Goal: Information Seeking & Learning: Learn about a topic

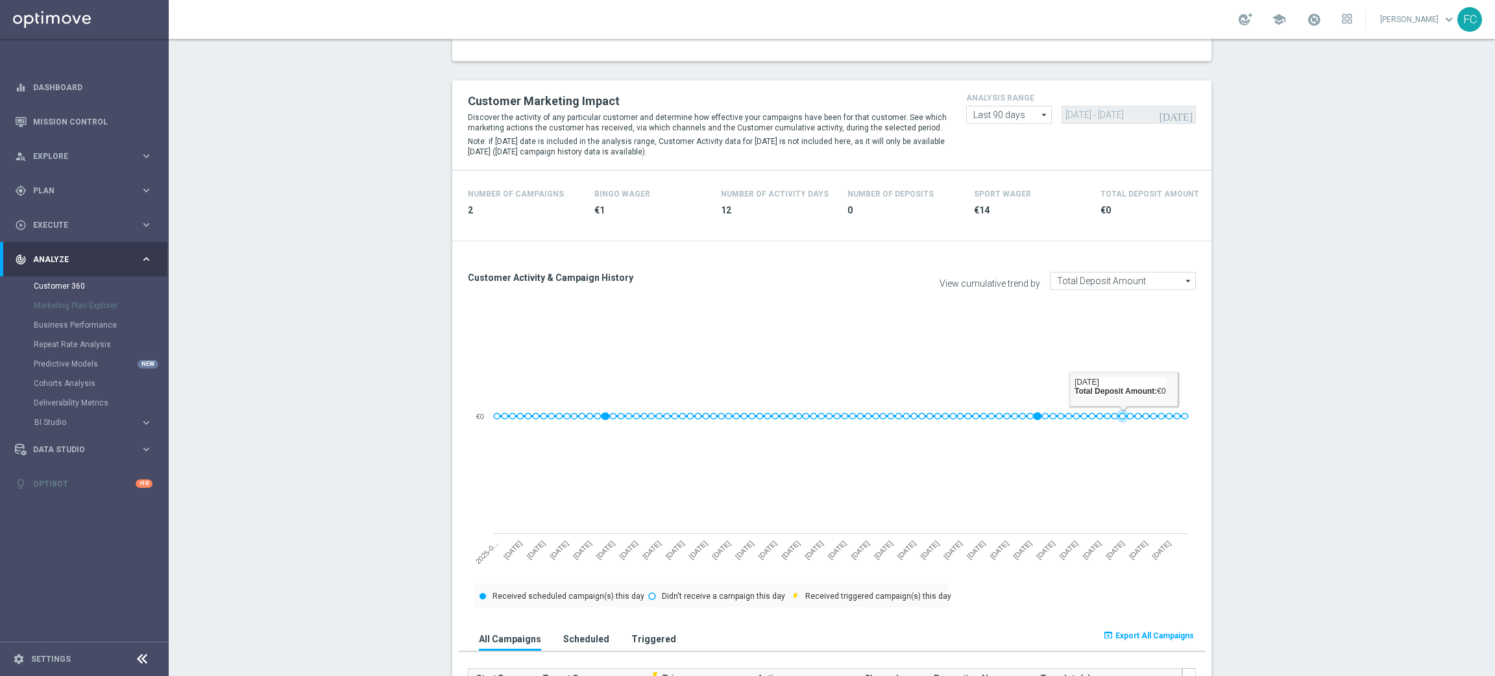
scroll to position [583, 0]
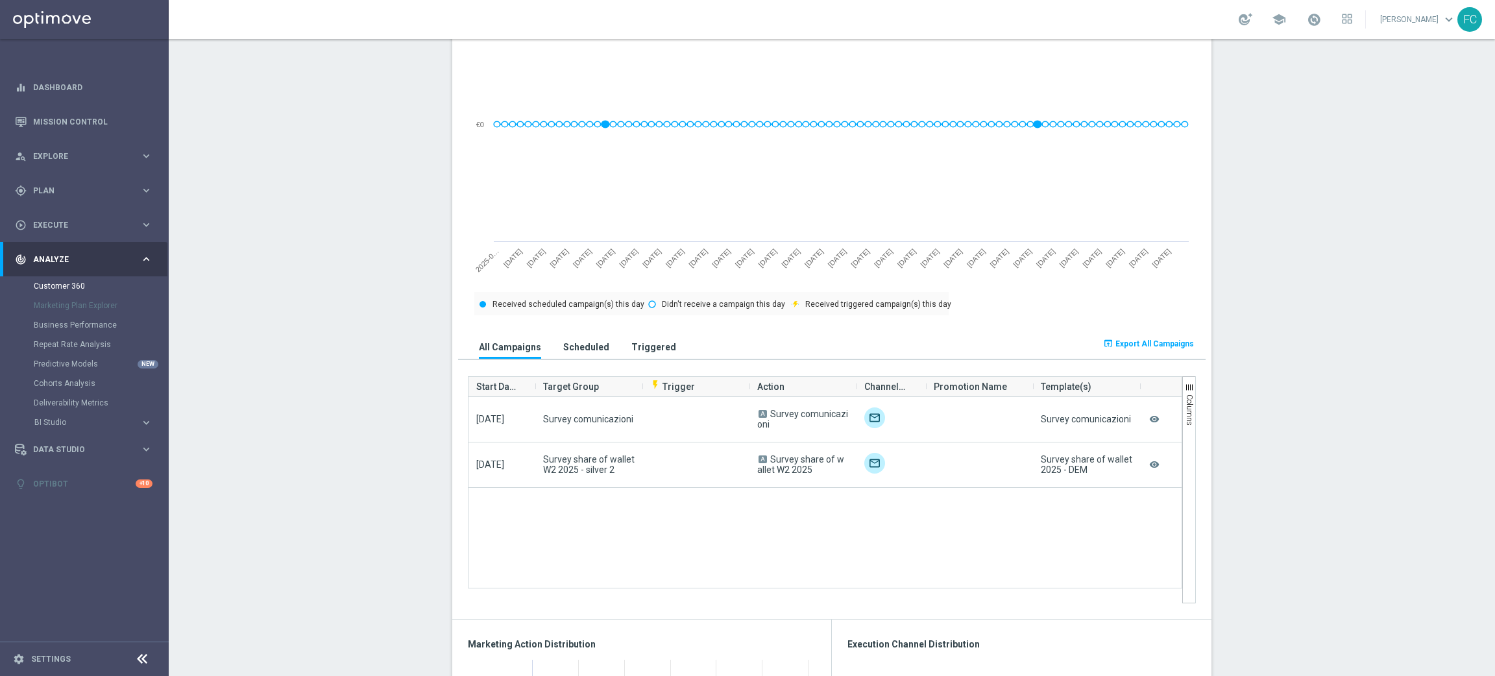
click at [1132, 342] on span "Export All Campaigns" at bounding box center [1155, 343] width 79 height 9
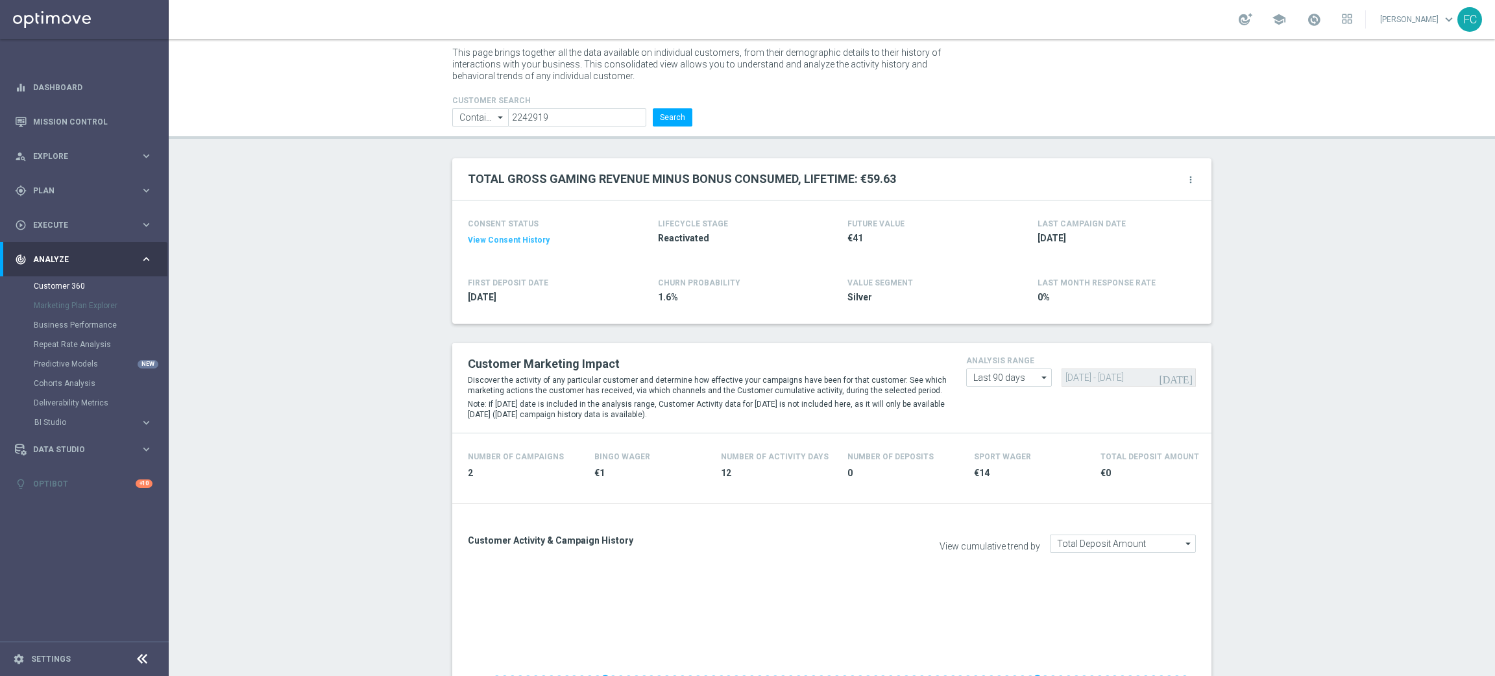
scroll to position [0, 0]
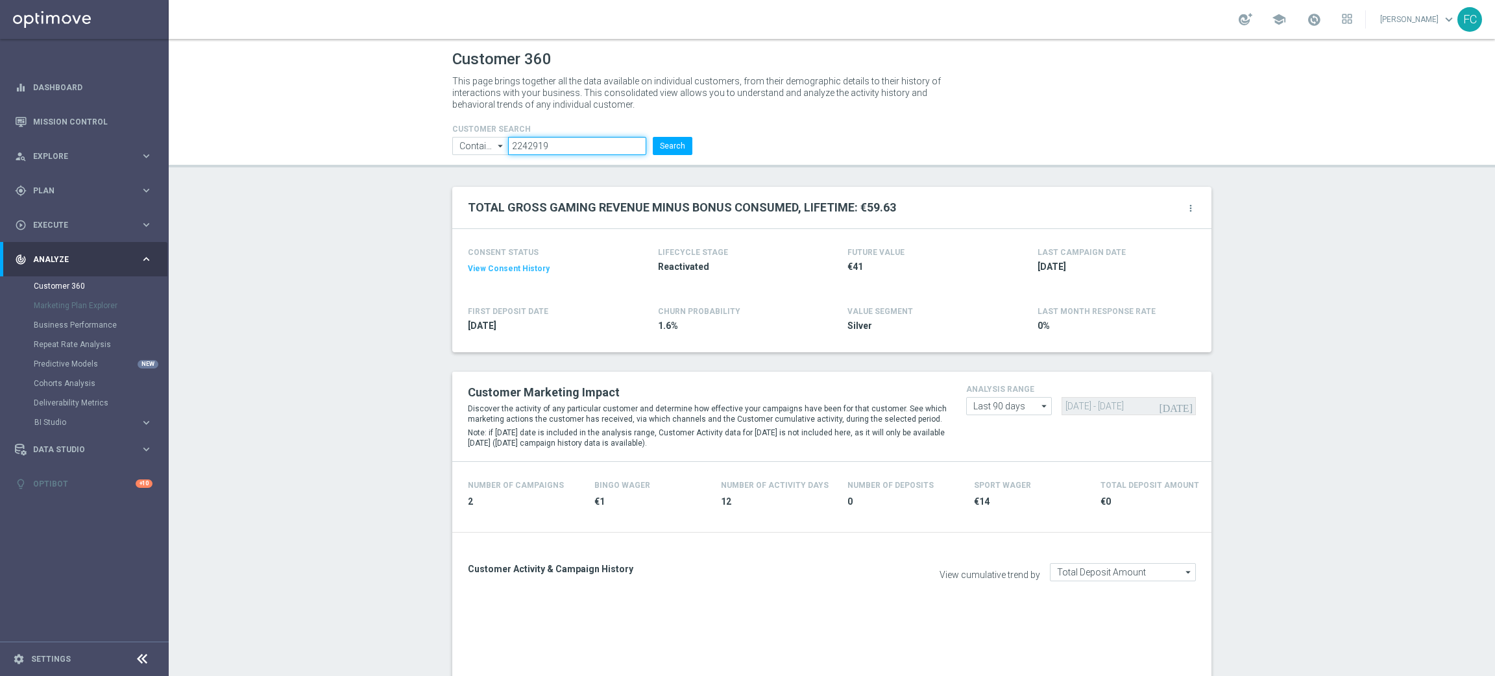
drag, startPoint x: 578, startPoint y: 144, endPoint x: 371, endPoint y: 159, distance: 207.5
click at [371, 159] on header "Customer 360 This page brings together all the data available on individual cus…" at bounding box center [832, 103] width 1326 height 128
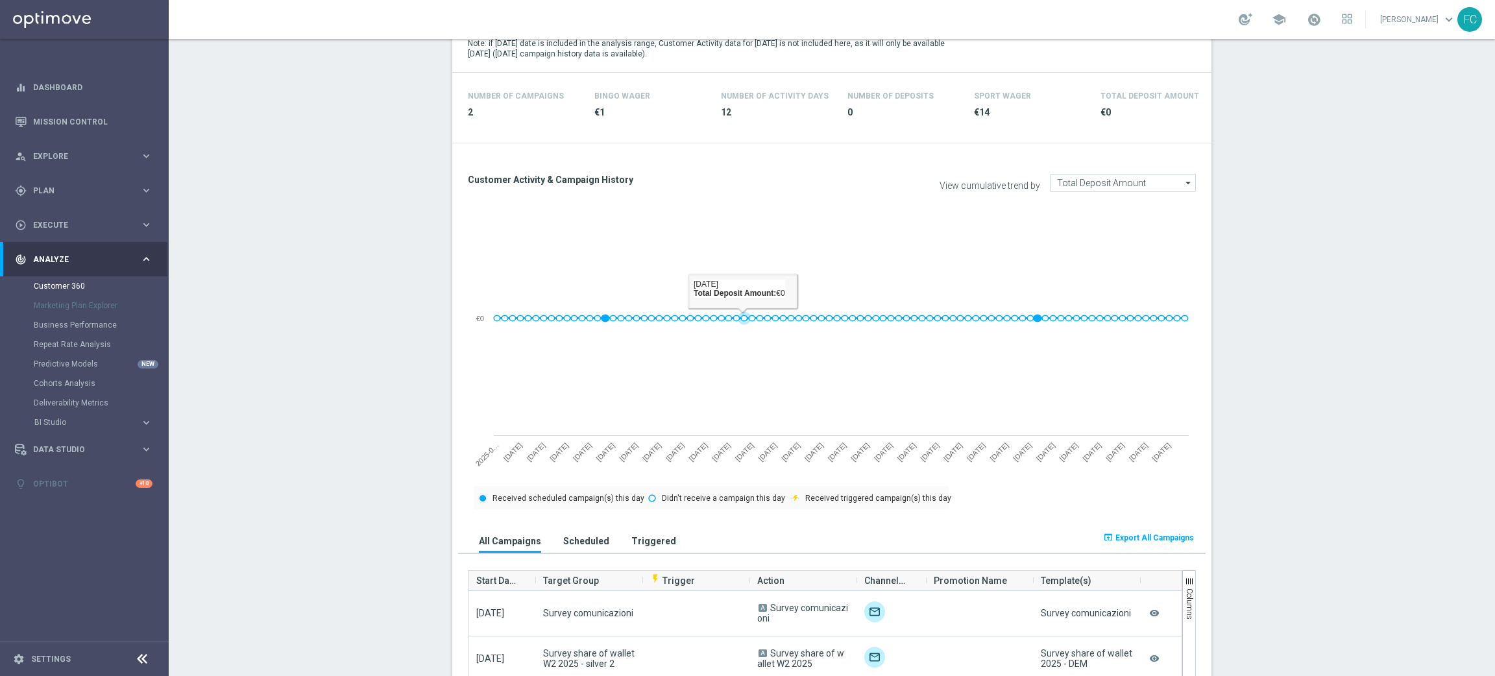
scroll to position [583, 0]
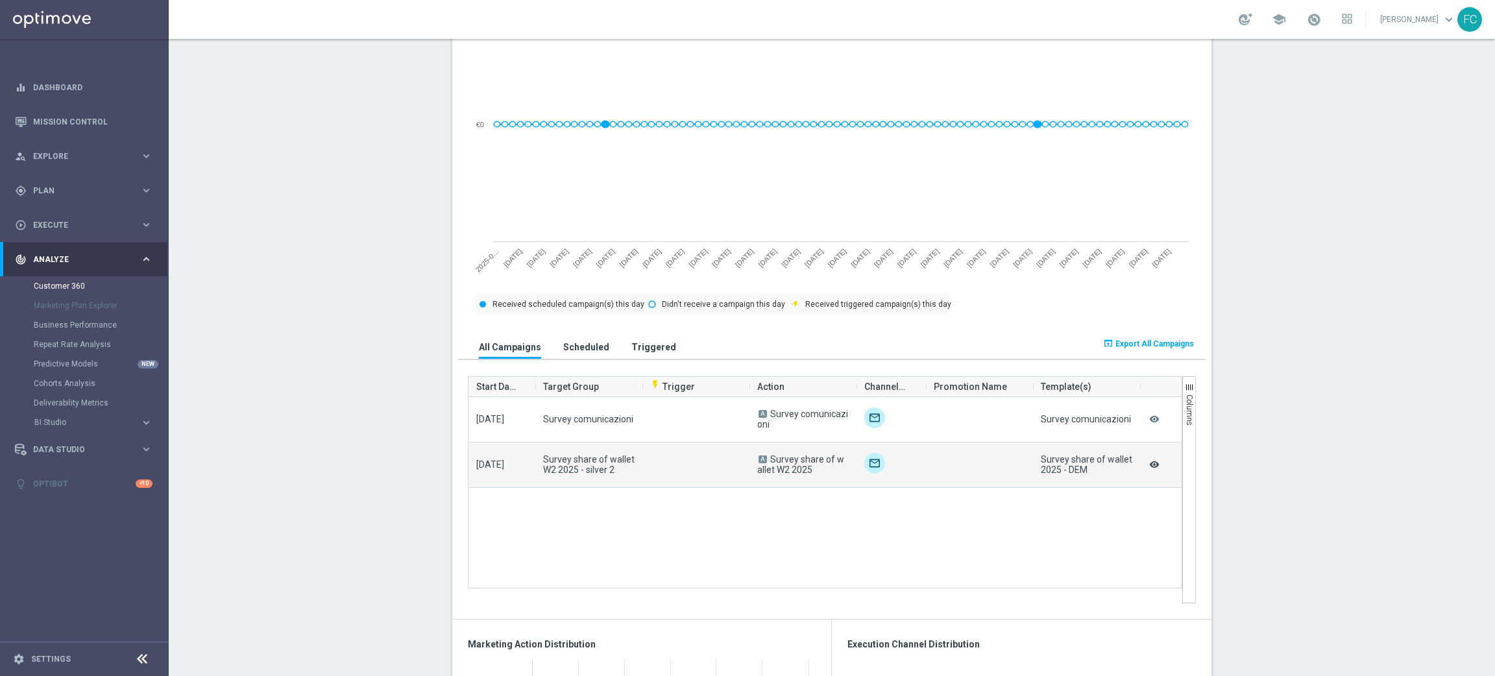
click at [1152, 465] on icon "remove_red_eye" at bounding box center [1154, 464] width 13 height 17
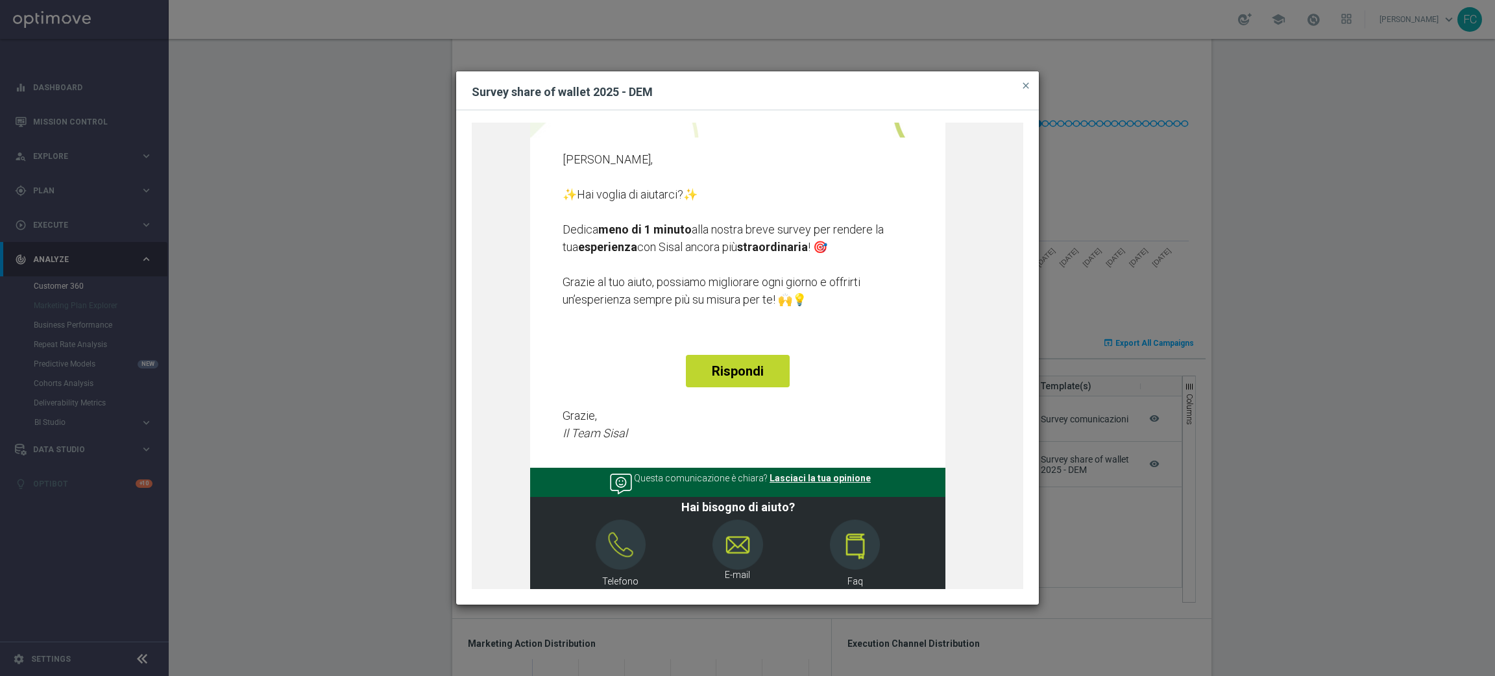
scroll to position [0, 0]
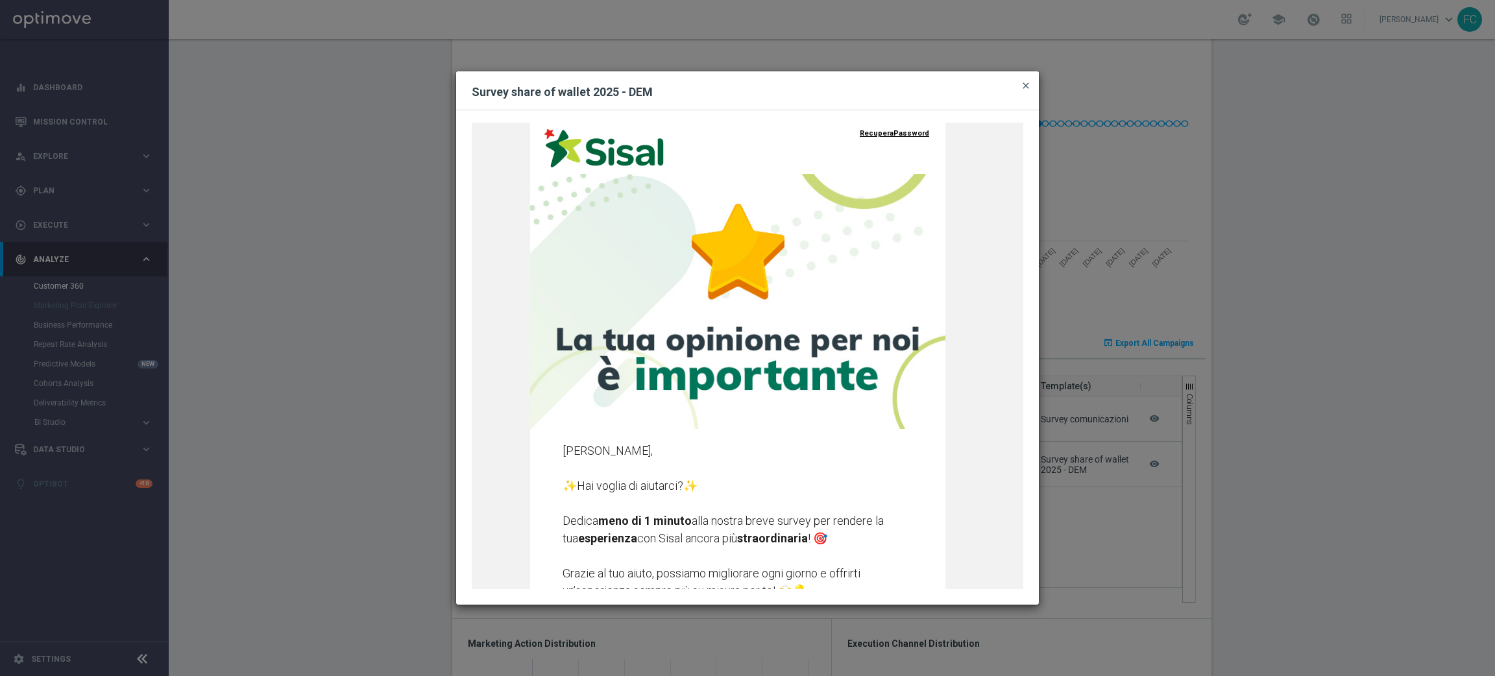
click at [1027, 83] on span "close" at bounding box center [1026, 85] width 10 height 10
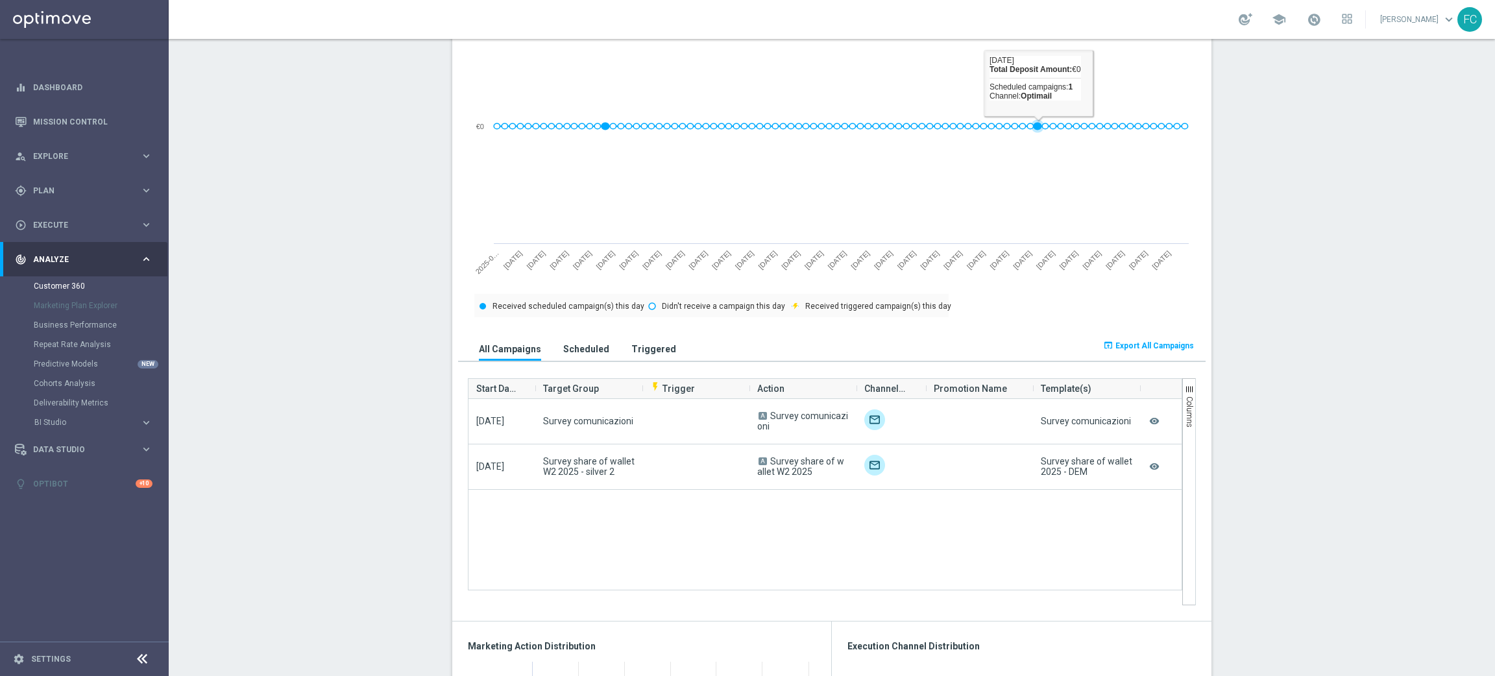
scroll to position [583, 0]
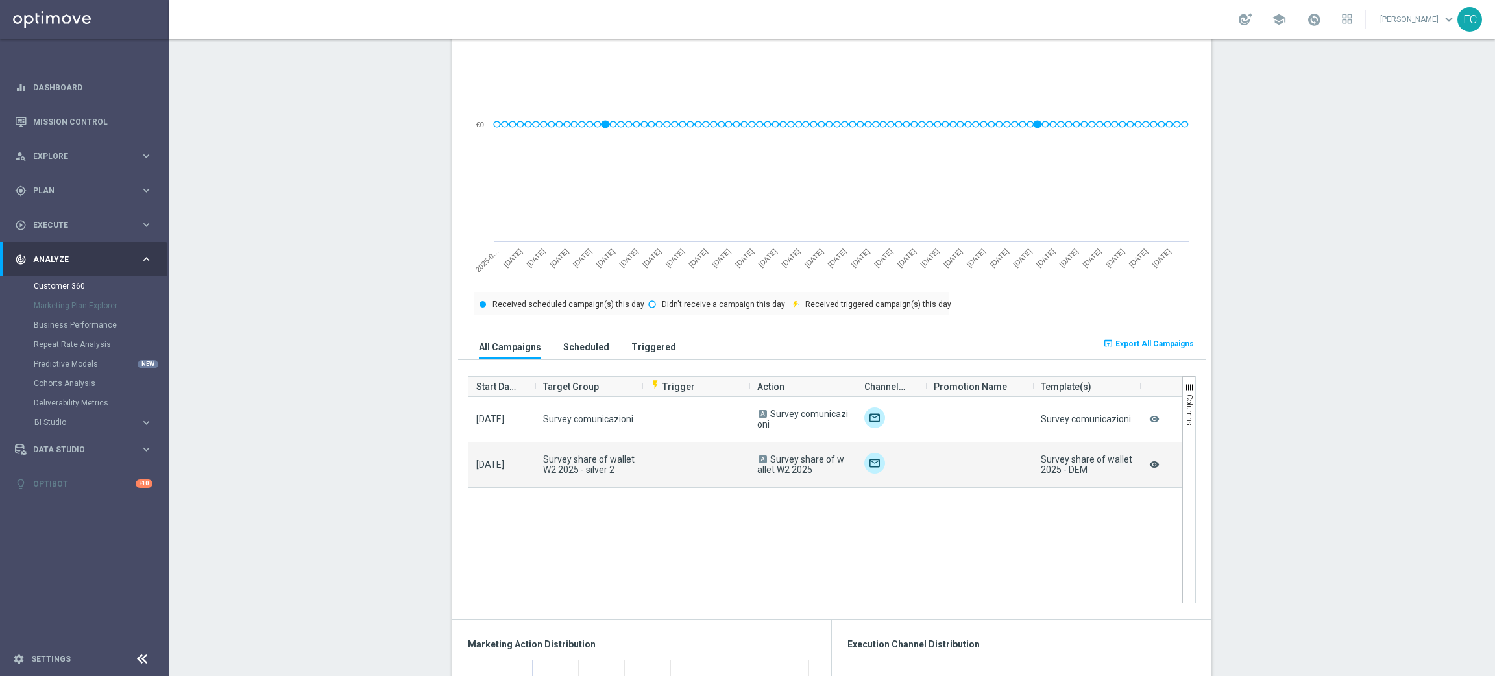
click at [1148, 461] on icon "remove_red_eye" at bounding box center [1154, 464] width 13 height 17
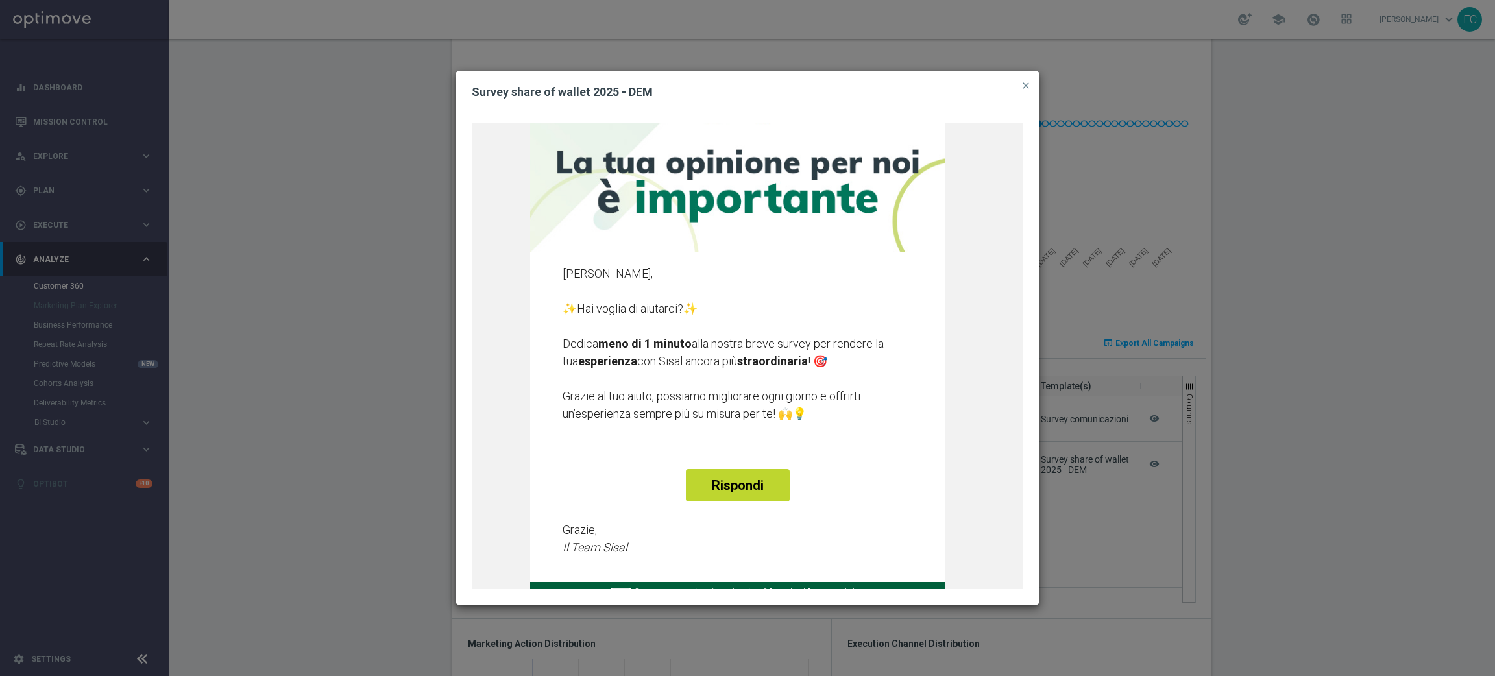
scroll to position [0, 0]
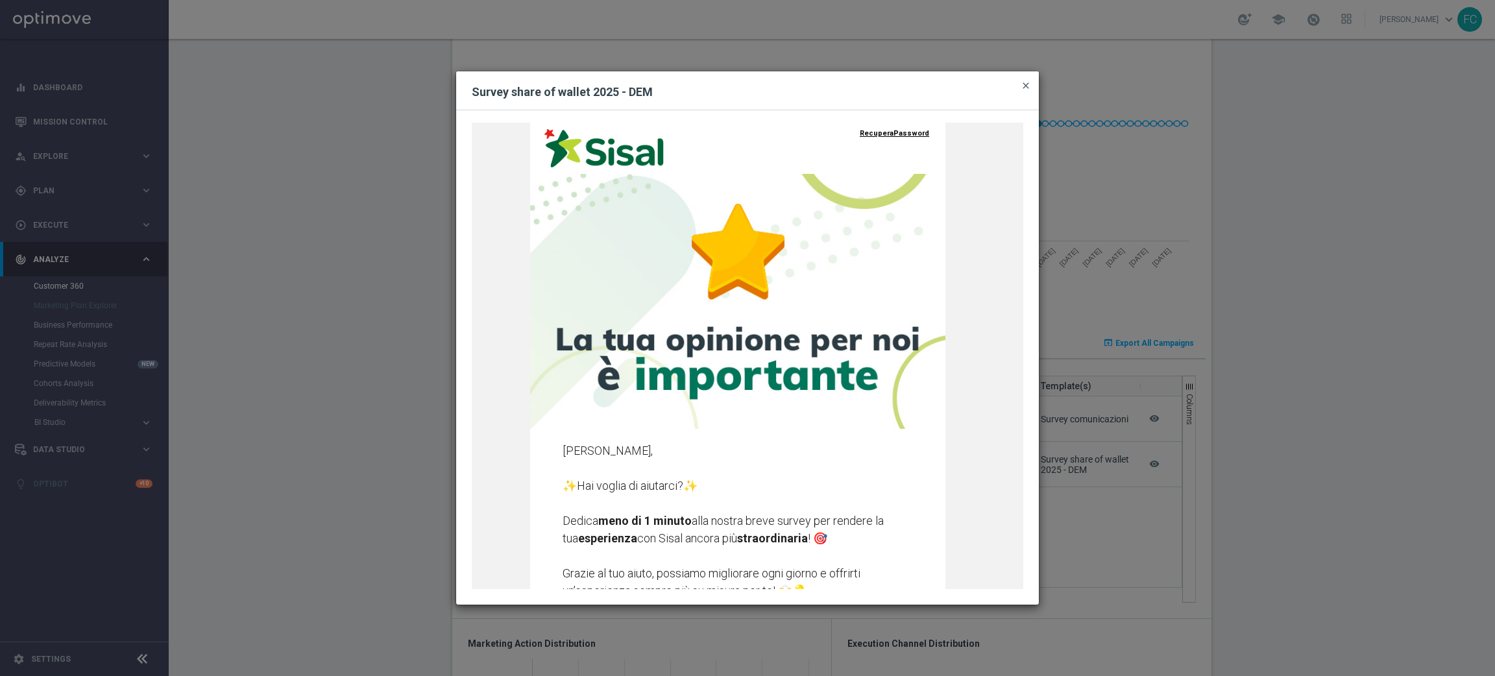
click at [1025, 87] on span "close" at bounding box center [1026, 85] width 10 height 10
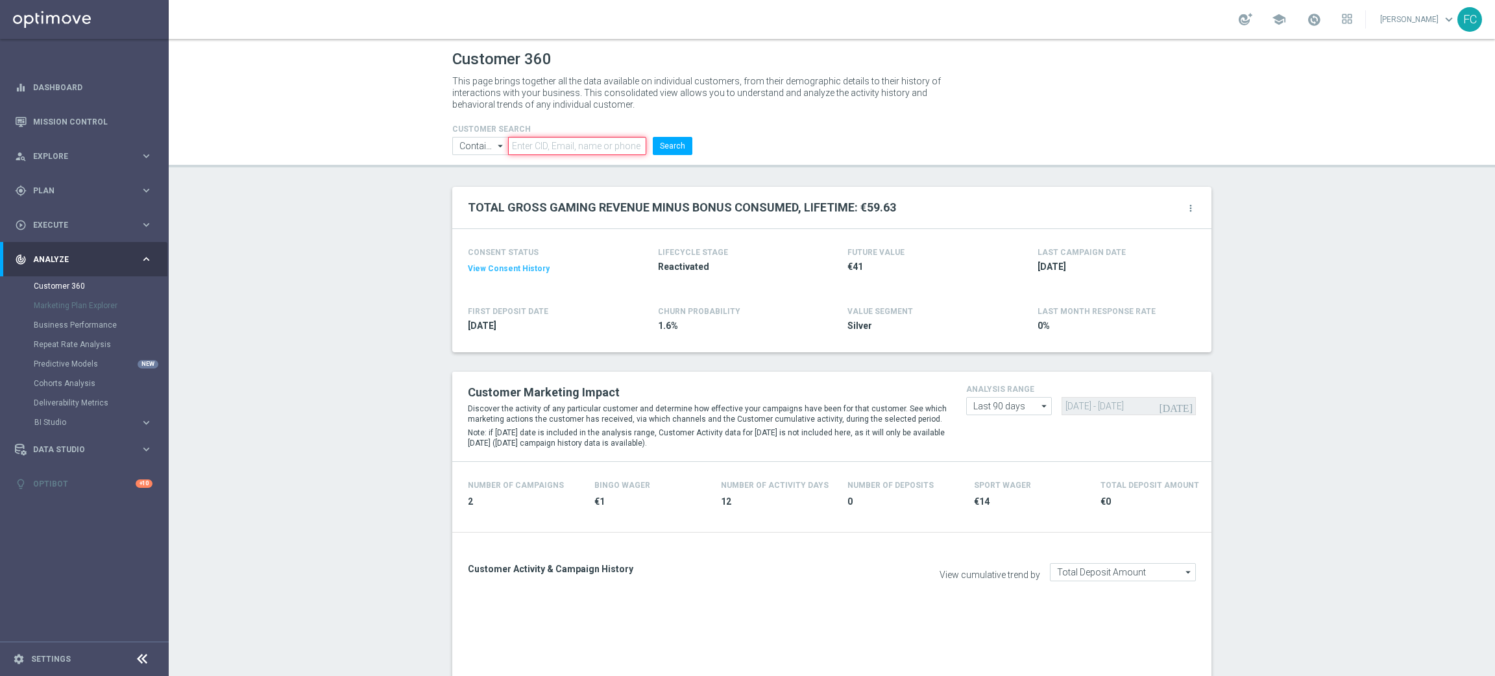
paste input "5912065"
type input "5912065"
click at [653, 137] on button "Search" at bounding box center [673, 146] width 40 height 18
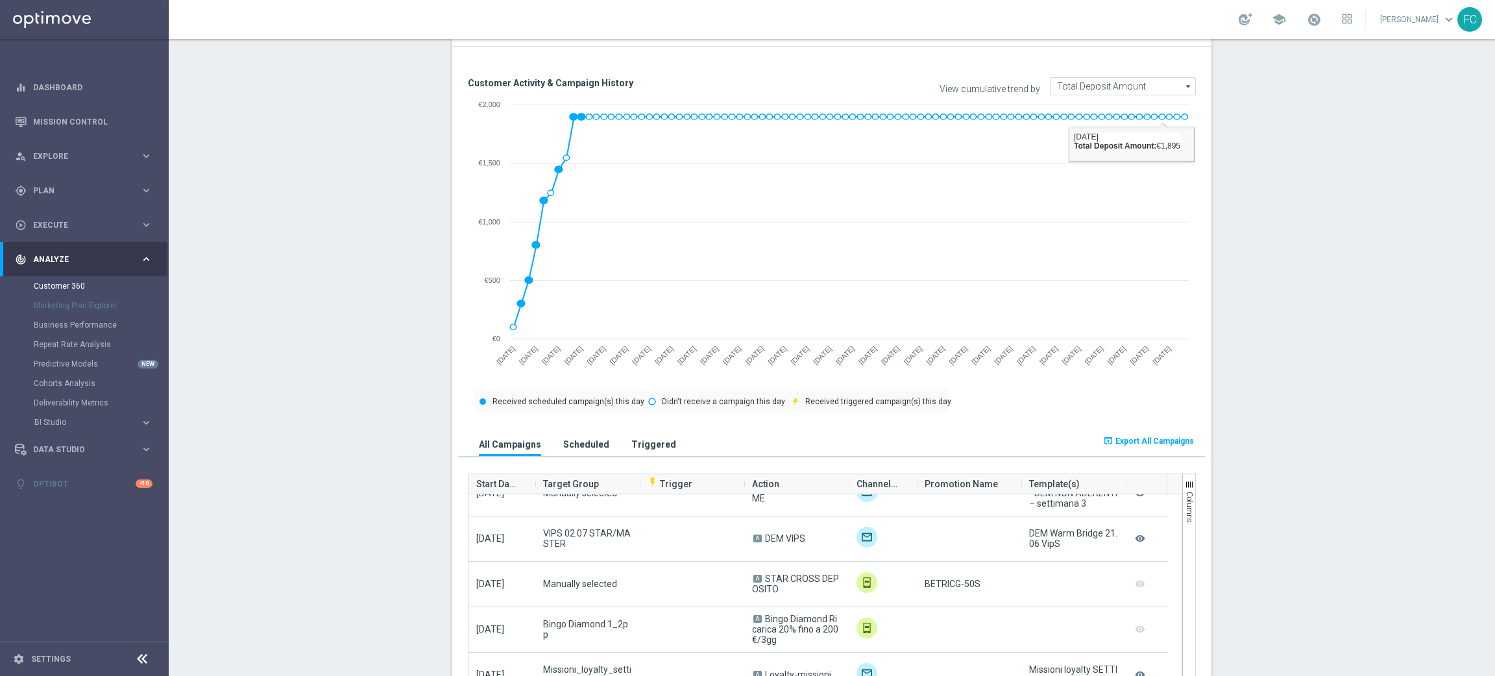
scroll to position [97, 0]
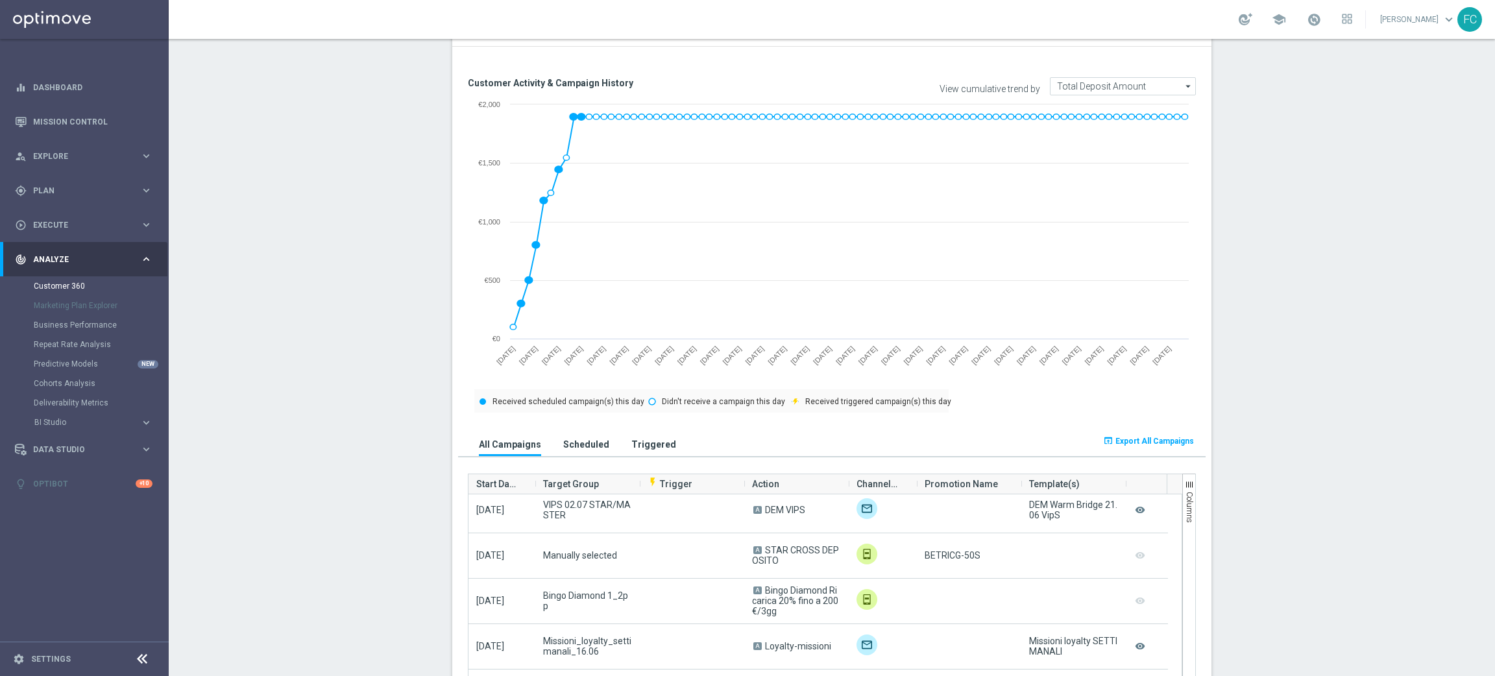
click at [1134, 441] on span "Export All Campaigns" at bounding box center [1155, 441] width 79 height 9
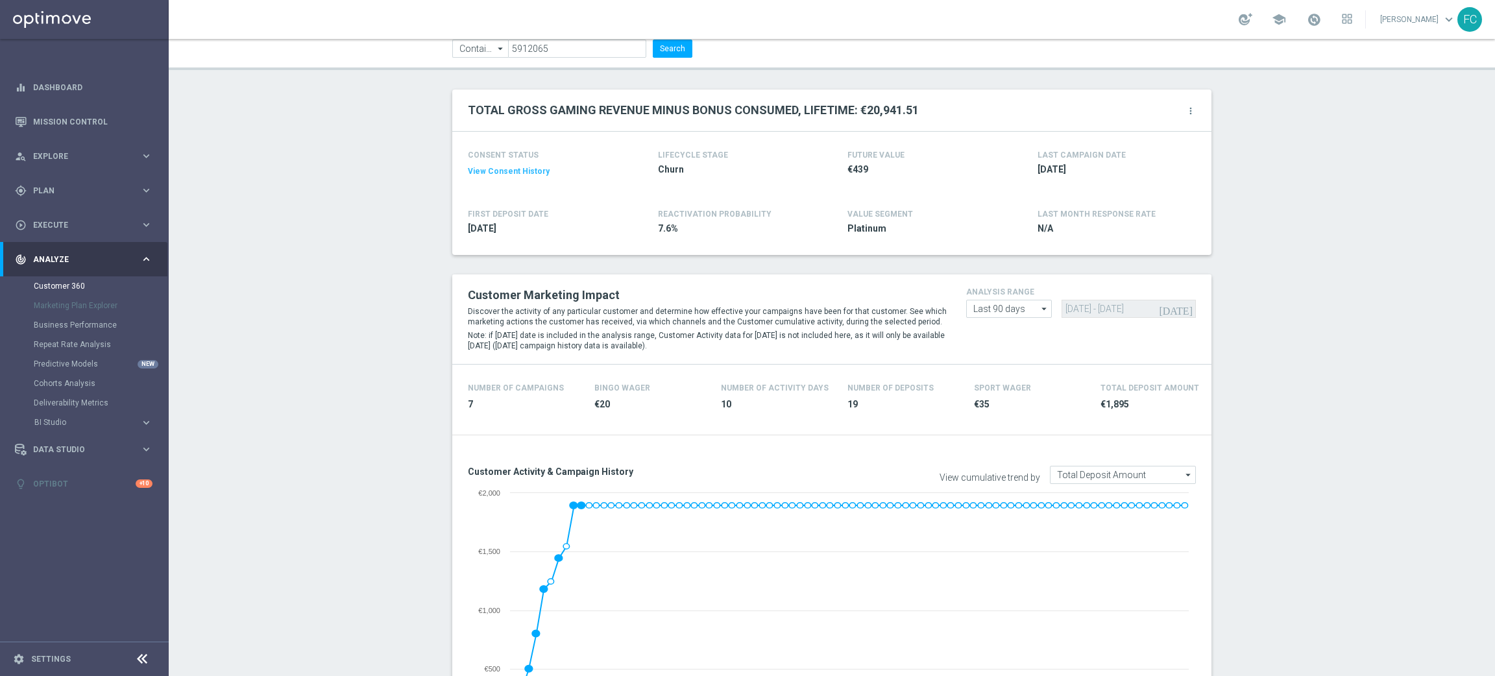
click at [1038, 309] on icon "arrow_drop_down" at bounding box center [1044, 308] width 13 height 17
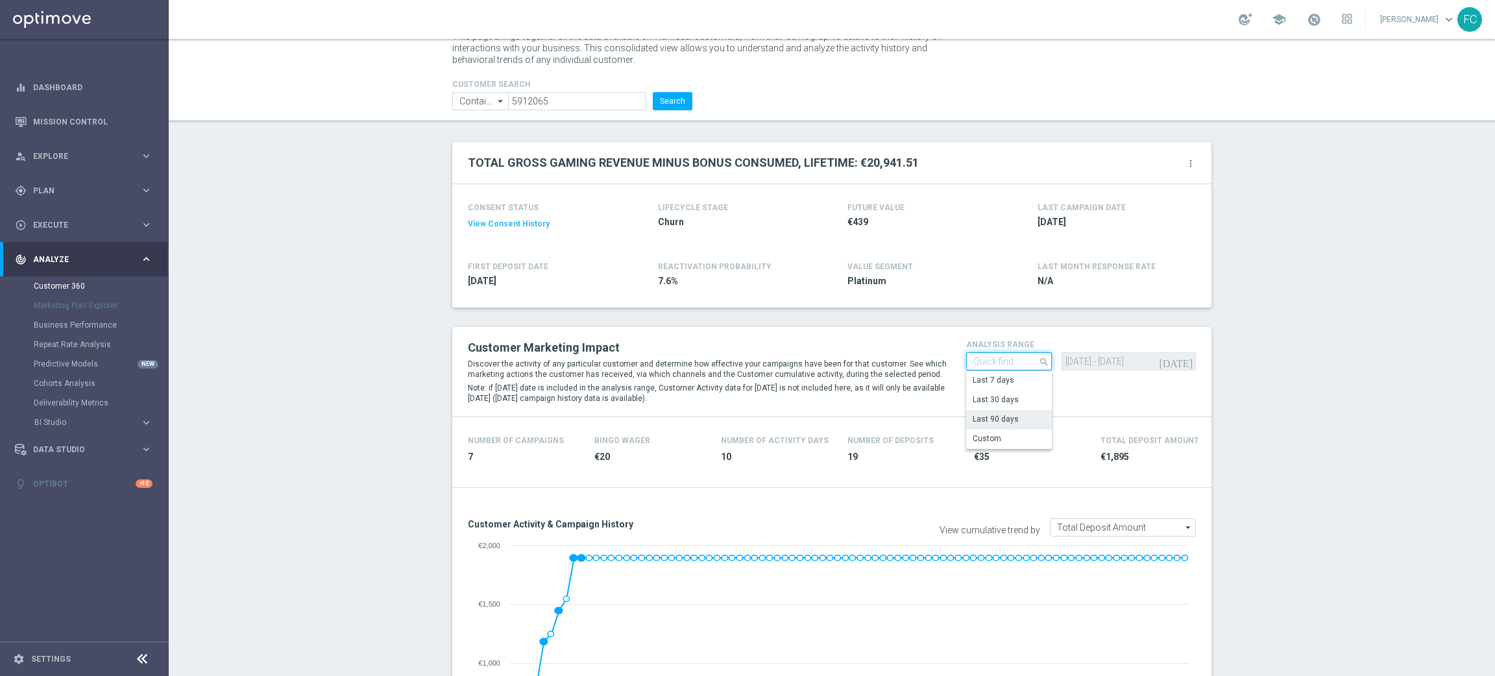
scroll to position [0, 0]
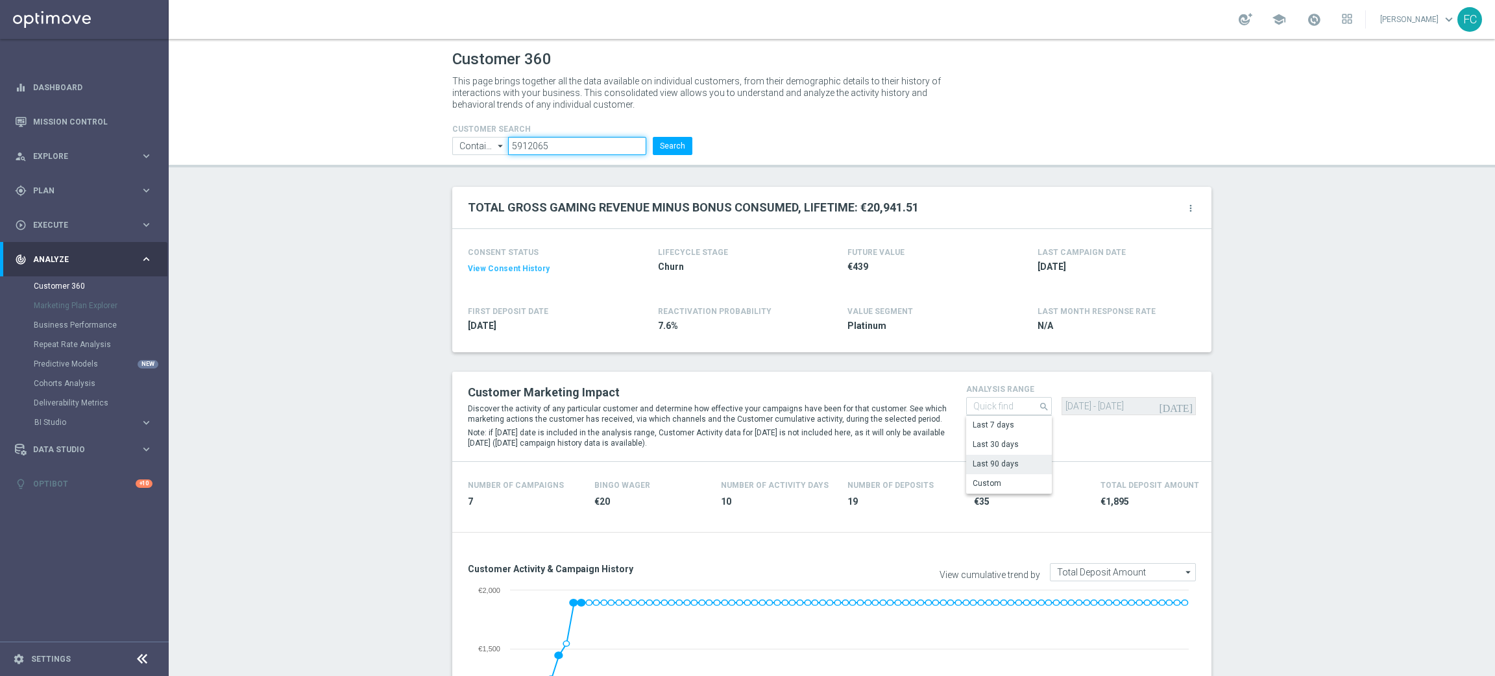
drag, startPoint x: 494, startPoint y: 148, endPoint x: 460, endPoint y: 148, distance: 33.7
click at [469, 148] on ul "Contains Contains arrow_drop_down Drag here to set row groups Drag here to set …" at bounding box center [572, 146] width 247 height 18
type input "Last 90 days"
paste input "6081480"
type input "6081480"
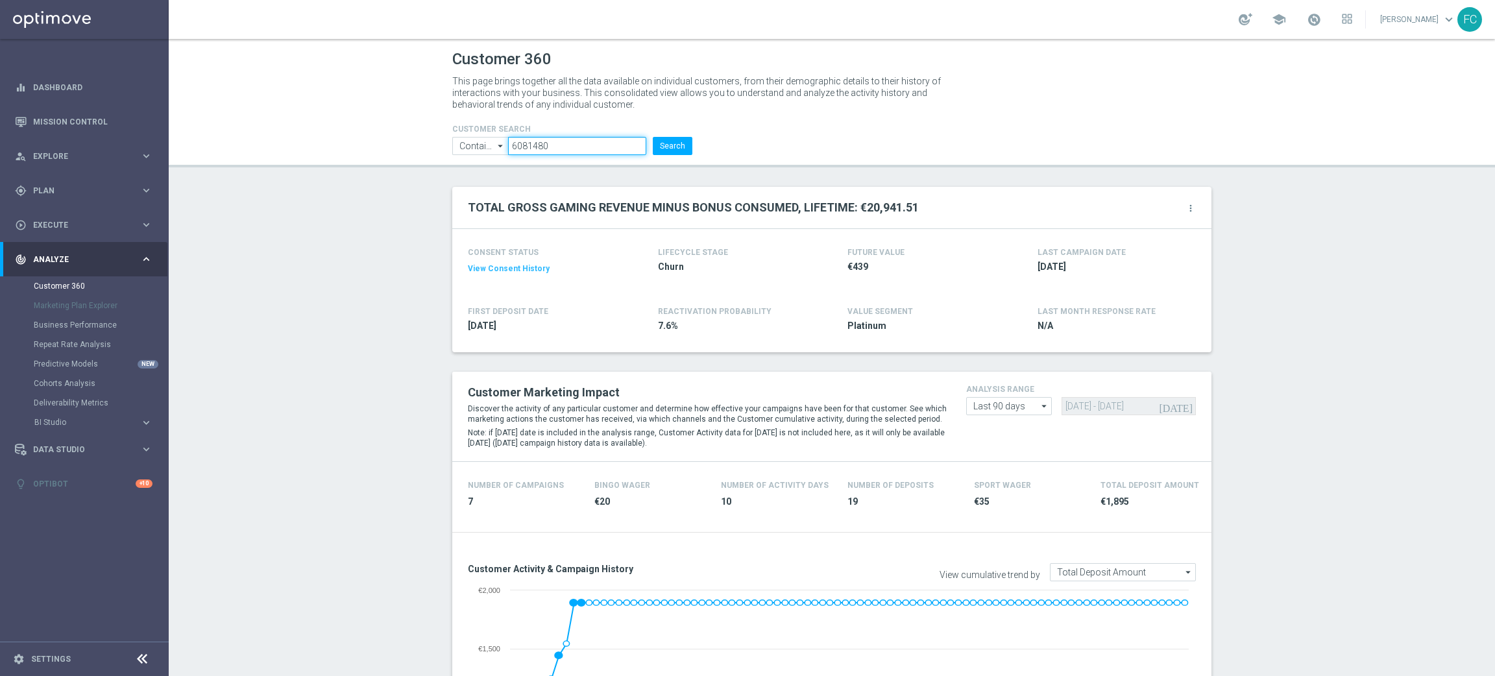
click at [653, 137] on button "Search" at bounding box center [673, 146] width 40 height 18
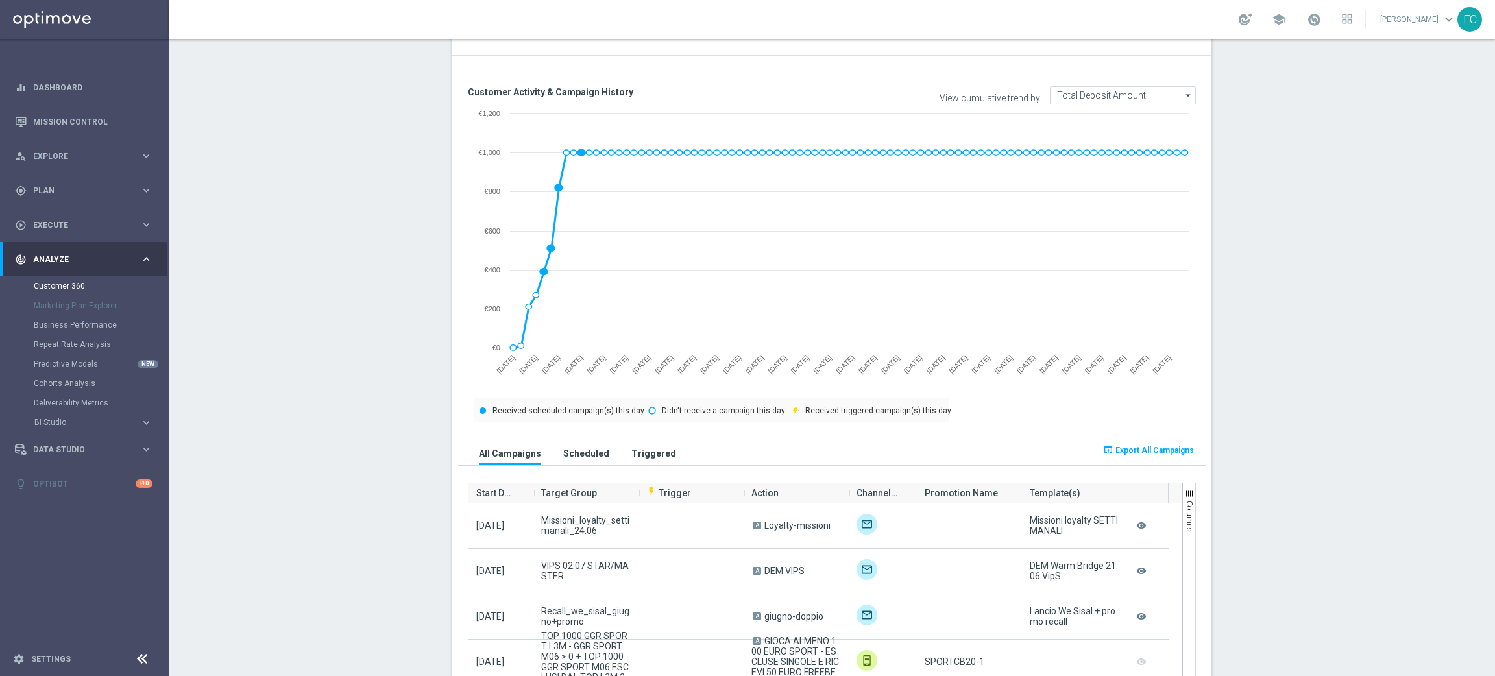
scroll to position [587, 0]
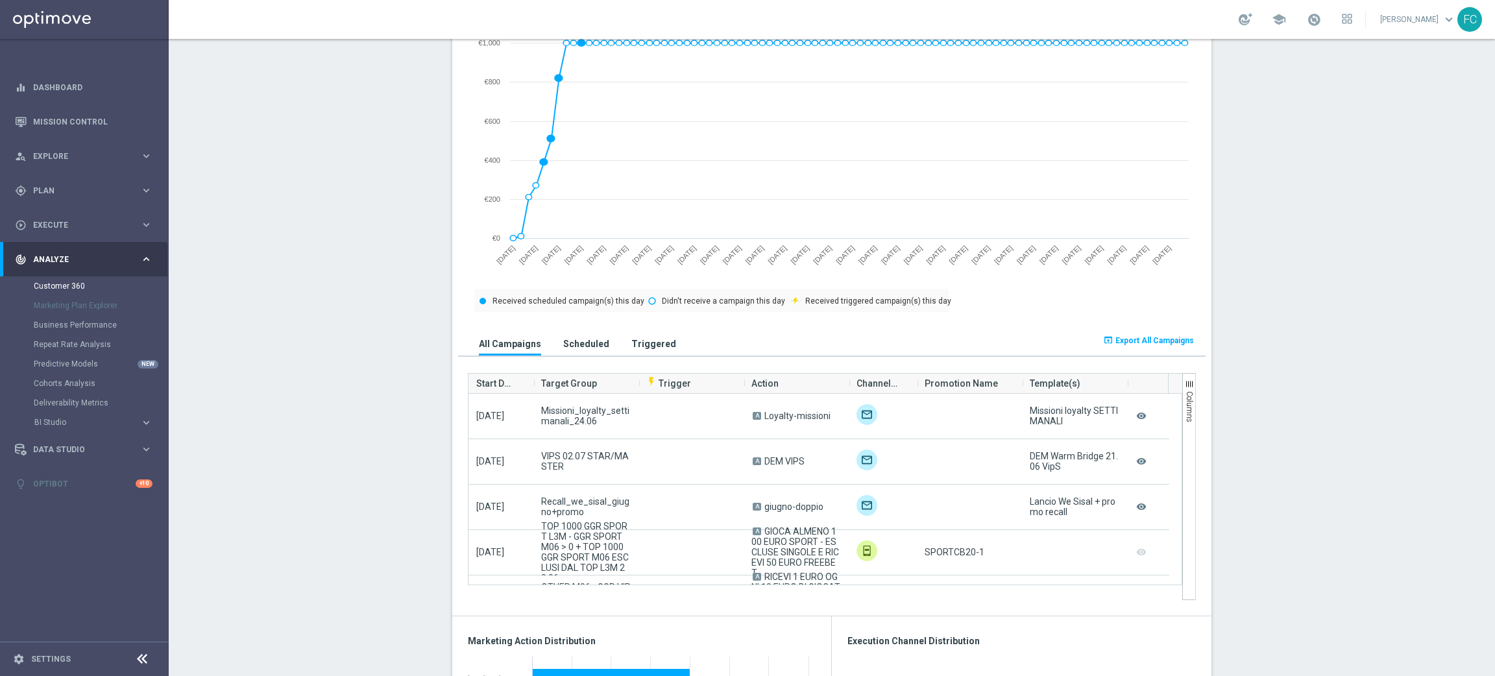
click at [1162, 336] on span "Export All Campaigns" at bounding box center [1155, 340] width 79 height 9
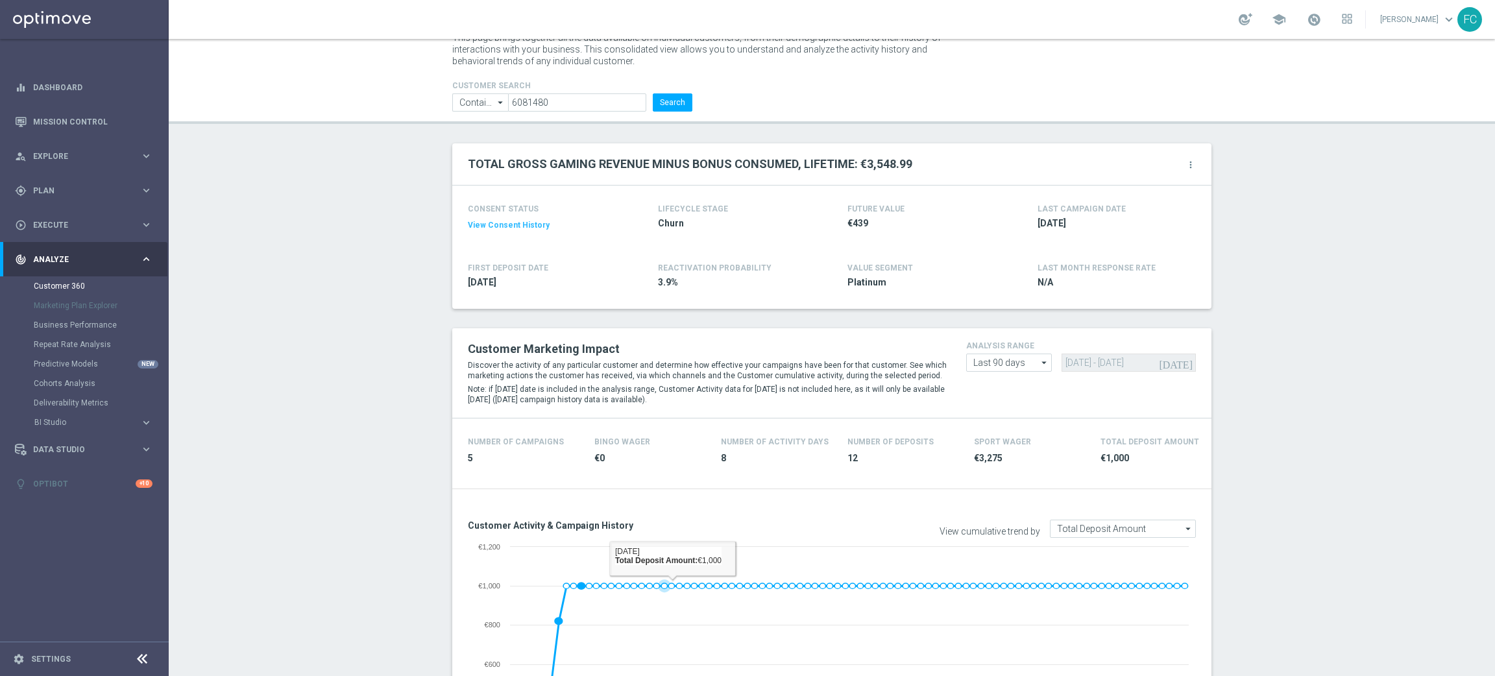
scroll to position [0, 0]
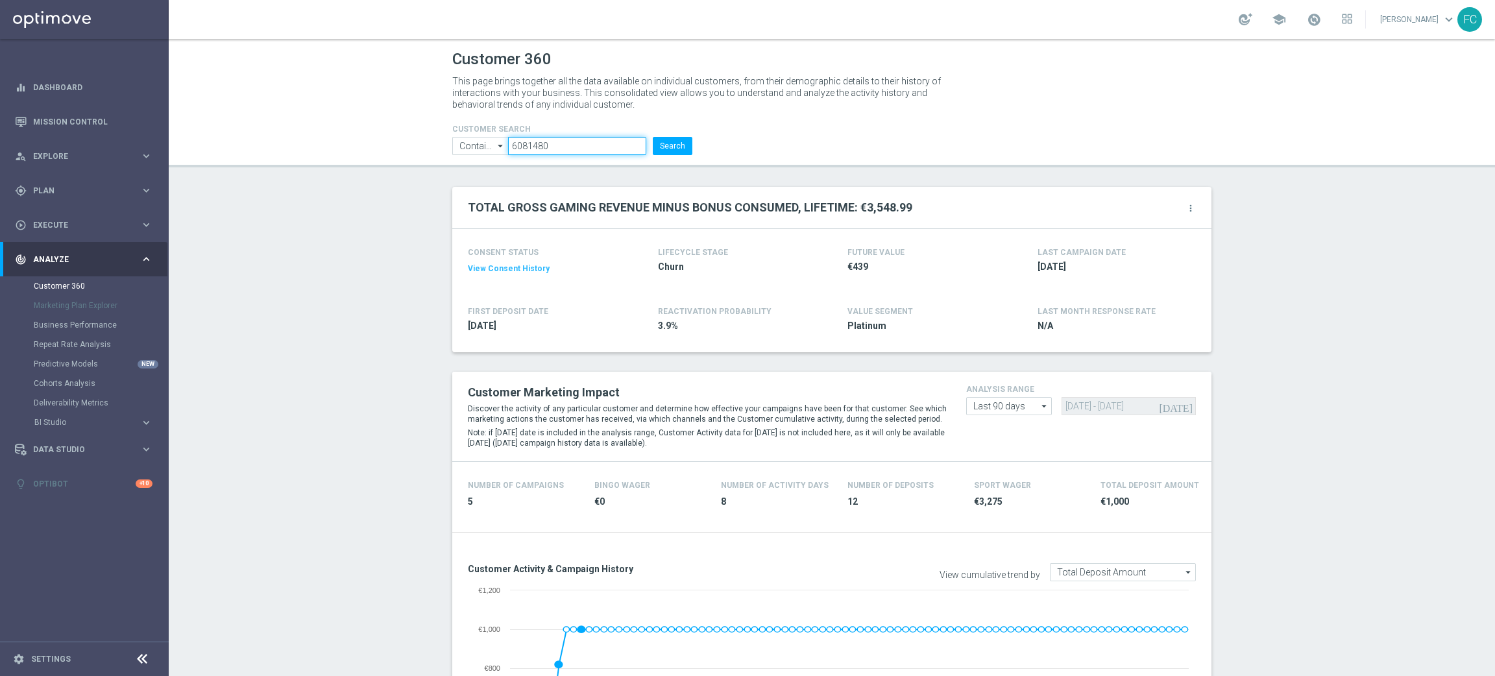
drag, startPoint x: 550, startPoint y: 145, endPoint x: 434, endPoint y: 145, distance: 115.5
click at [443, 145] on div "CUSTOMER SEARCH Contains Contains arrow_drop_down Drag here to set row groups D…" at bounding box center [573, 135] width 260 height 42
paste input "6417833"
type input "6417833"
click at [653, 137] on button "Search" at bounding box center [673, 146] width 40 height 18
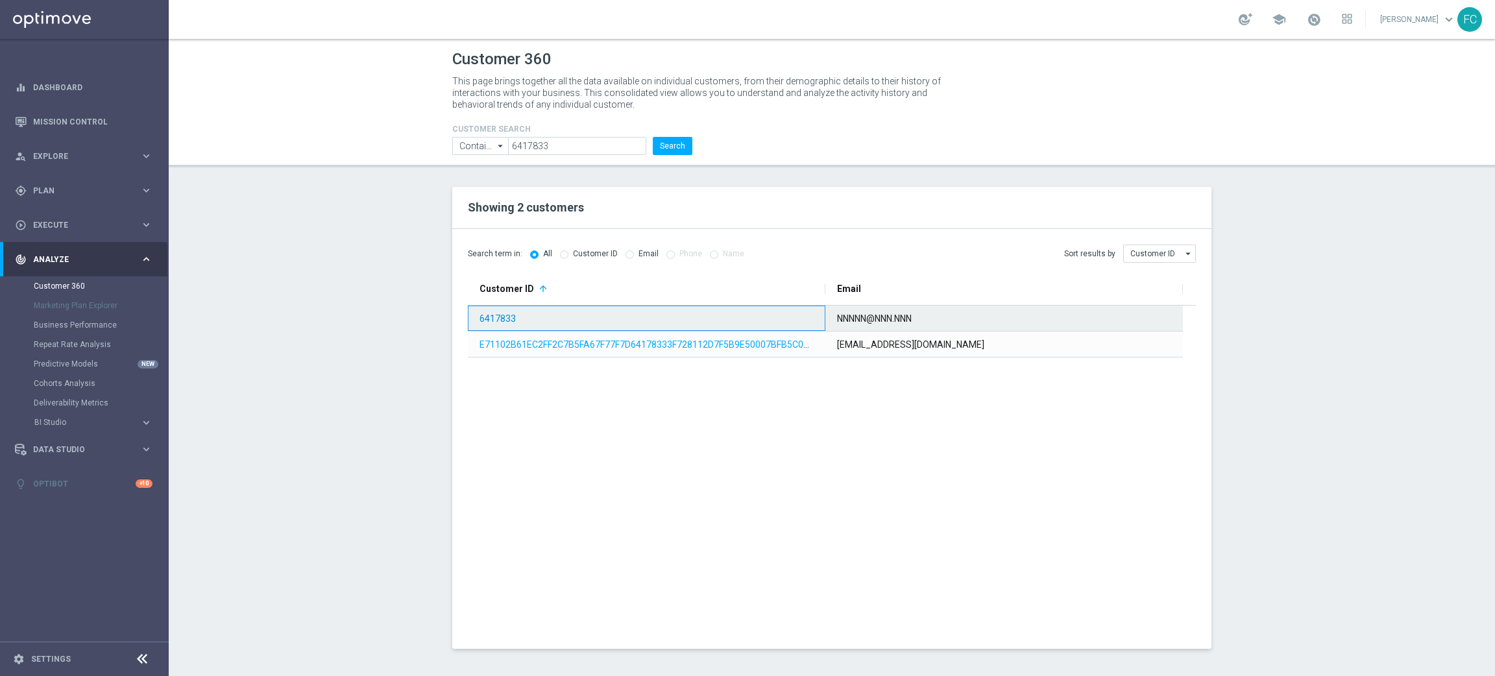
click at [497, 313] on link "6417833" at bounding box center [498, 318] width 36 height 10
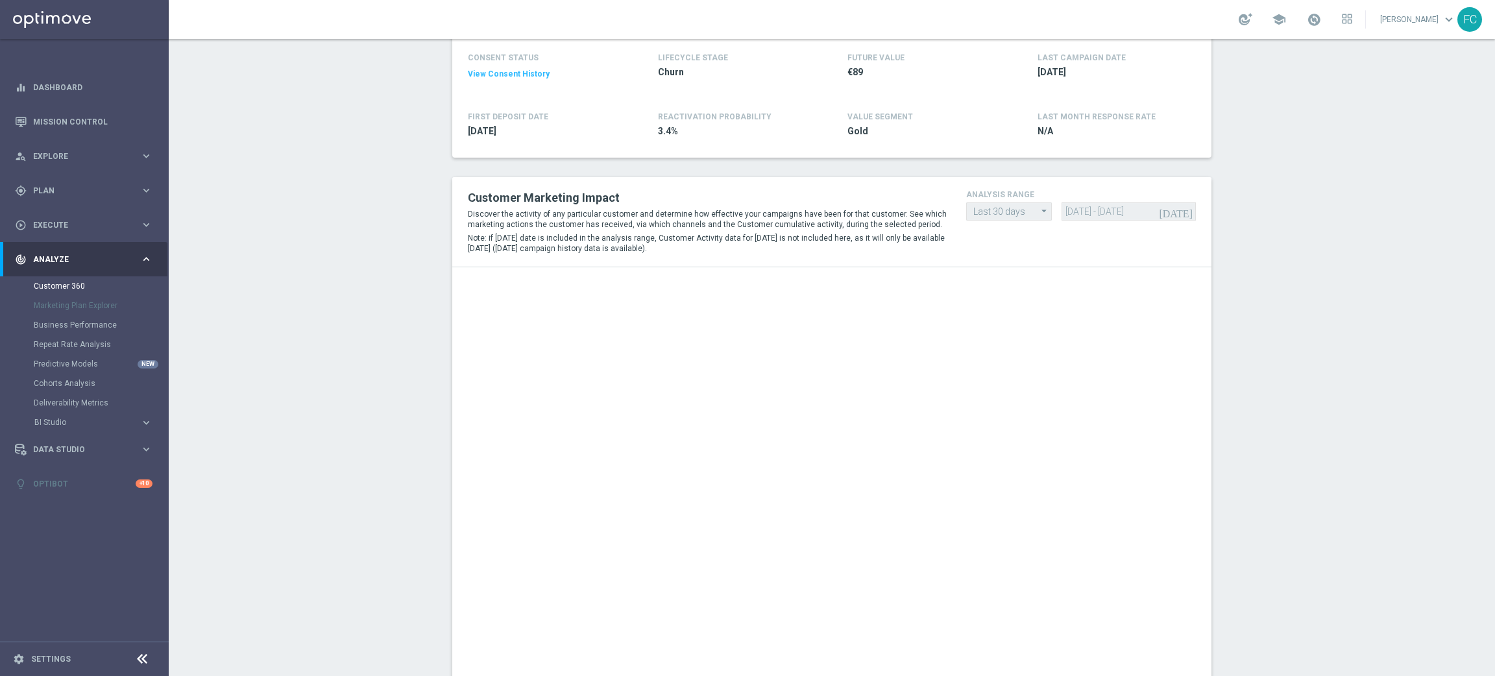
scroll to position [291, 0]
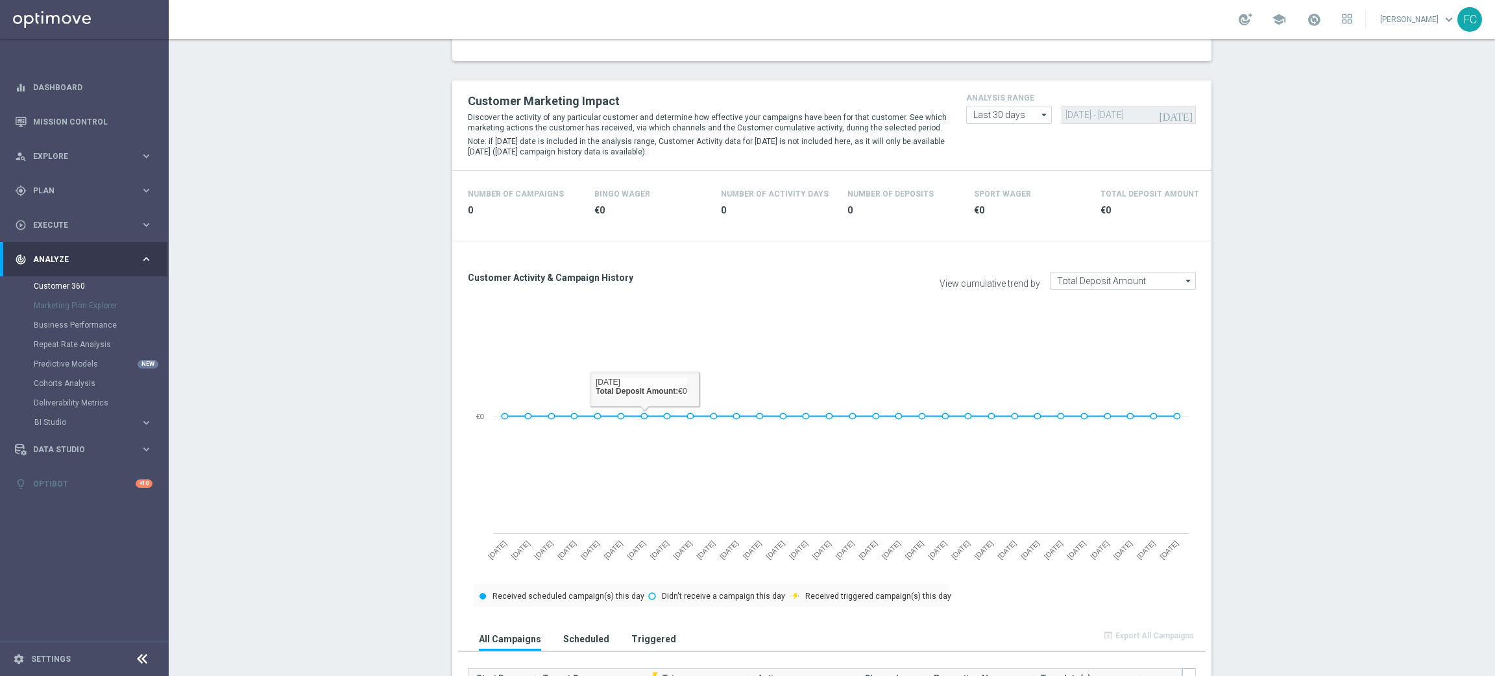
click at [1122, 119] on div "[DATE] [DATE] - [DATE]" at bounding box center [1129, 115] width 134 height 18
click at [1019, 113] on input "Last 30 days" at bounding box center [1009, 115] width 86 height 18
click at [1003, 180] on div "Last 90 days" at bounding box center [1009, 173] width 86 height 18
type input "Last 90 days"
type input "[DATE] - [DATE]"
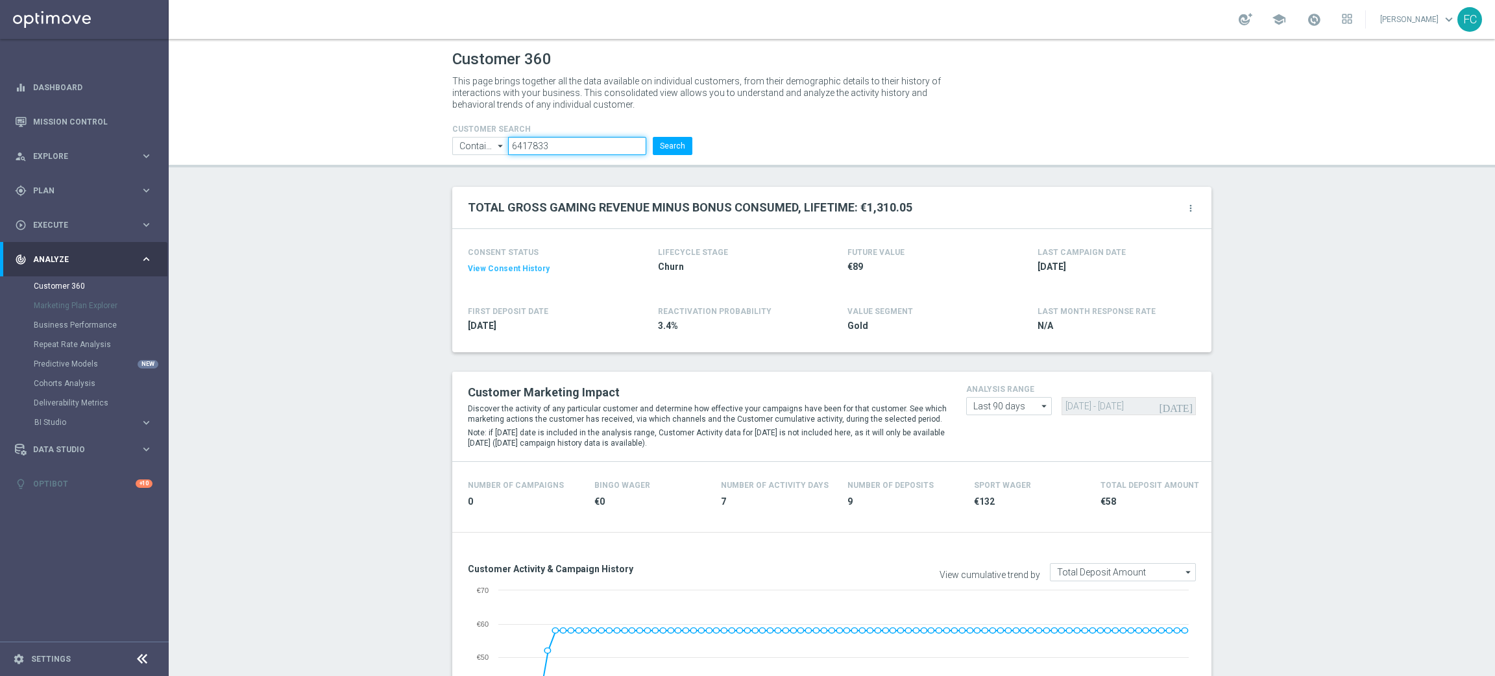
drag, startPoint x: 575, startPoint y: 140, endPoint x: 206, endPoint y: 115, distance: 370.1
click at [273, 127] on header "Customer 360 This page brings together all the data available on individual cus…" at bounding box center [832, 103] width 1326 height 128
paste input "3671808"
type input "3671808"
click at [653, 137] on button "Search" at bounding box center [673, 146] width 40 height 18
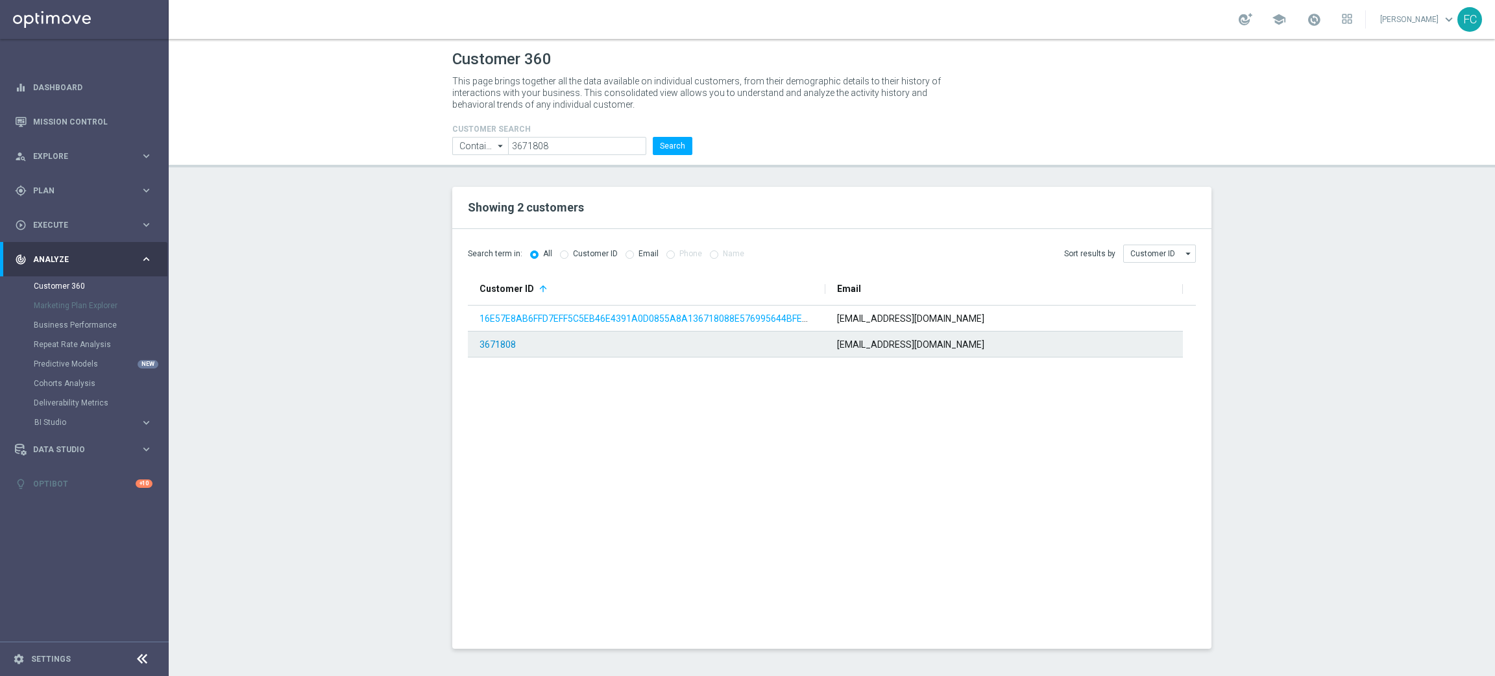
click at [509, 339] on link "3671808" at bounding box center [498, 344] width 36 height 10
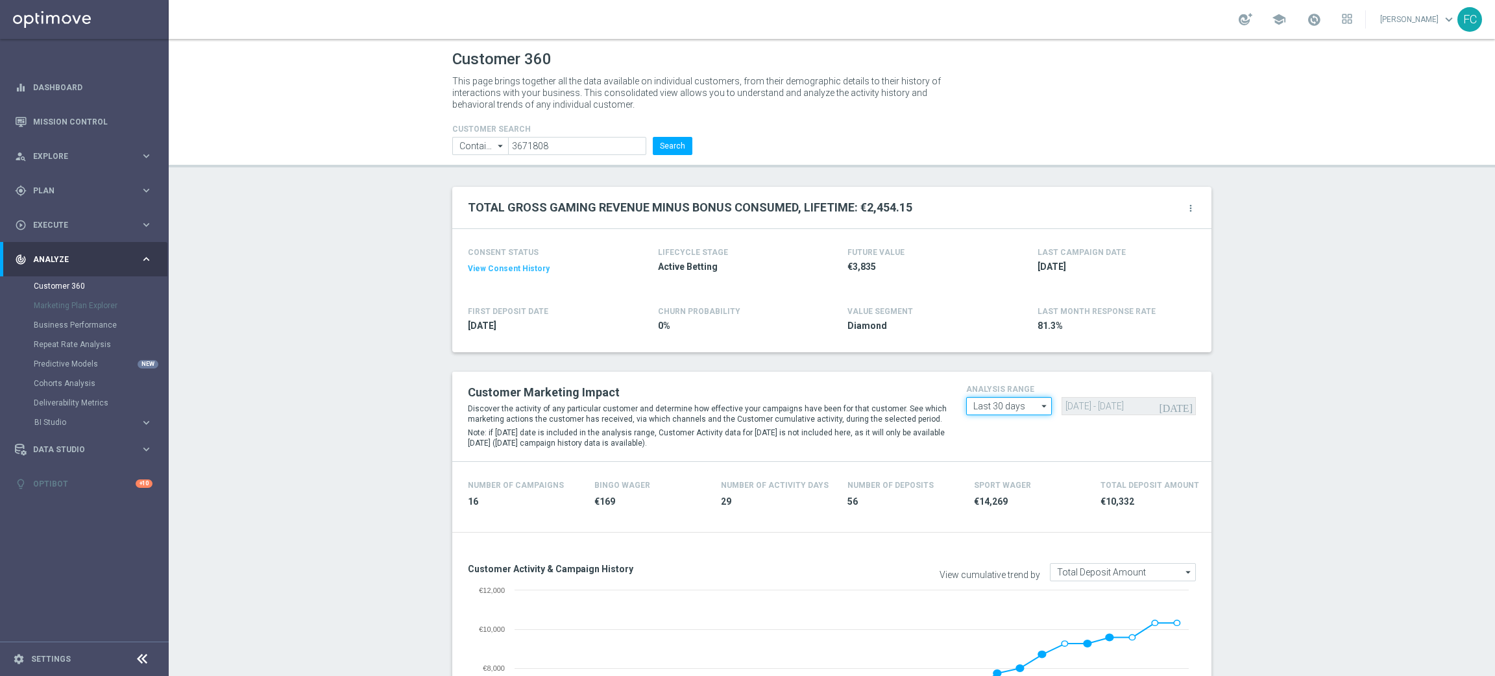
click at [1022, 405] on input "Last 30 days" at bounding box center [1009, 406] width 86 height 18
click at [1014, 478] on div "Custom" at bounding box center [1009, 479] width 86 height 19
type input "Custom"
click at [1066, 408] on input "[DATE] - [DATE]" at bounding box center [1129, 406] width 134 height 18
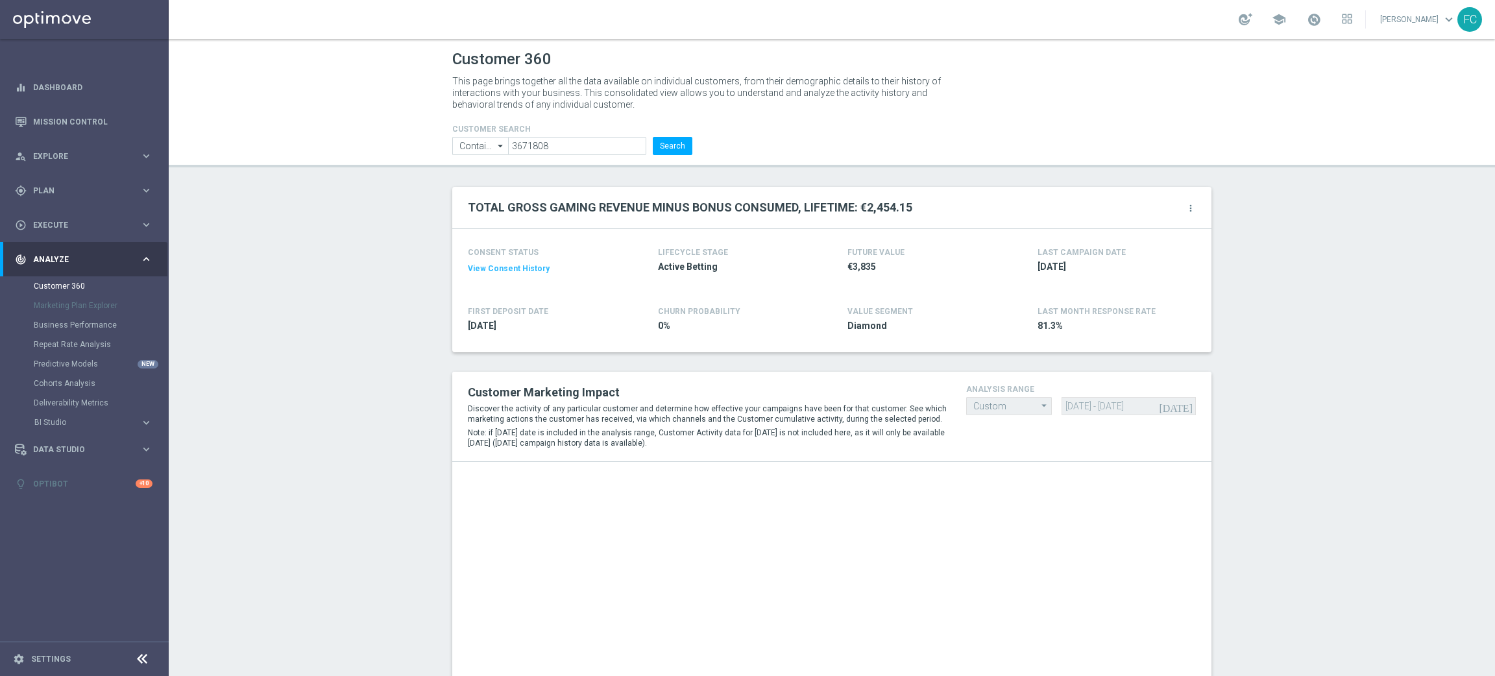
type input "[DATE] - [DATE]"
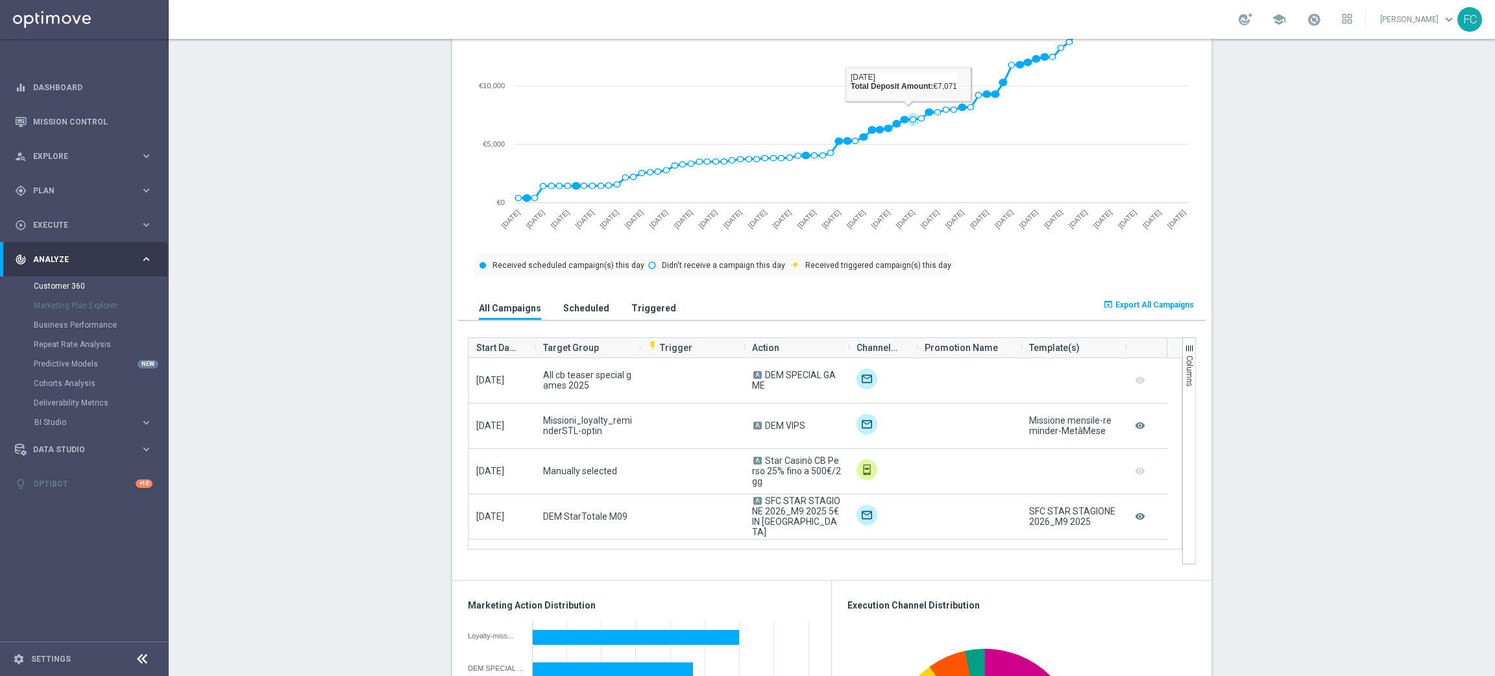
scroll to position [681, 0]
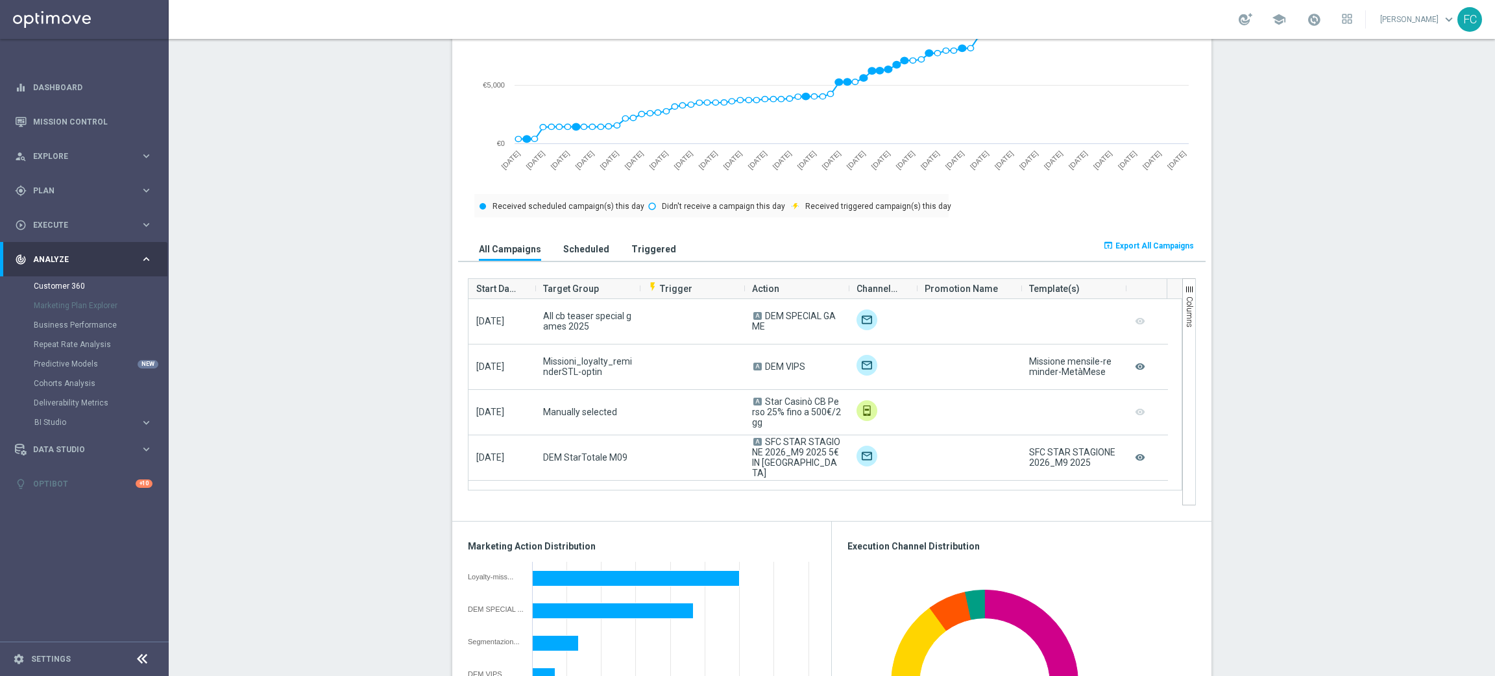
click at [1158, 241] on span "Export All Campaigns" at bounding box center [1155, 245] width 79 height 9
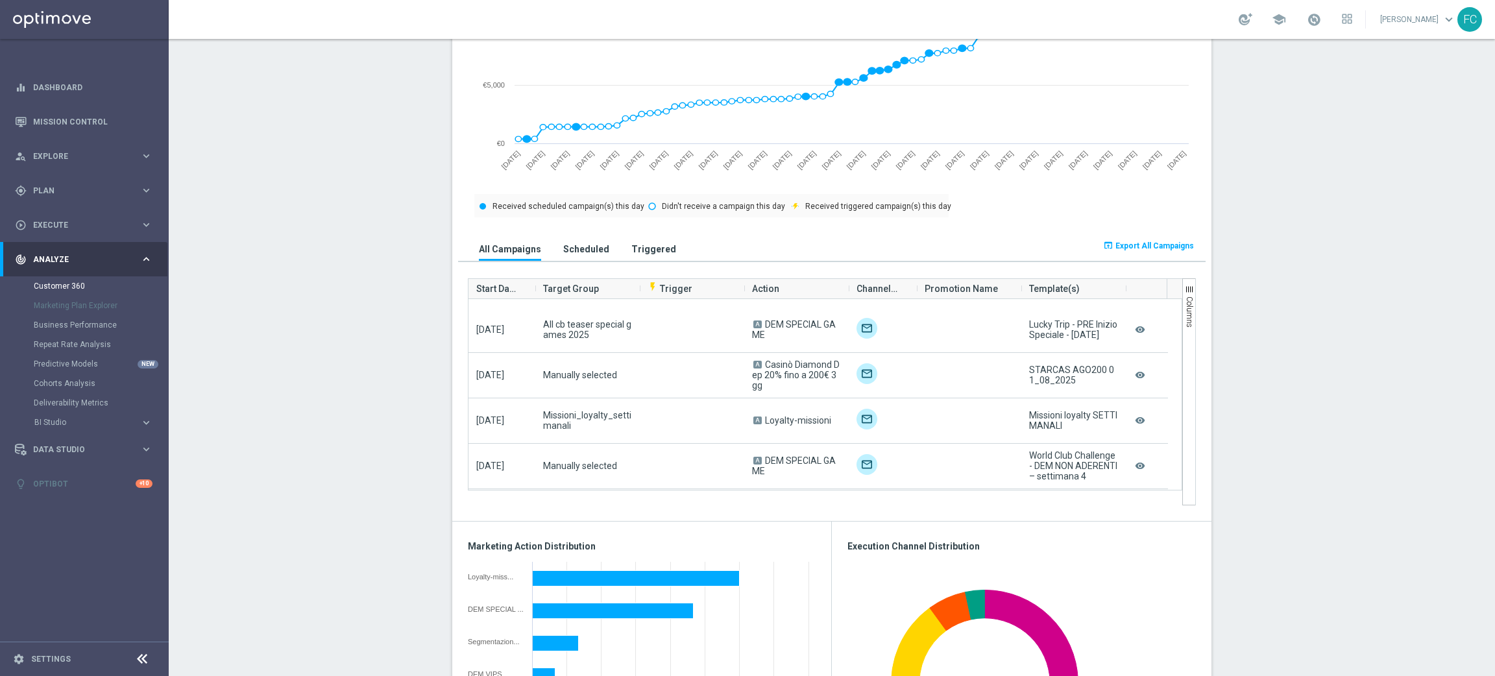
scroll to position [1171, 0]
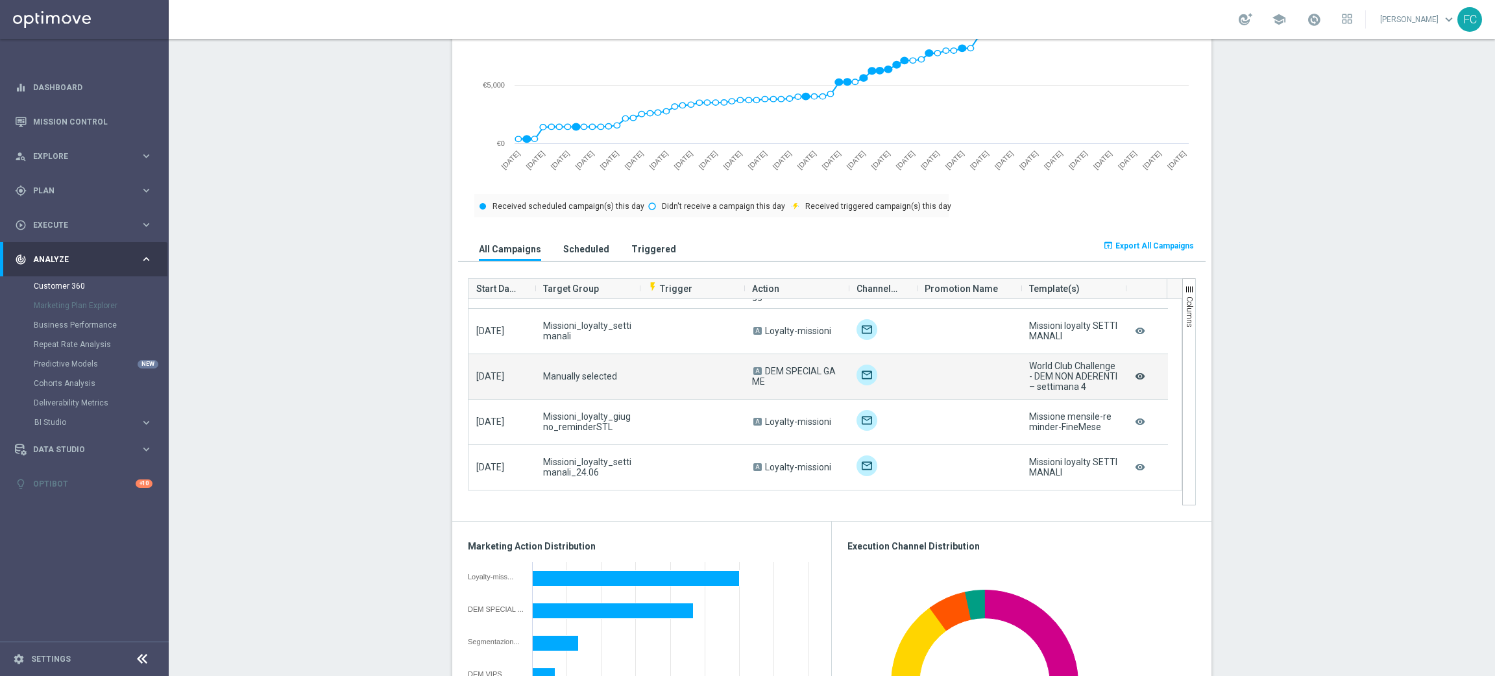
click at [1136, 380] on icon "remove_red_eye" at bounding box center [1140, 376] width 13 height 17
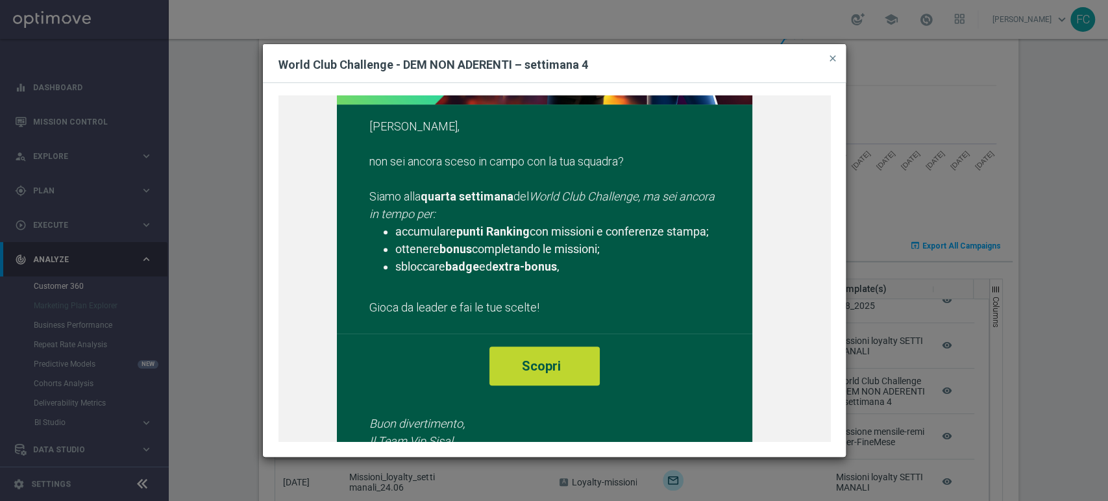
scroll to position [288, 0]
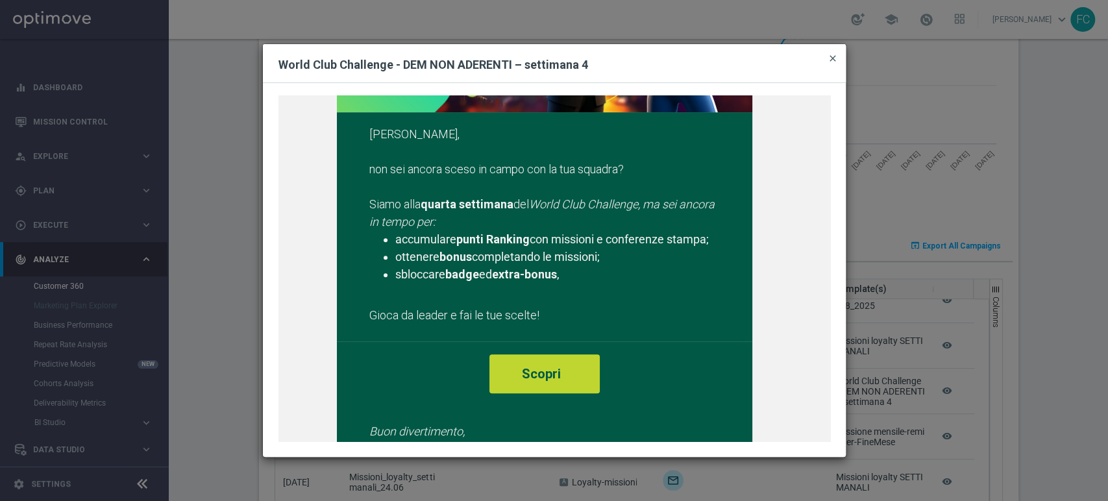
click at [832, 61] on span "close" at bounding box center [832, 58] width 10 height 10
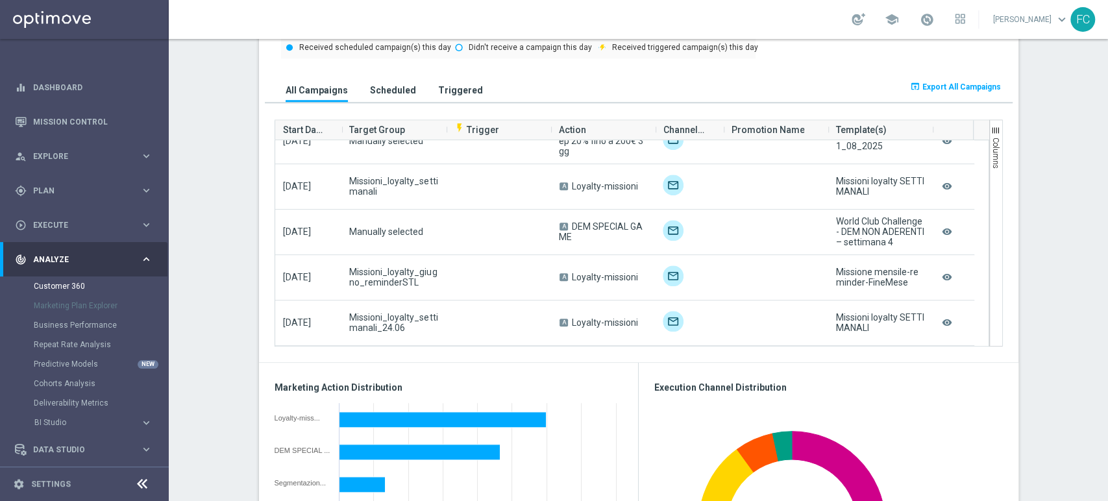
scroll to position [897, 0]
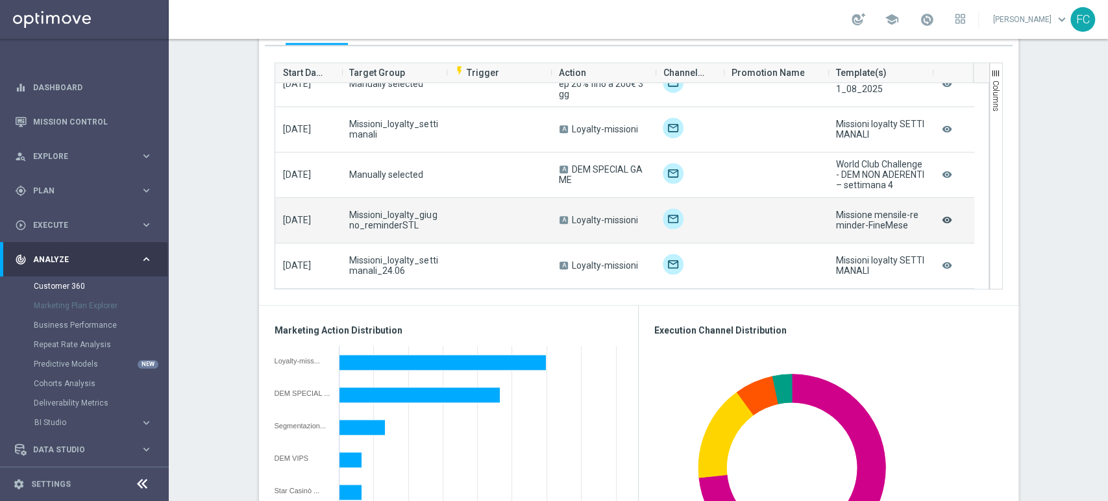
click at [945, 219] on icon "remove_red_eye" at bounding box center [946, 220] width 13 height 17
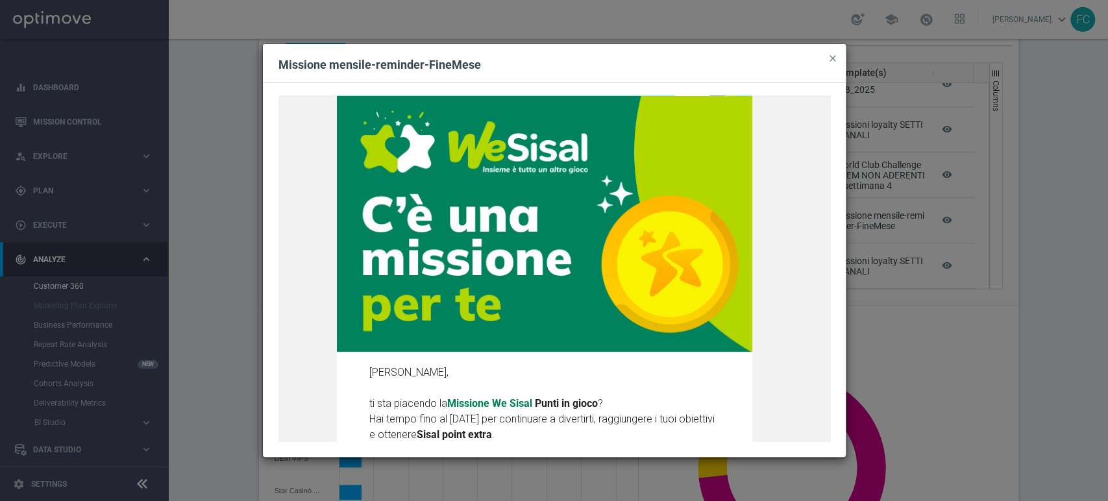
scroll to position [0, 0]
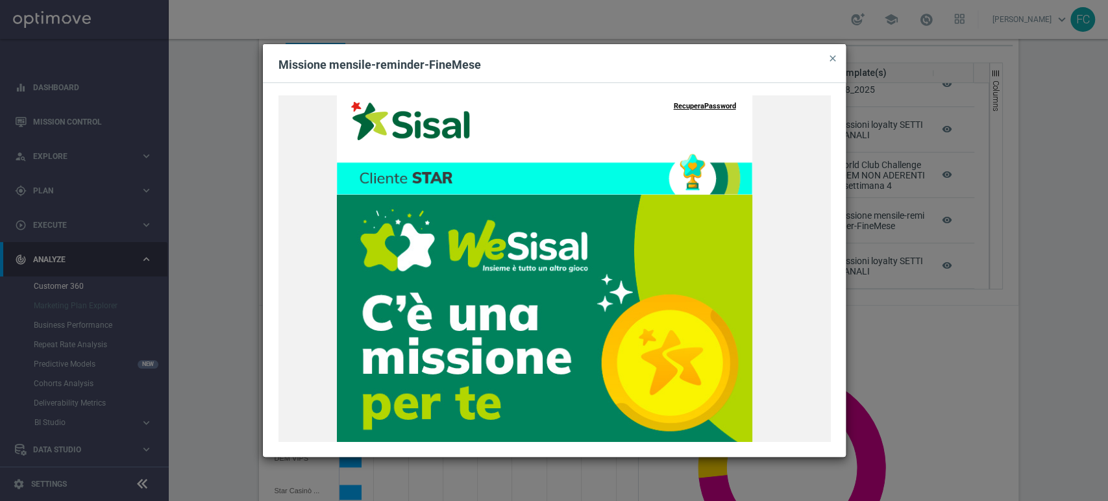
click at [696, 106] on div "Tic-tac ⌚ le Missioni We Sisal ti aspettano Recupera Password [PERSON_NAME], ti…" at bounding box center [554, 268] width 552 height 346
drag, startPoint x: 729, startPoint y: 58, endPoint x: 622, endPoint y: 180, distance: 161.9
click at [622, 184] on div "Missione mensile-reminder-FineMese close Tic-tac ⌚ le Missioni We Sisal ti aspe…" at bounding box center [554, 250] width 583 height 413
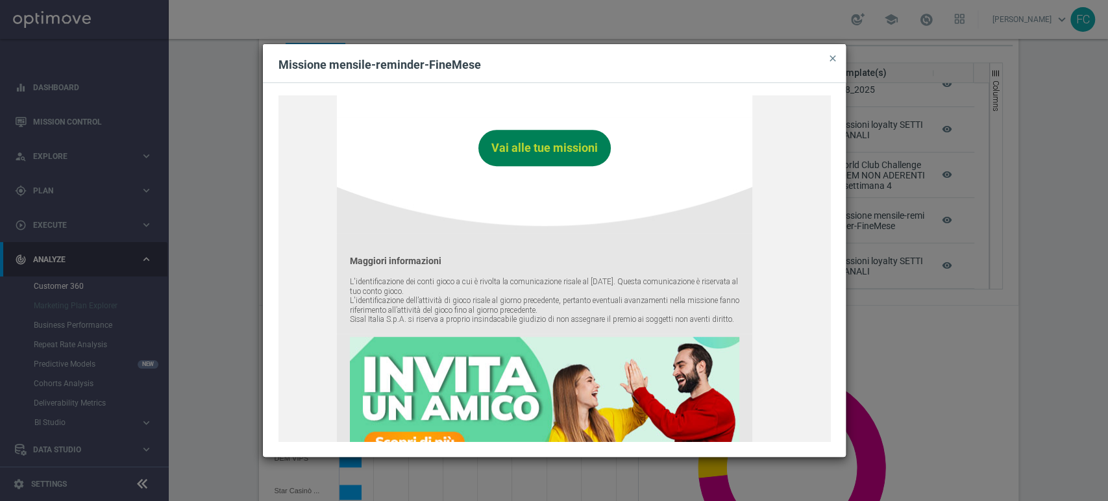
scroll to position [597, 0]
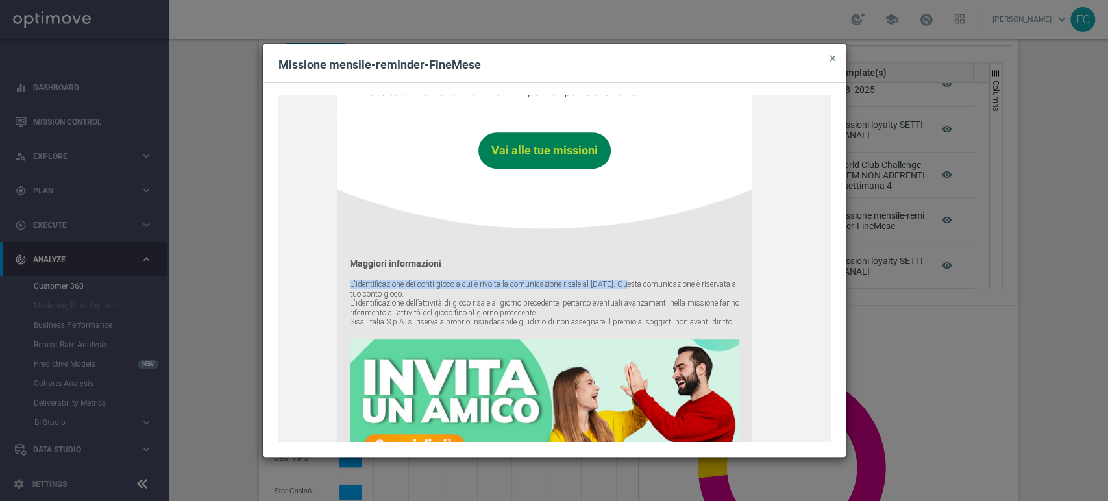
drag, startPoint x: 340, startPoint y: 284, endPoint x: 629, endPoint y: 284, distance: 288.8
click at [629, 284] on div "Tic-tac ⌚ le Missioni We Sisal ti aspettano Recupera Password [PERSON_NAME], ti…" at bounding box center [554, 268] width 552 height 346
copy p "L'identificazione dei conti gioco a cui è rivolta la comunicazione risale al [D…"
click at [831, 55] on span "close" at bounding box center [832, 58] width 10 height 10
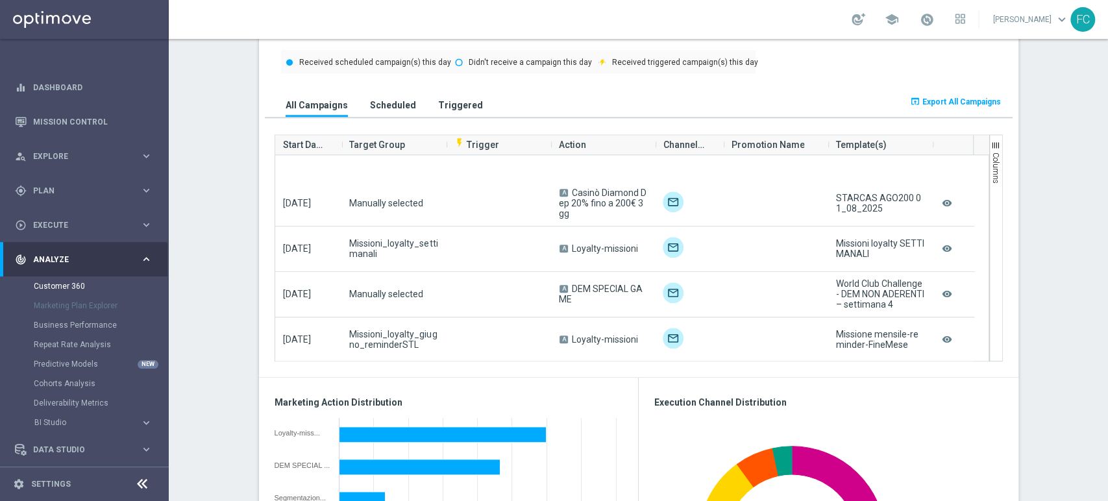
scroll to position [1157, 0]
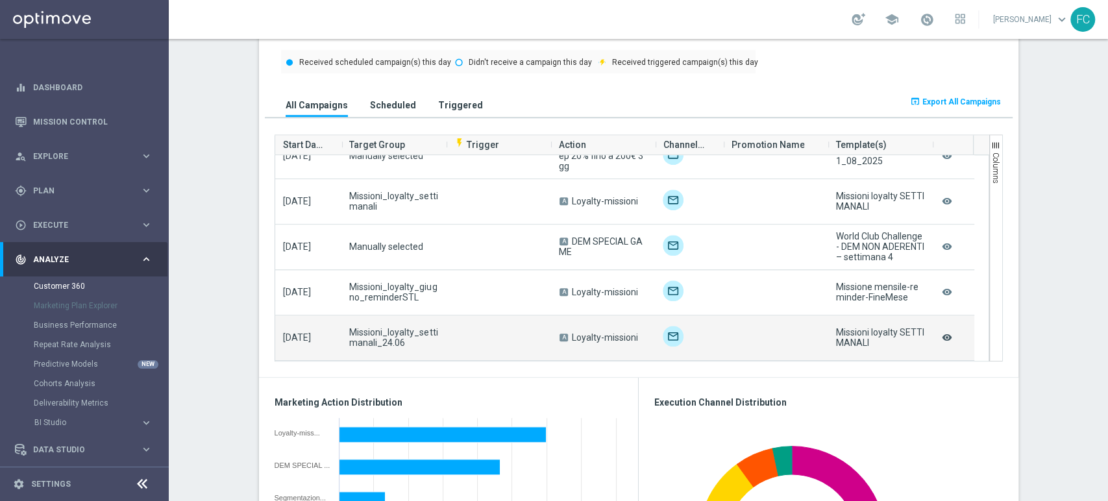
click at [940, 338] on icon "remove_red_eye" at bounding box center [946, 337] width 13 height 17
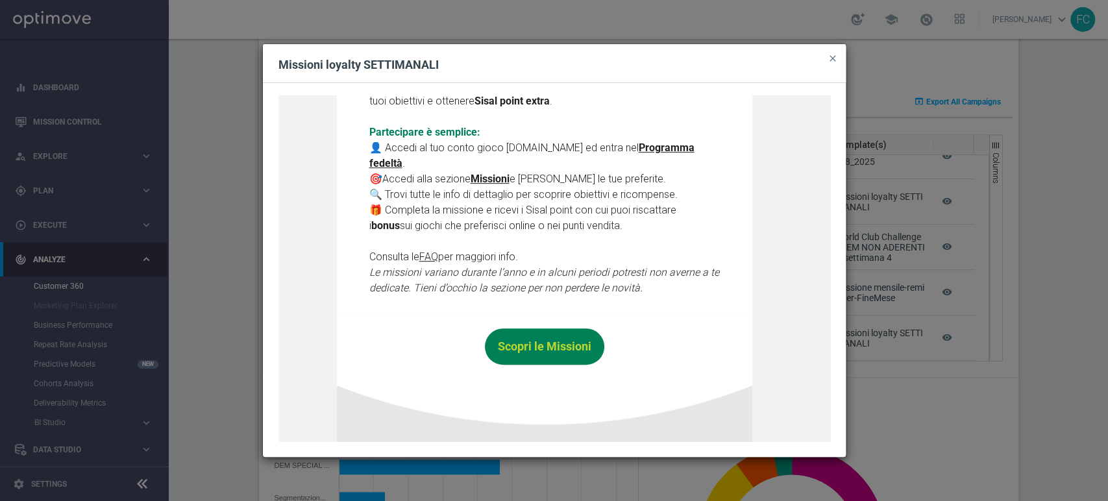
scroll to position [576, 0]
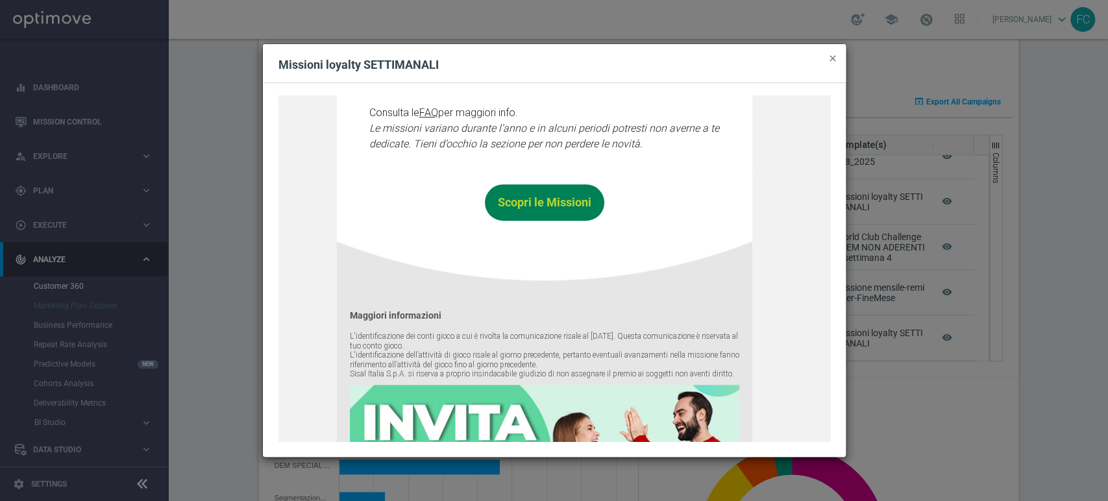
click at [454, 329] on div "Scopri le missioni We Sisal pensate per te Recupera Password [PERSON_NAME], le …" at bounding box center [554, 268] width 552 height 346
drag, startPoint x: 445, startPoint y: 327, endPoint x: 337, endPoint y: 321, distance: 108.6
click at [337, 321] on div "Scopri le missioni We Sisal pensate per te Recupera Password [PERSON_NAME], le …" at bounding box center [554, 268] width 552 height 346
copy p "L'identificazione dei conti gioco a cui è rivolta la comunicazione risale al [D…"
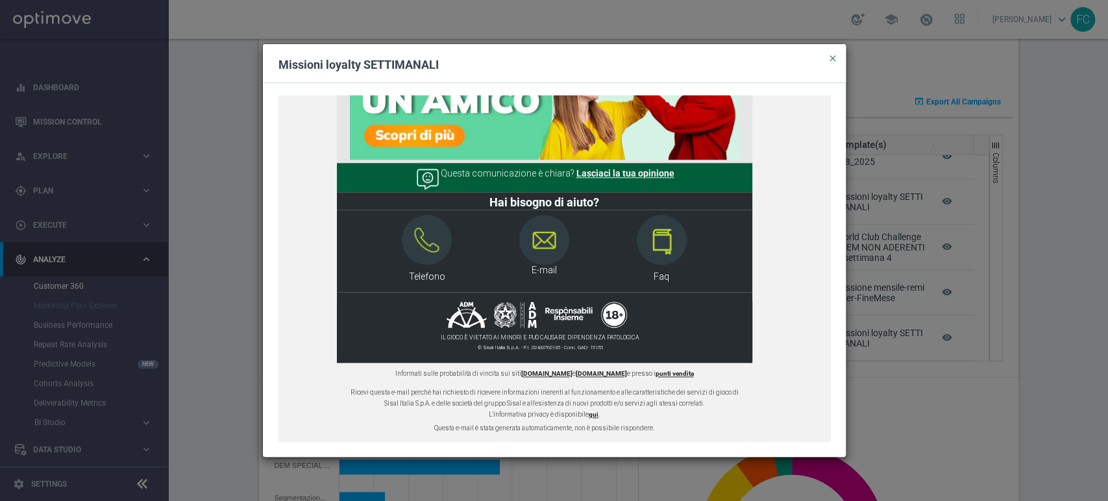
scroll to position [0, 0]
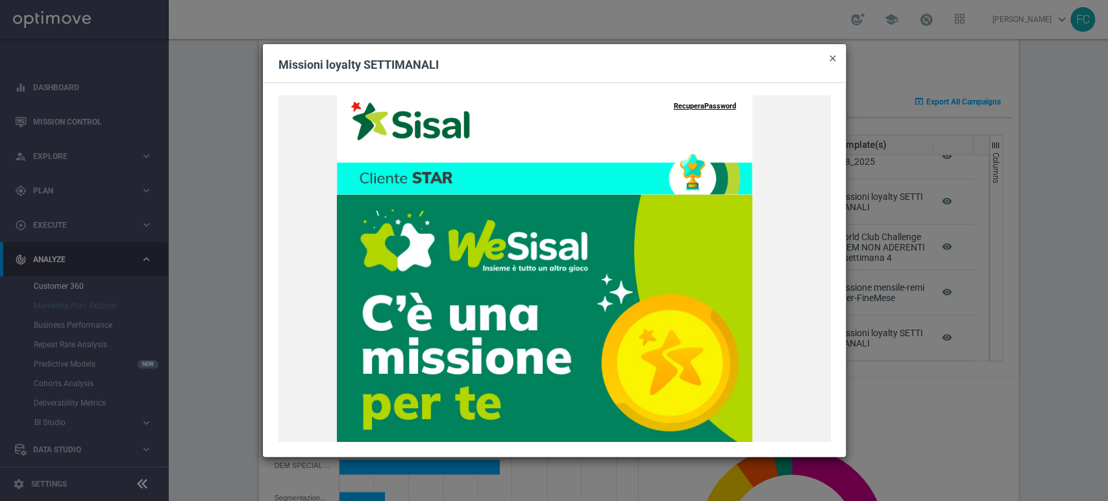
click at [833, 61] on span "close" at bounding box center [832, 58] width 10 height 10
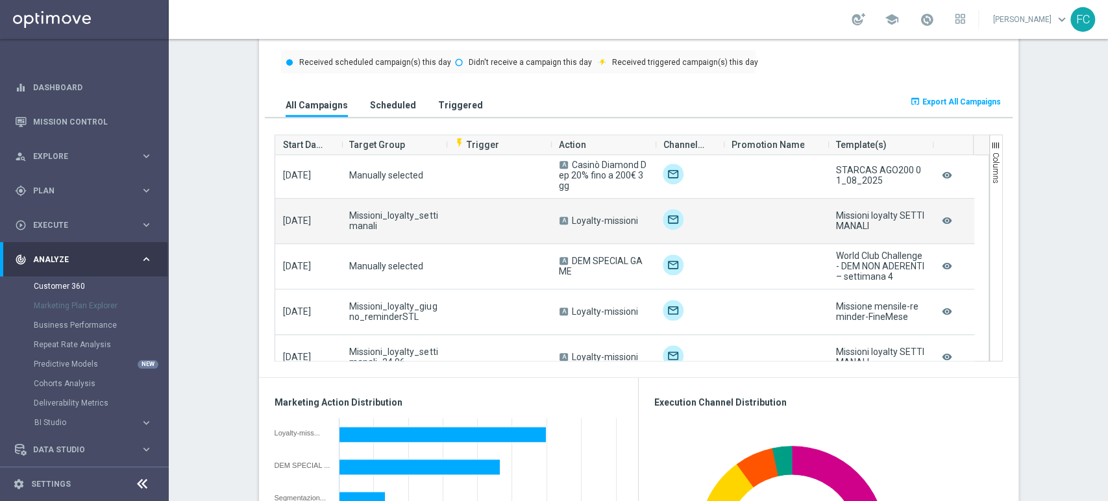
scroll to position [1157, 0]
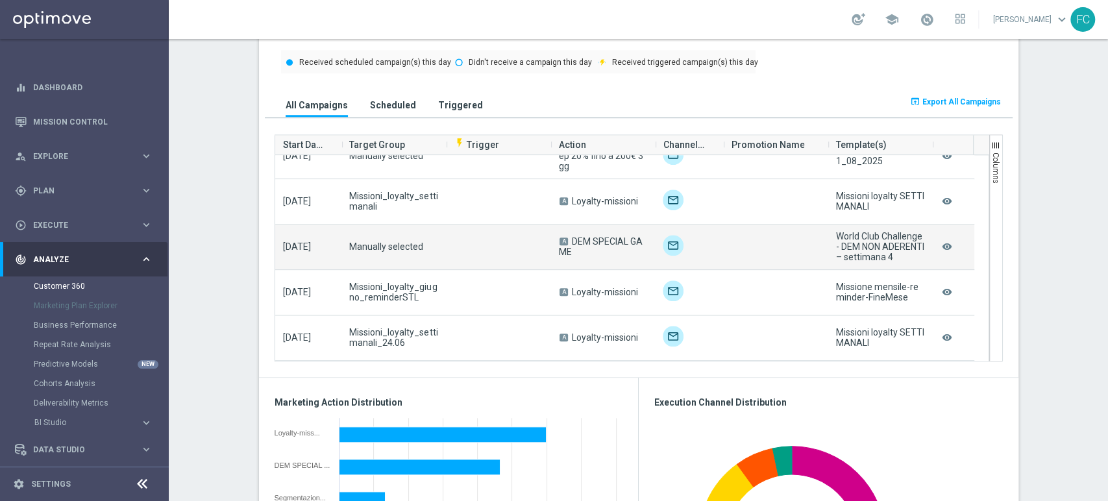
click at [295, 247] on span "[DATE]" at bounding box center [297, 246] width 28 height 10
click at [386, 248] on span "Manually selected" at bounding box center [386, 246] width 74 height 10
click at [942, 245] on icon "remove_red_eye" at bounding box center [946, 246] width 13 height 17
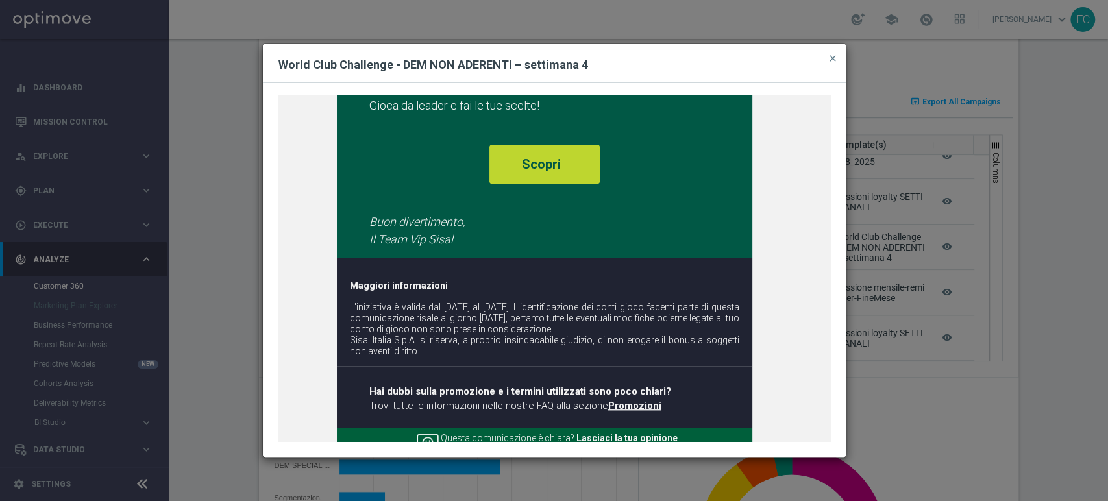
scroll to position [518, 0]
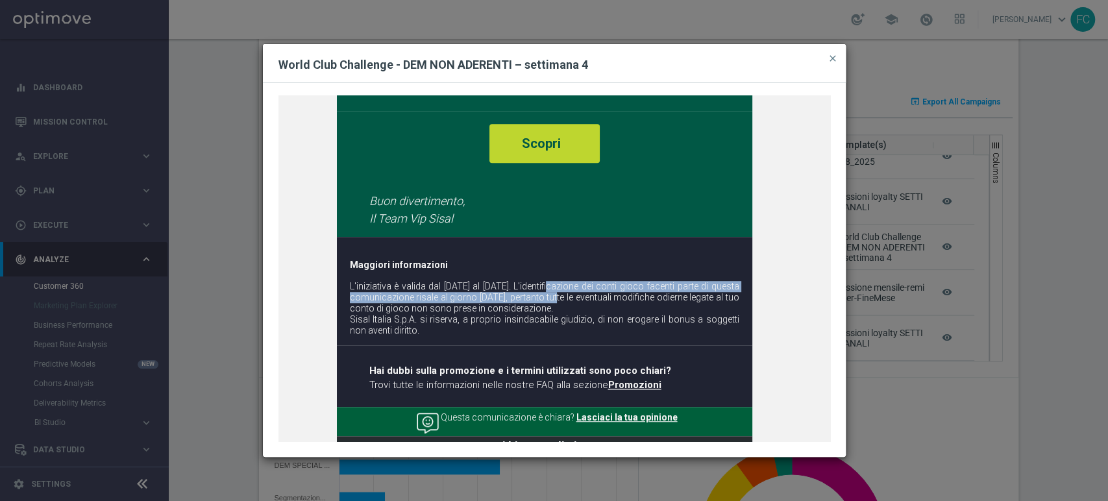
drag, startPoint x: 546, startPoint y: 284, endPoint x: 548, endPoint y: 299, distance: 15.1
click at [548, 299] on div "Partecipa alla World Club Challenge Recupera Password [PERSON_NAME], non sei an…" at bounding box center [554, 268] width 552 height 346
copy span "L'identificazione dei conti gioco facenti parte di questa comunicazione risale …"
click at [835, 61] on span "close" at bounding box center [832, 58] width 10 height 10
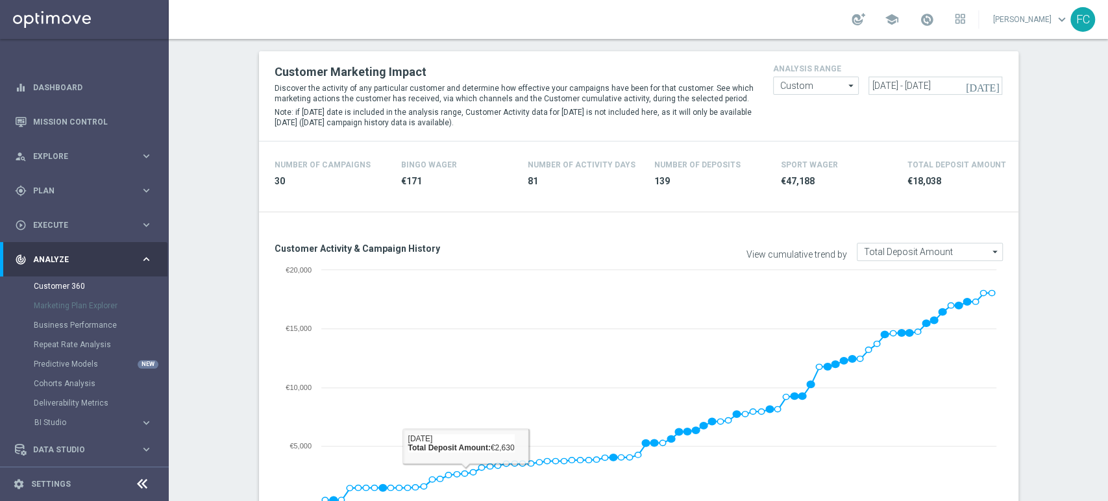
scroll to position [0, 0]
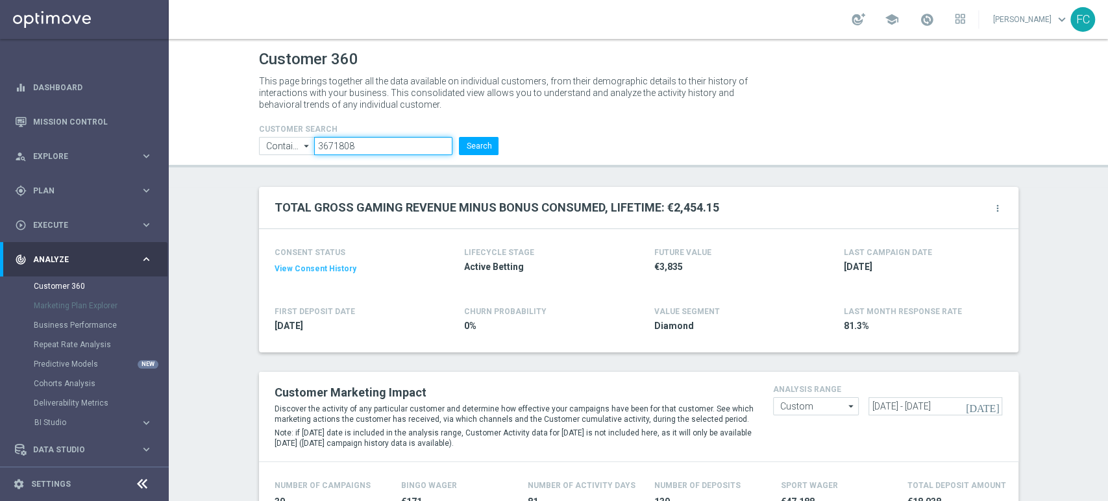
drag, startPoint x: 396, startPoint y: 139, endPoint x: 195, endPoint y: 148, distance: 201.4
click at [195, 150] on header "Customer 360 This page brings together all the data available on individual cus…" at bounding box center [638, 103] width 939 height 128
paste input "5879053"
type input "5879053"
click at [459, 137] on button "Search" at bounding box center [479, 146] width 40 height 18
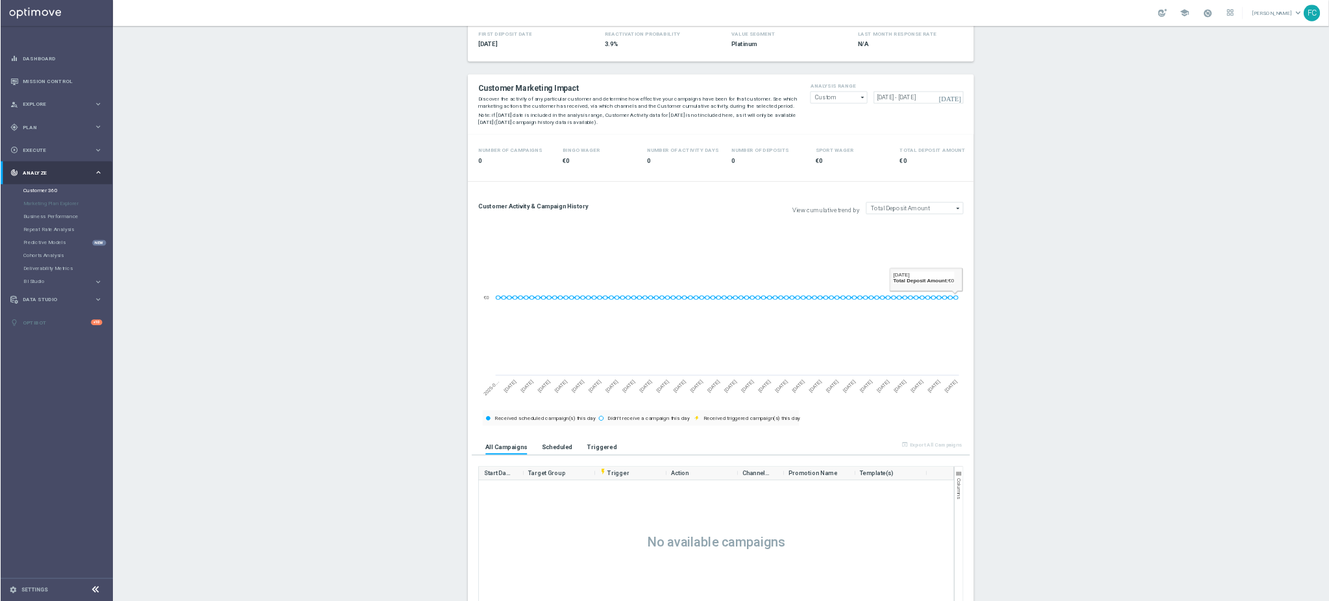
scroll to position [260, 0]
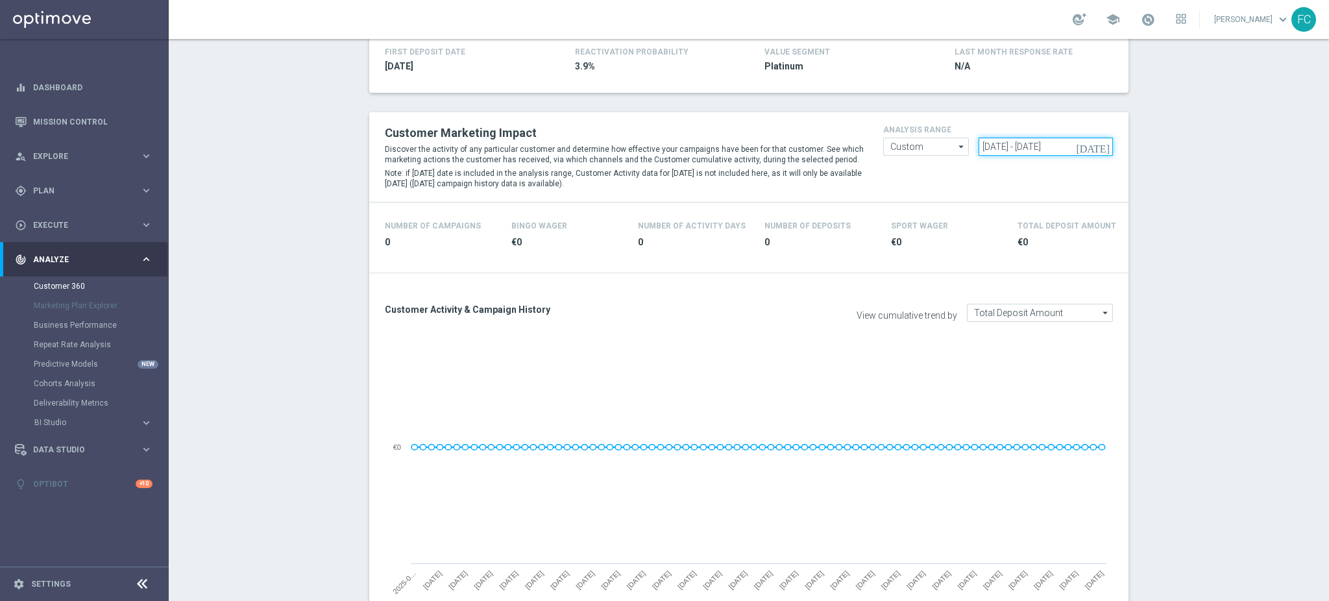
click at [985, 146] on input "[DATE] - [DATE]" at bounding box center [1046, 147] width 134 height 18
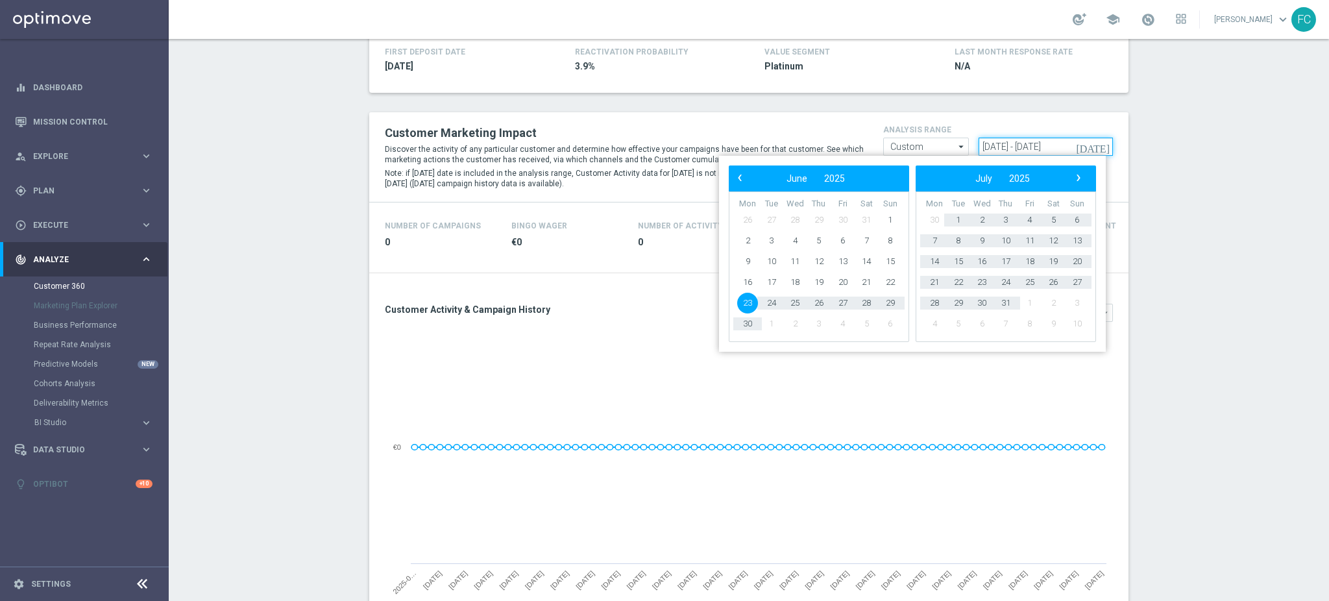
type input "[DATE] - [DATE]"
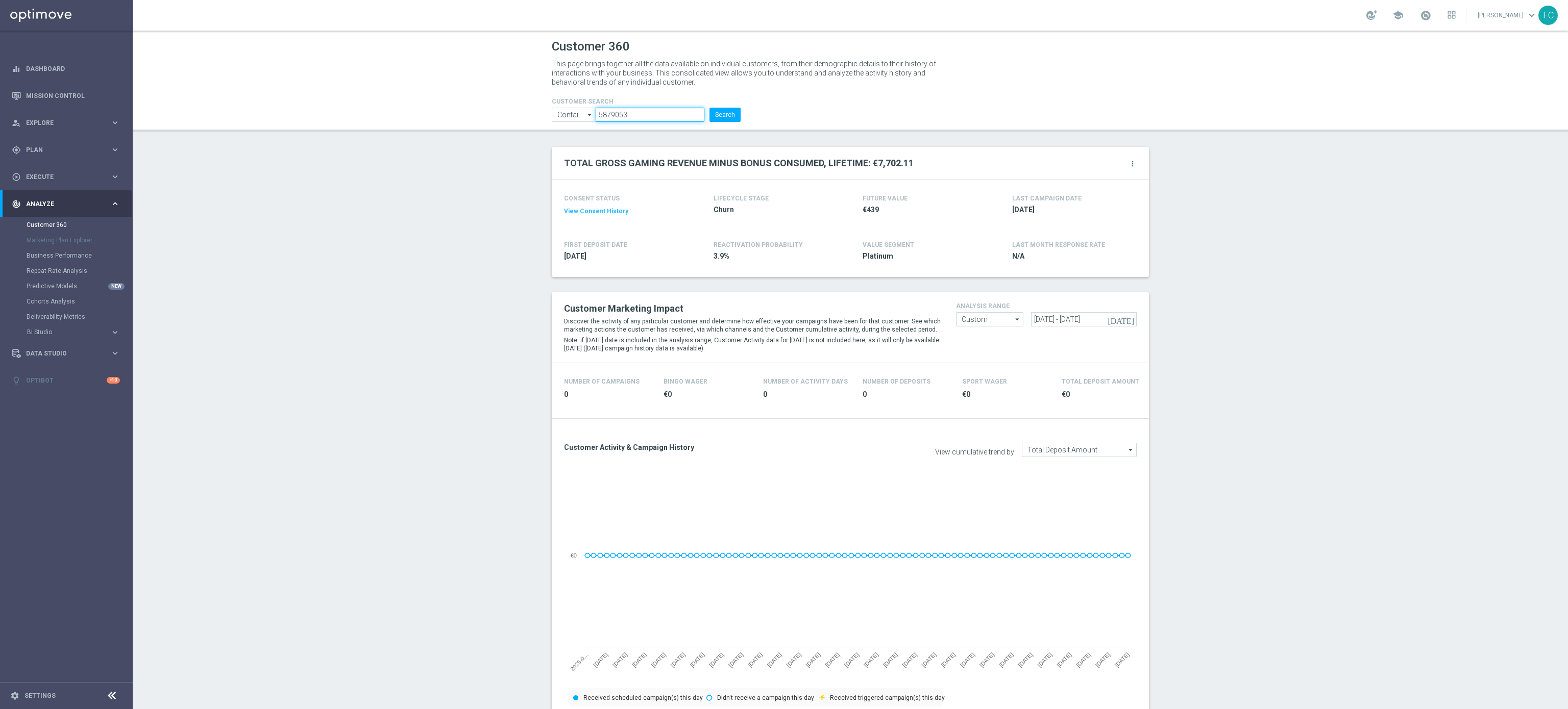
drag, startPoint x: 684, startPoint y: 109, endPoint x: 333, endPoint y: 81, distance: 352.1
click at [328, 123] on header "Customer 360 This page brings together all the data available on individual cus…" at bounding box center [850, 81] width 1435 height 101
paste input "6626734"
type input "6626734"
click at [709, 108] on button "Search" at bounding box center [725, 115] width 31 height 14
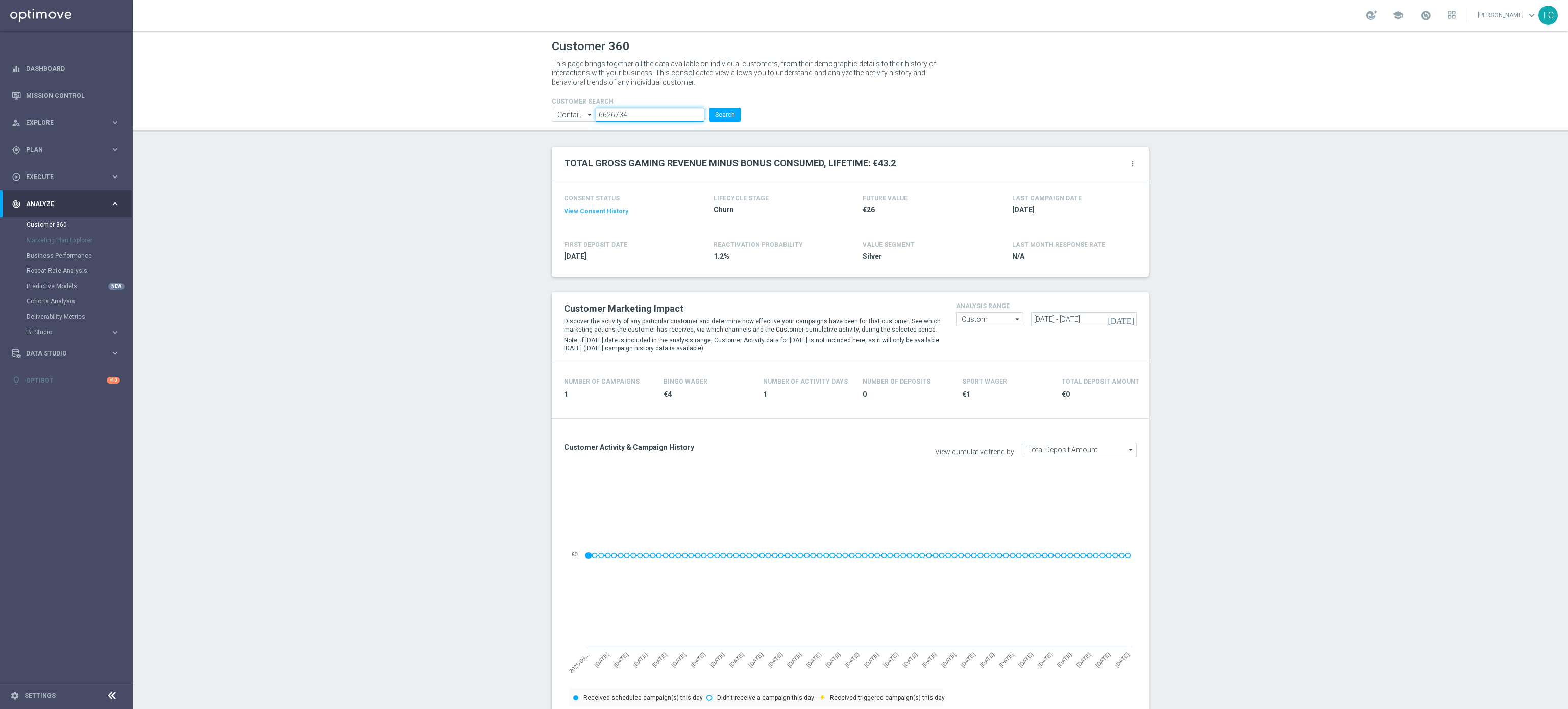
drag, startPoint x: 664, startPoint y: 107, endPoint x: 430, endPoint y: 119, distance: 234.3
click at [430, 119] on header "Customer 360 This page brings together all the data available on individual cus…" at bounding box center [850, 81] width 1435 height 101
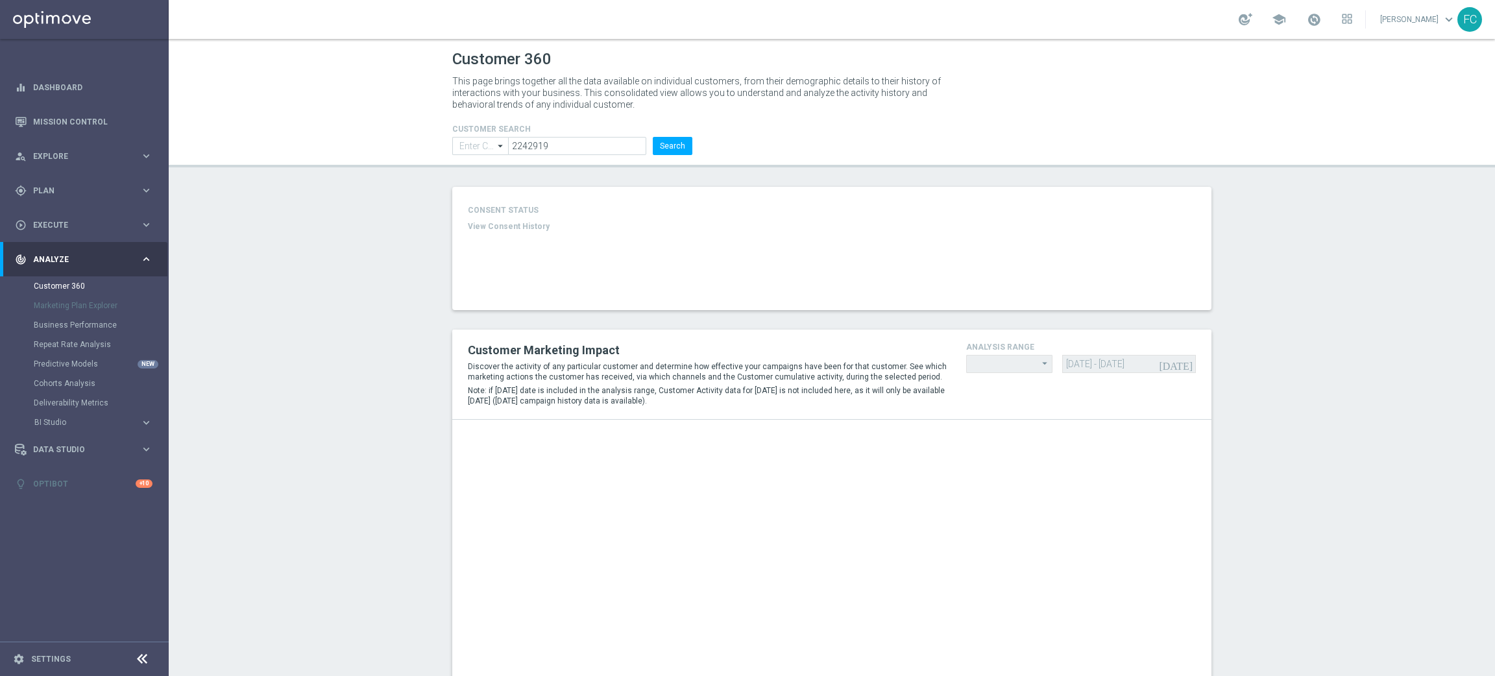
type input "Contains"
type input "Last 90 days"
type input "Total Deposit Amount"
type input "Last 30 days"
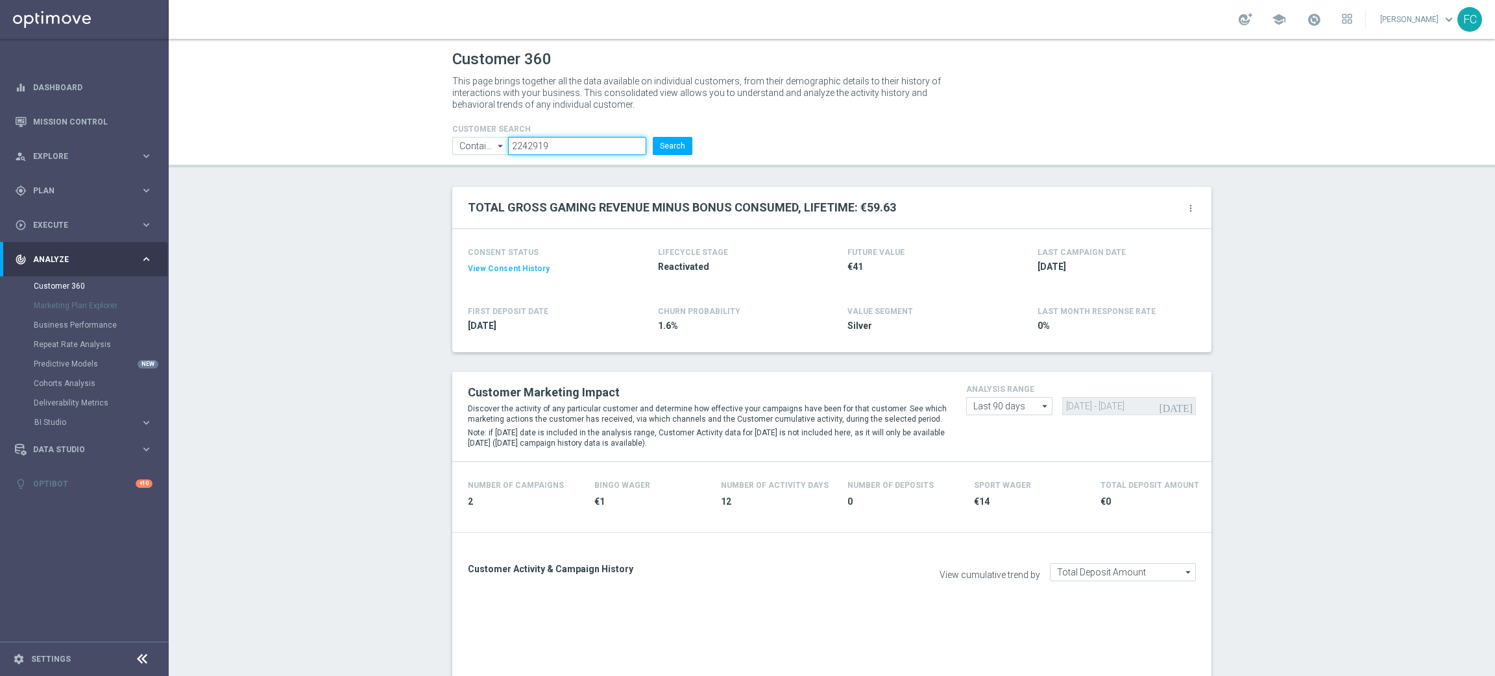
drag, startPoint x: 557, startPoint y: 139, endPoint x: 464, endPoint y: 136, distance: 93.5
click at [466, 139] on ul "Contains Contains arrow_drop_down Show Selected 0 of NaN Contains Equals" at bounding box center [572, 146] width 247 height 18
paste input "4239633"
type input "4239633"
click at [664, 139] on button "Search" at bounding box center [673, 146] width 40 height 18
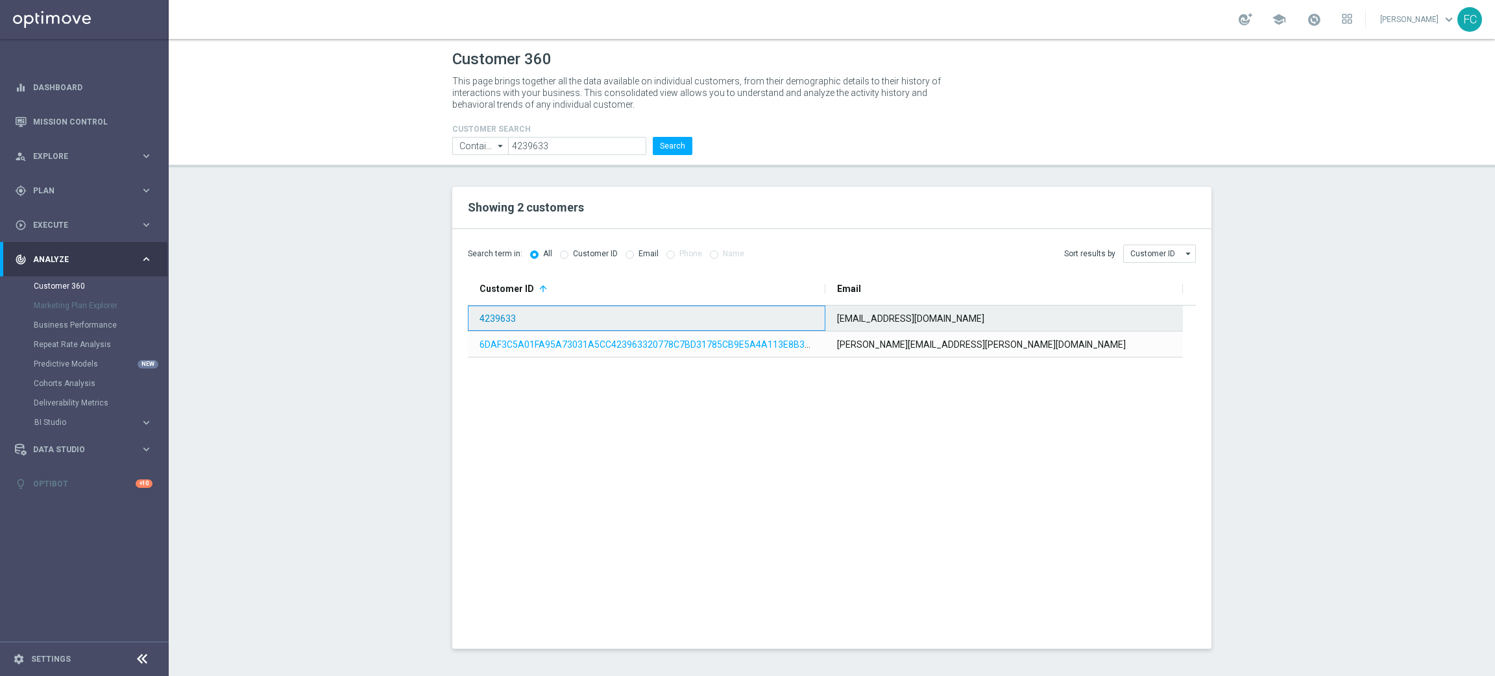
click at [500, 321] on link "4239633" at bounding box center [498, 318] width 36 height 10
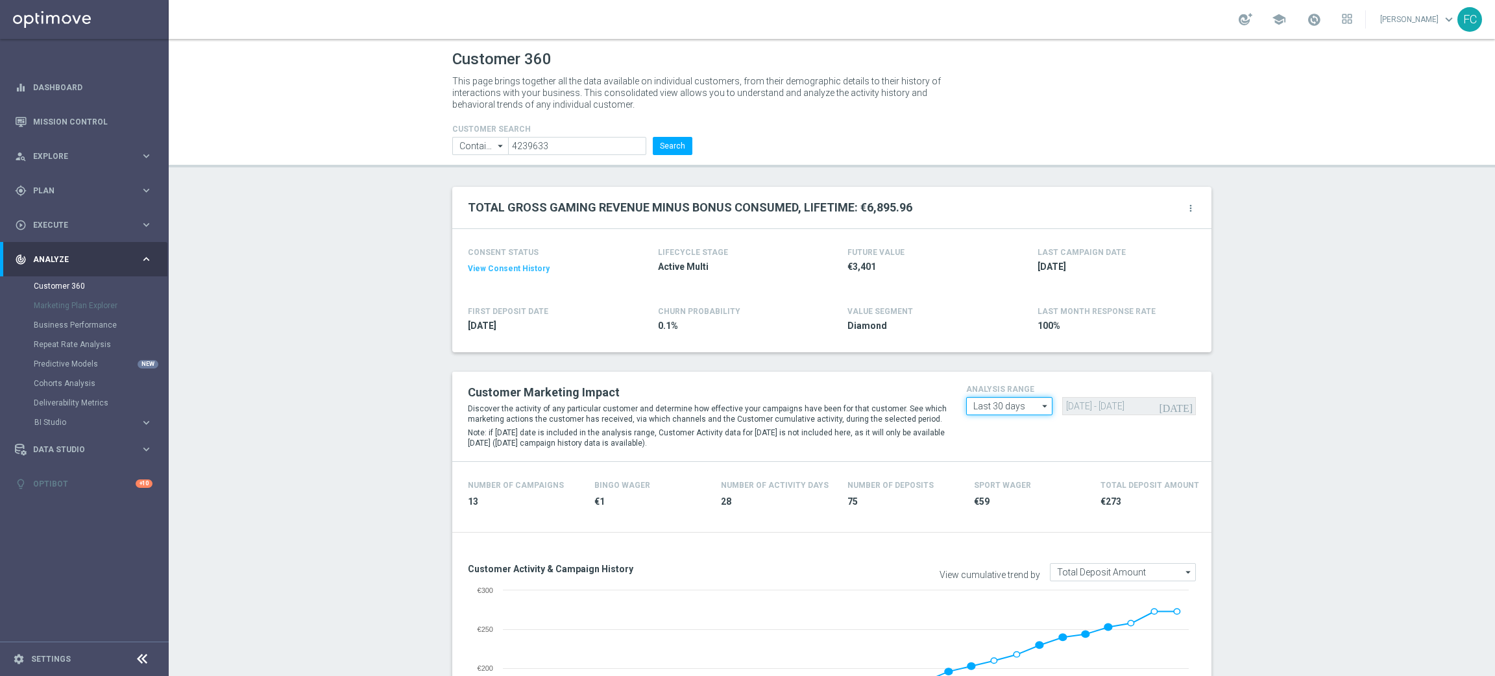
click at [1010, 399] on input "Last 30 days" at bounding box center [1009, 406] width 86 height 18
click at [1002, 484] on div "Custom" at bounding box center [1009, 483] width 86 height 18
type input "Custom"
click at [1085, 404] on input "[DATE] - [DATE]" at bounding box center [1129, 406] width 134 height 18
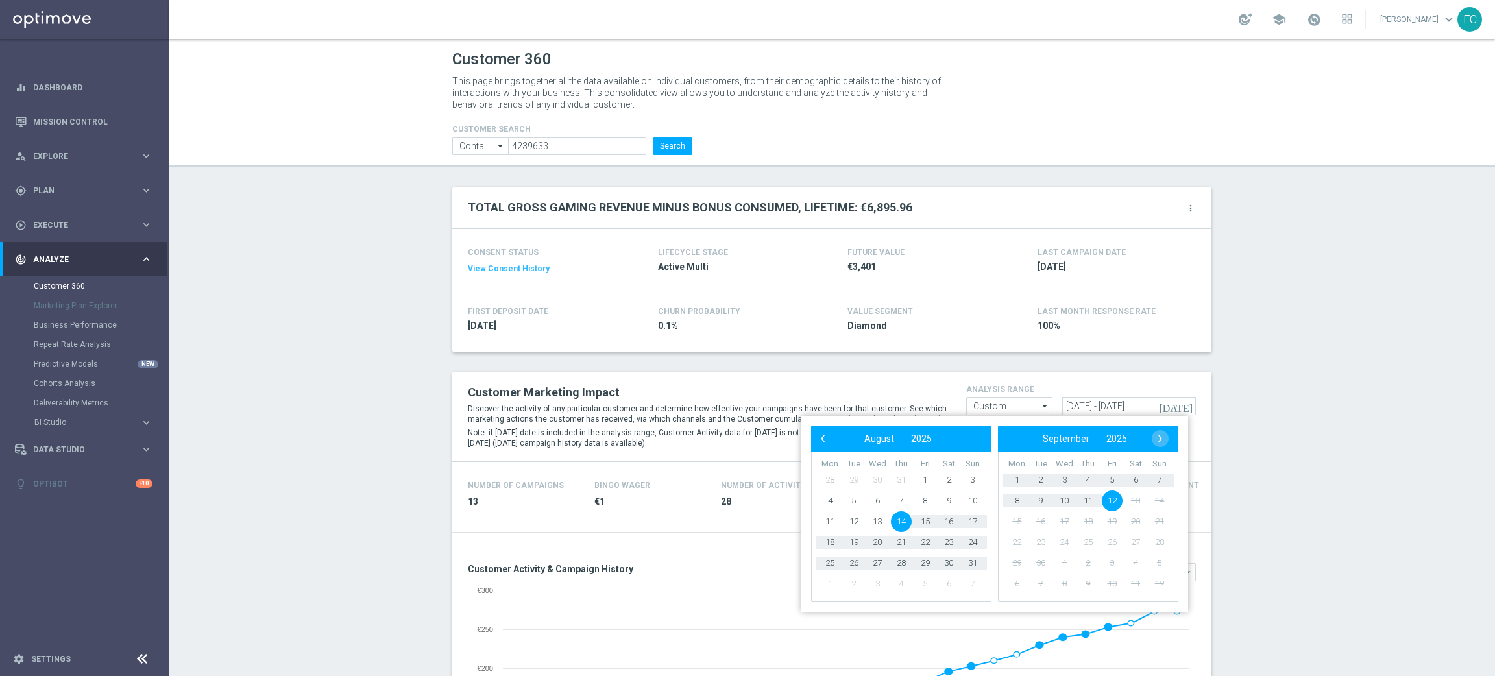
type input "26 Jun 2025 - 12 Sep 2025"
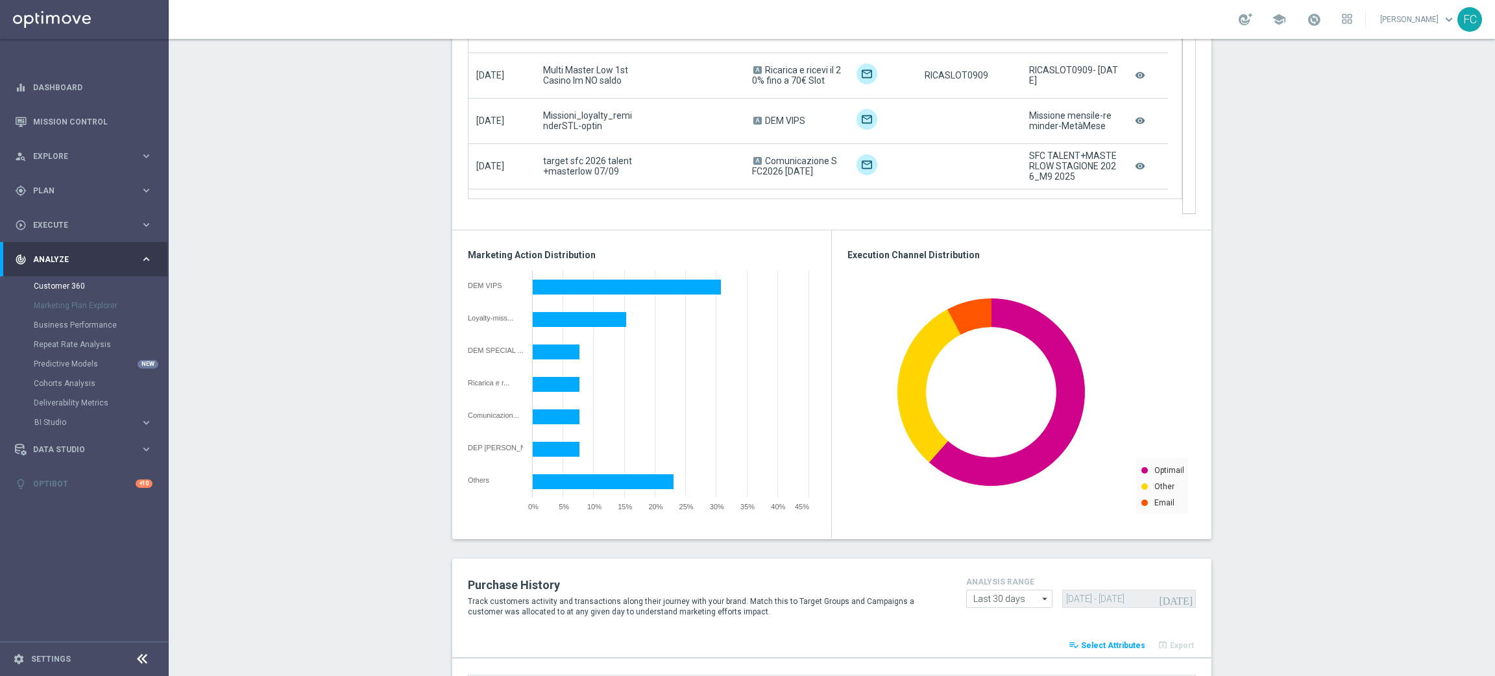
scroll to position [583, 0]
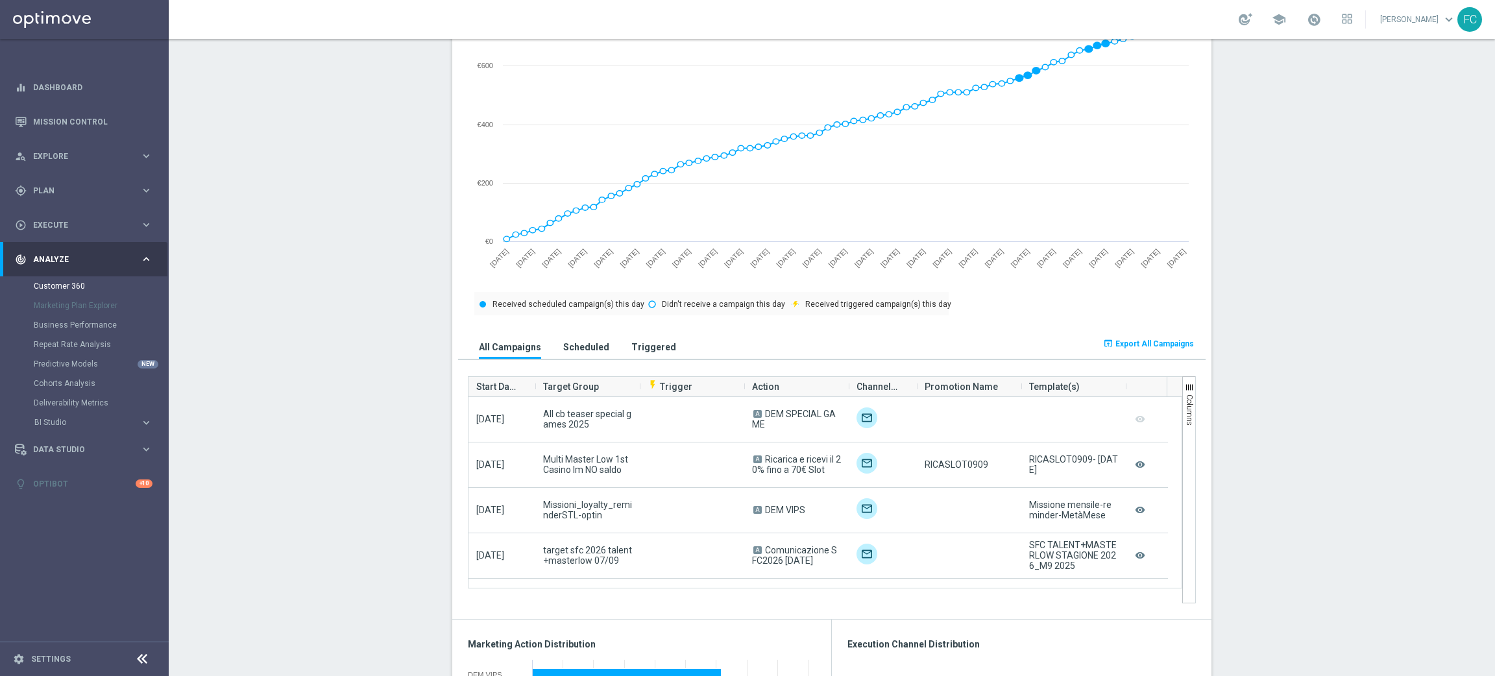
click at [1158, 341] on span "Export All Campaigns" at bounding box center [1155, 343] width 79 height 9
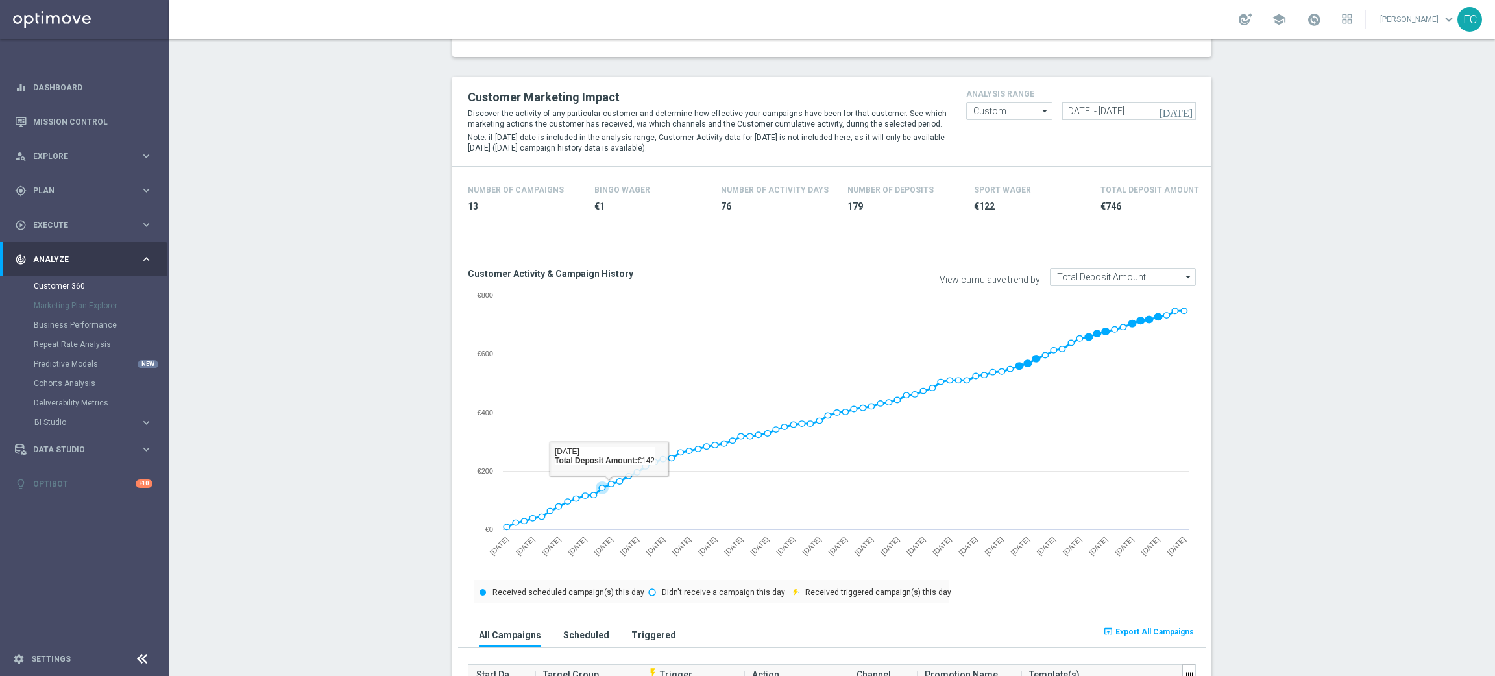
scroll to position [0, 0]
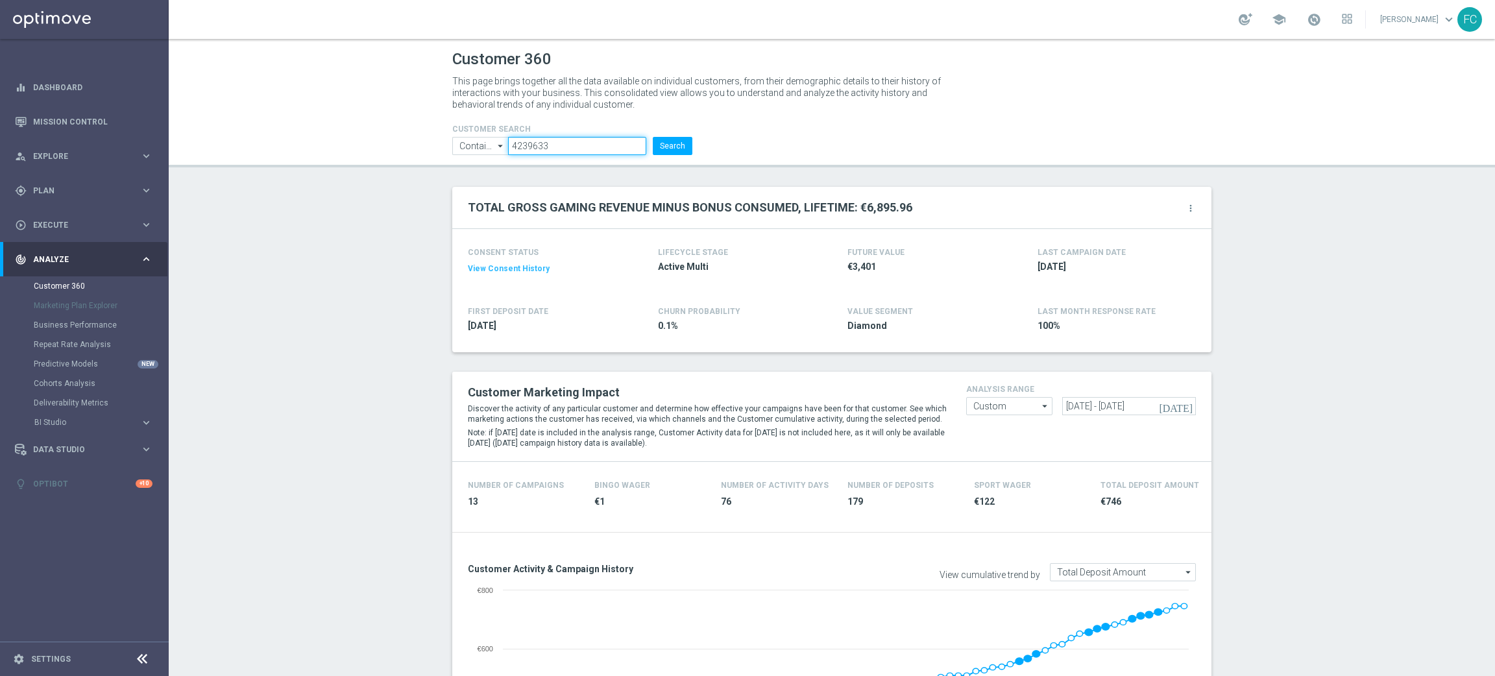
drag, startPoint x: 565, startPoint y: 146, endPoint x: 246, endPoint y: 178, distance: 320.9
click at [247, 178] on div "Customer 360 This page brings together all the data available on individual cus…" at bounding box center [832, 357] width 1326 height 637
paste input "5912065"
type input "5912065"
click at [665, 138] on button "Search" at bounding box center [673, 146] width 40 height 18
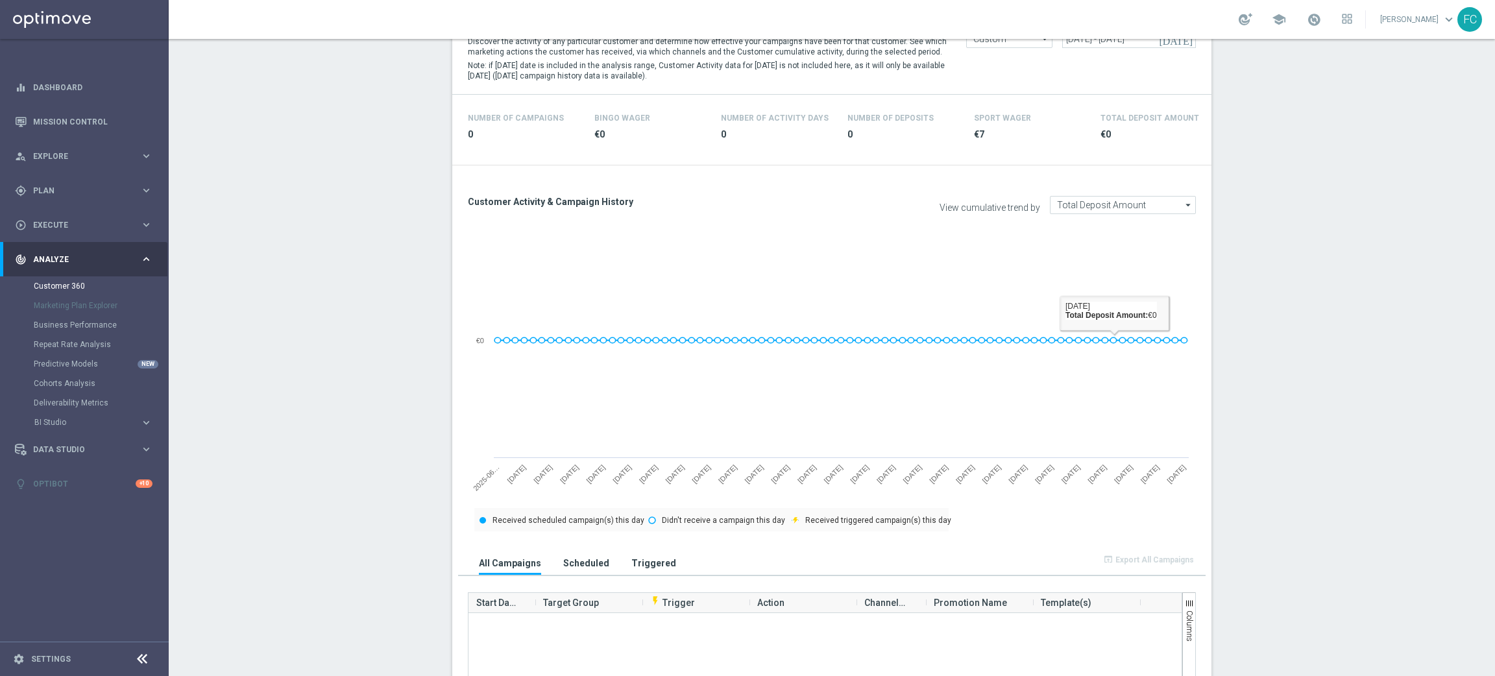
scroll to position [334, 0]
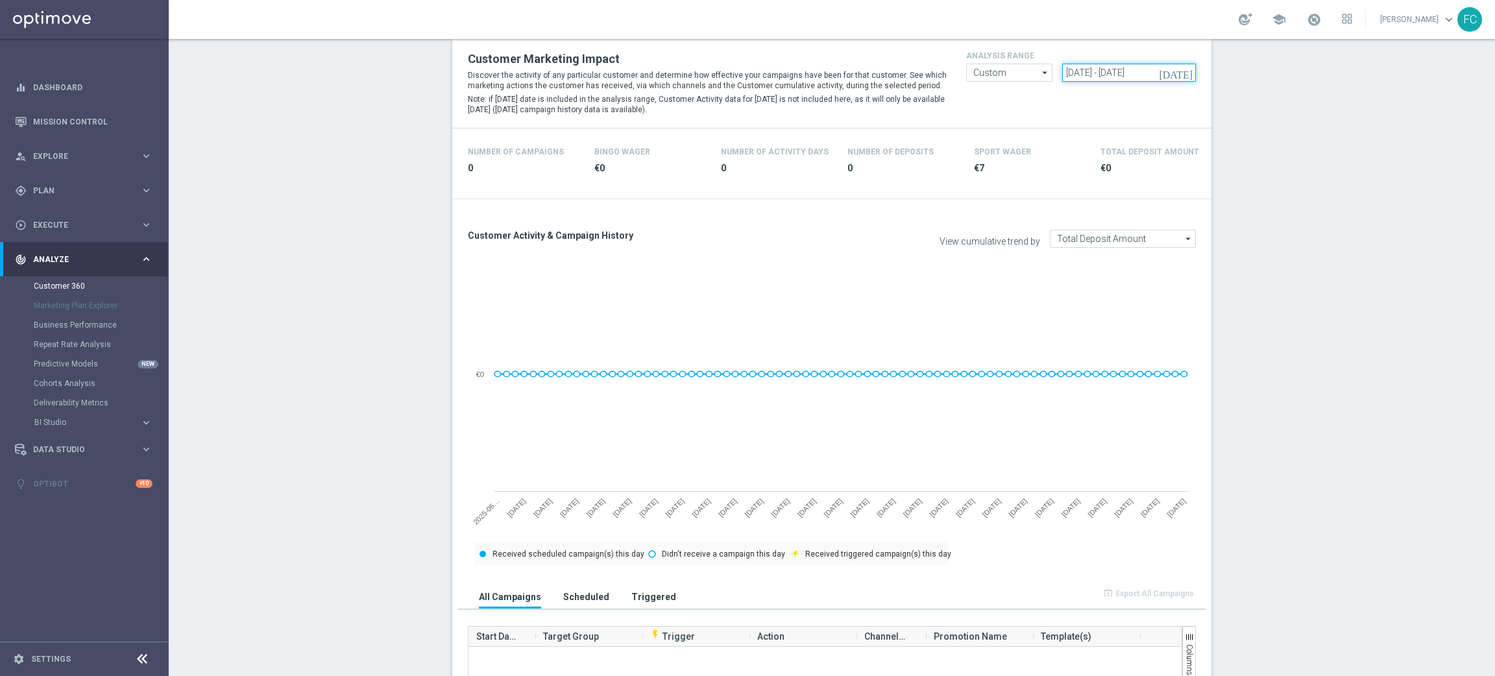
click at [1066, 74] on input "26 Jun 2025 - 12 Sep 2025" at bounding box center [1129, 73] width 134 height 18
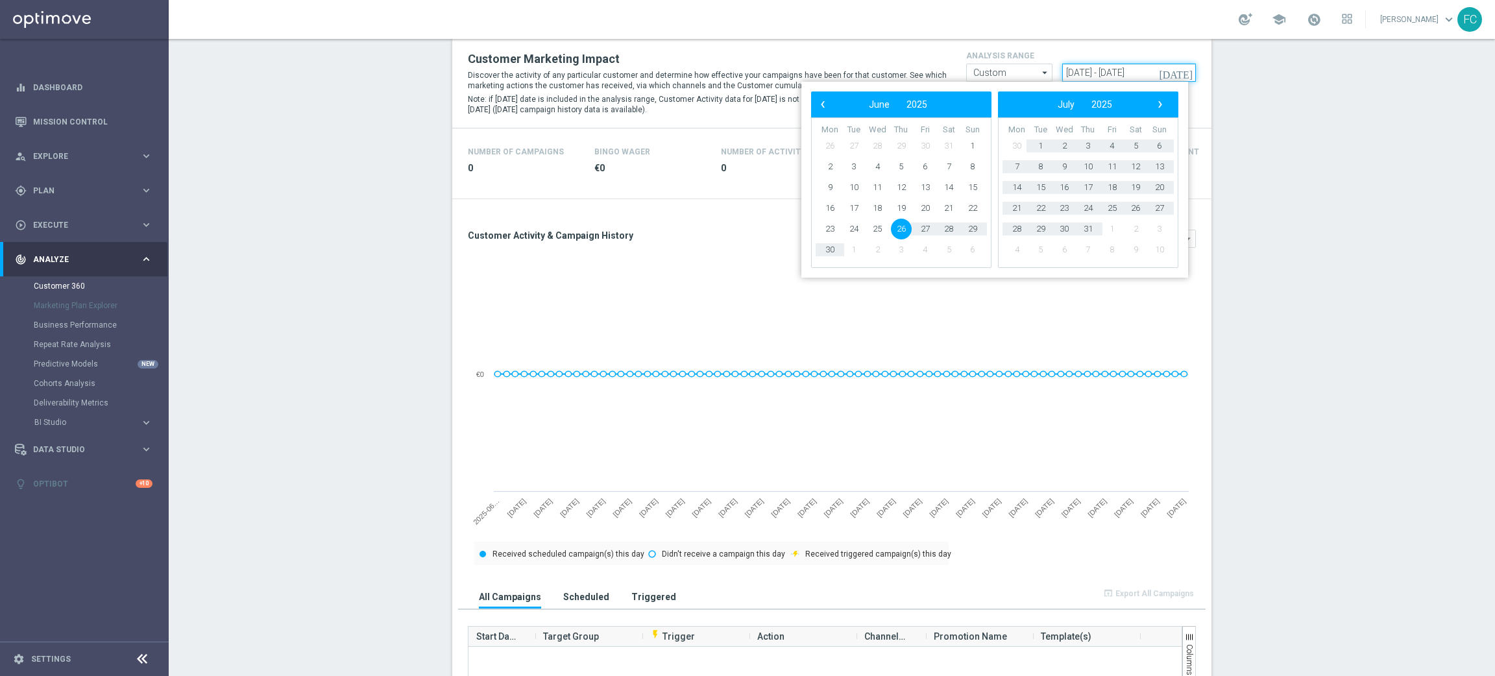
type input "24 Jun 2025 - 12 Sep 2025"
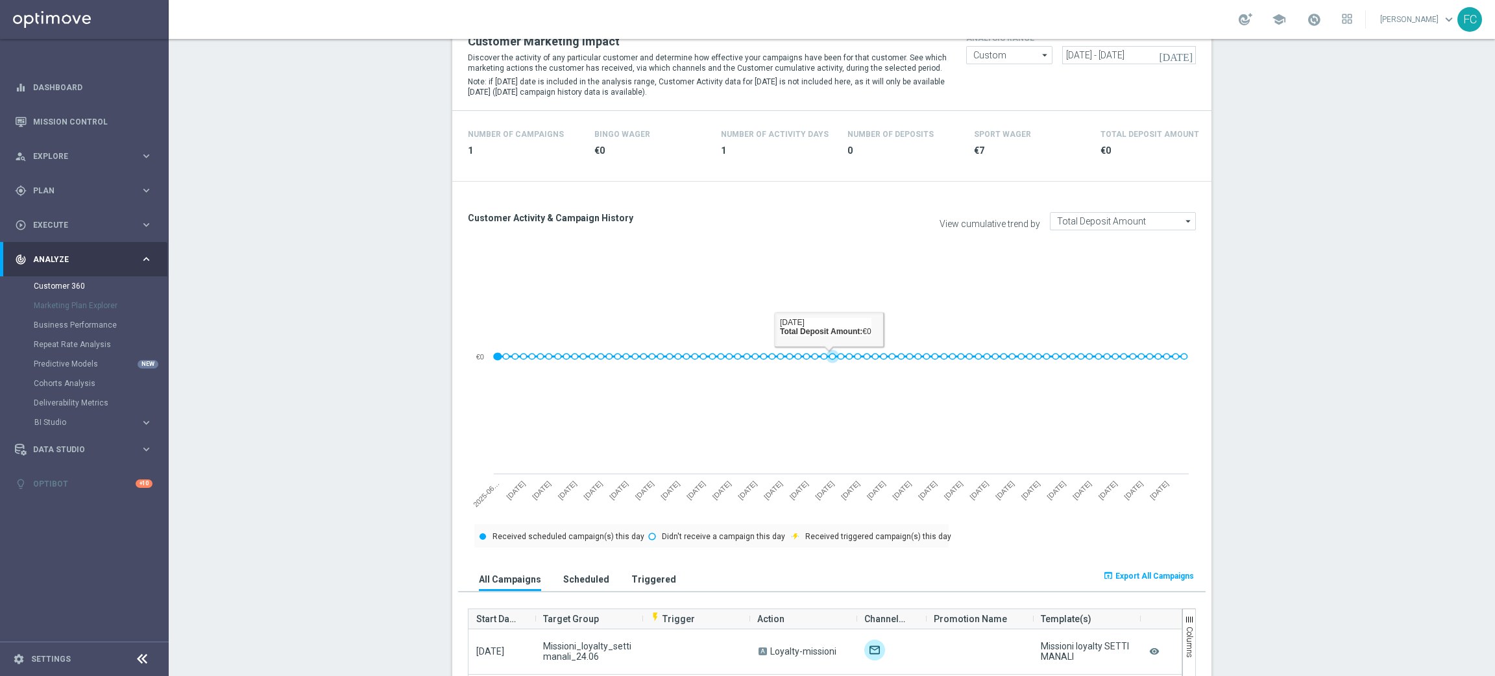
scroll to position [431, 0]
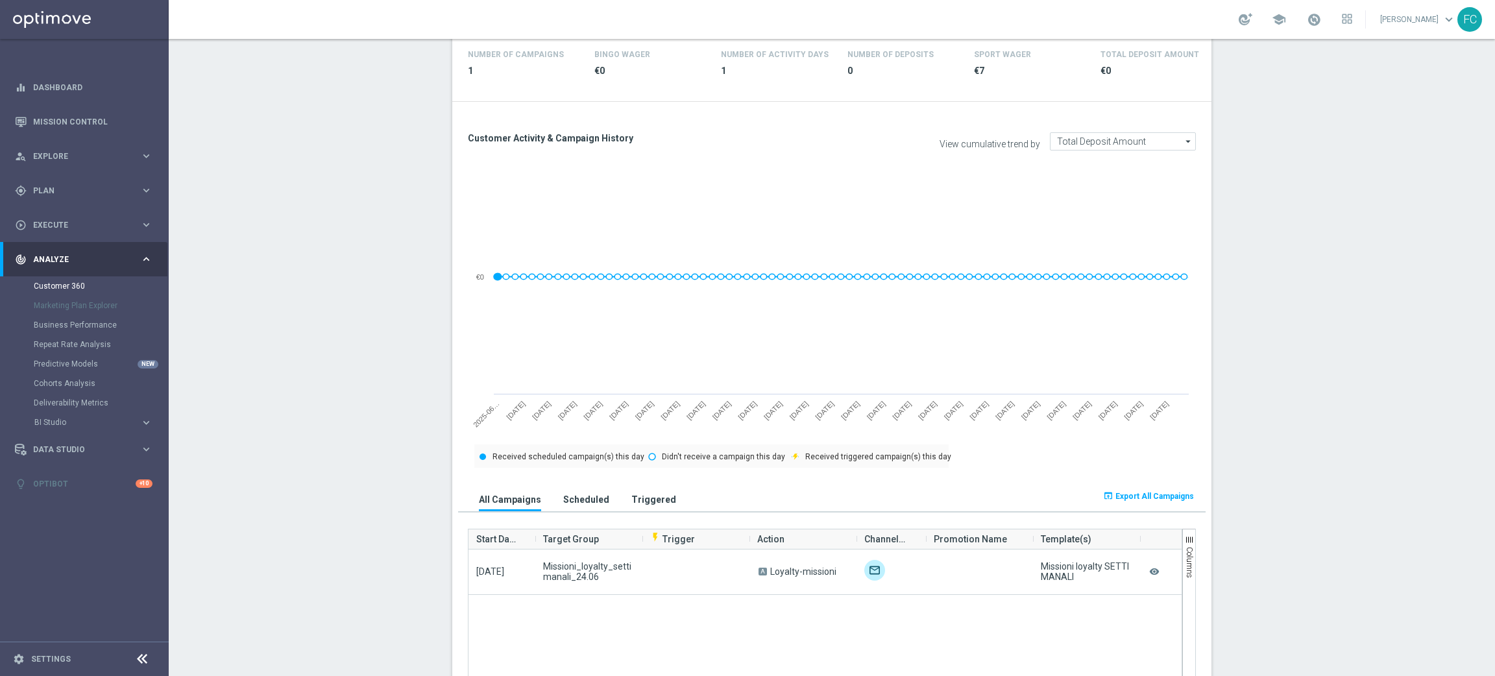
click at [1141, 493] on span "Export All Campaigns" at bounding box center [1155, 496] width 79 height 9
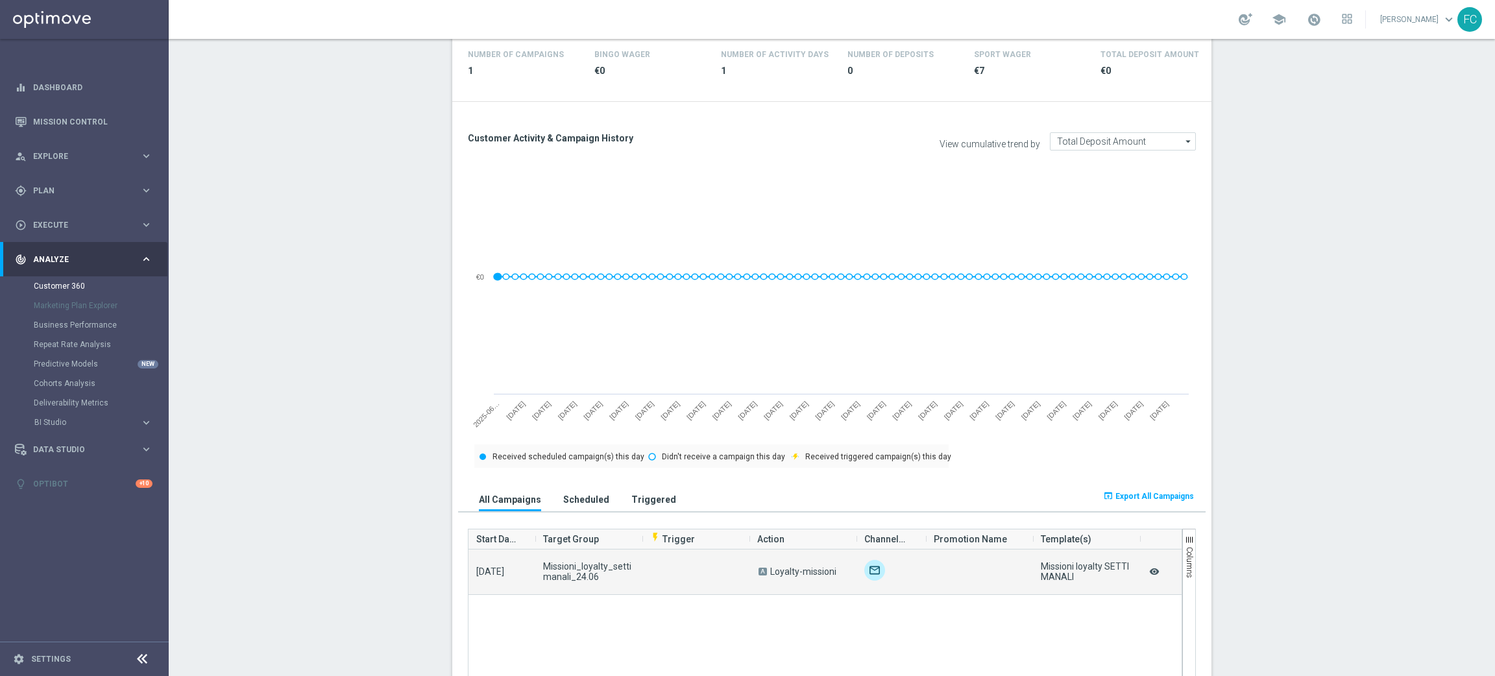
click at [1148, 568] on icon "remove_red_eye" at bounding box center [1154, 571] width 13 height 17
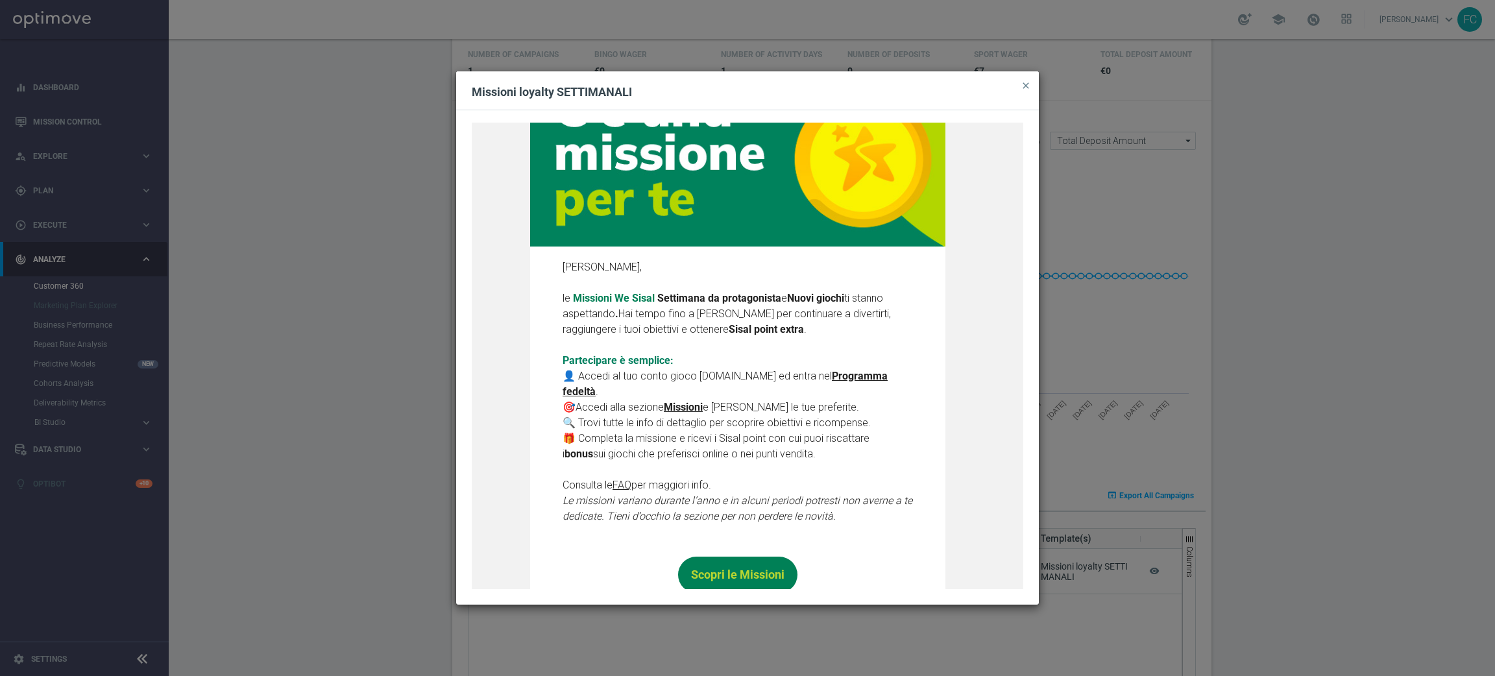
scroll to position [238, 0]
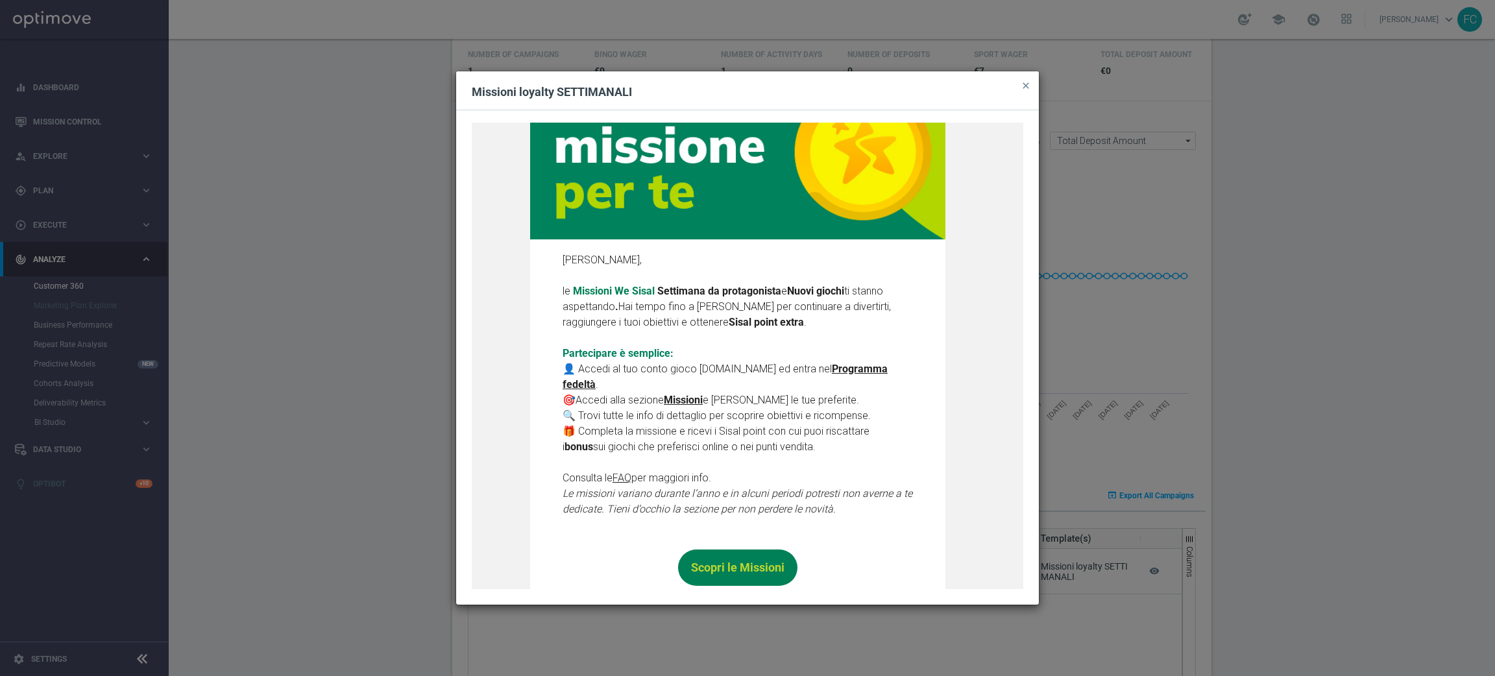
drag, startPoint x: 912, startPoint y: 86, endPoint x: 404, endPoint y: 457, distance: 628.7
click at [404, 457] on modal-container "Missioni loyalty SETTIMANALI close Scopri le missioni We Sisal pensate per te R…" at bounding box center [747, 338] width 1495 height 676
click at [1021, 84] on span "close" at bounding box center [1026, 85] width 10 height 10
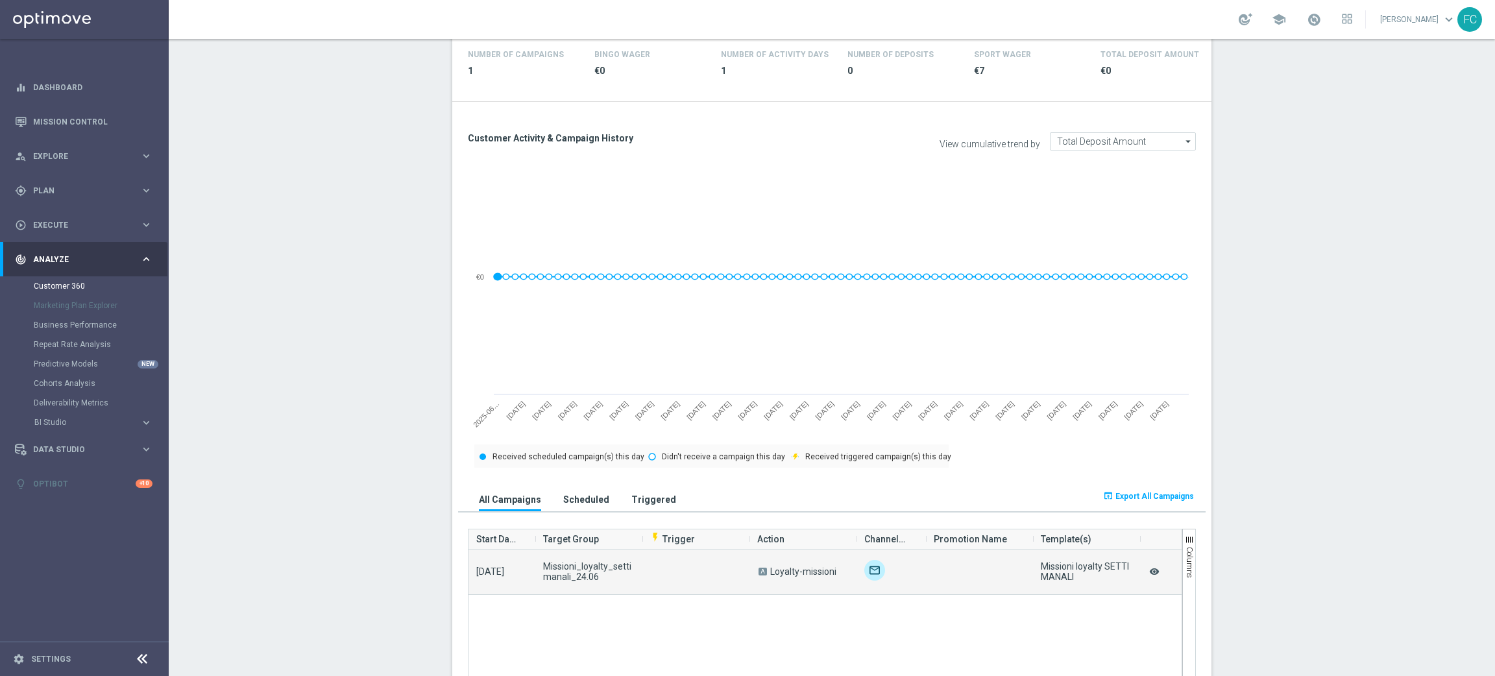
click at [1148, 570] on icon "remove_red_eye" at bounding box center [1154, 571] width 13 height 17
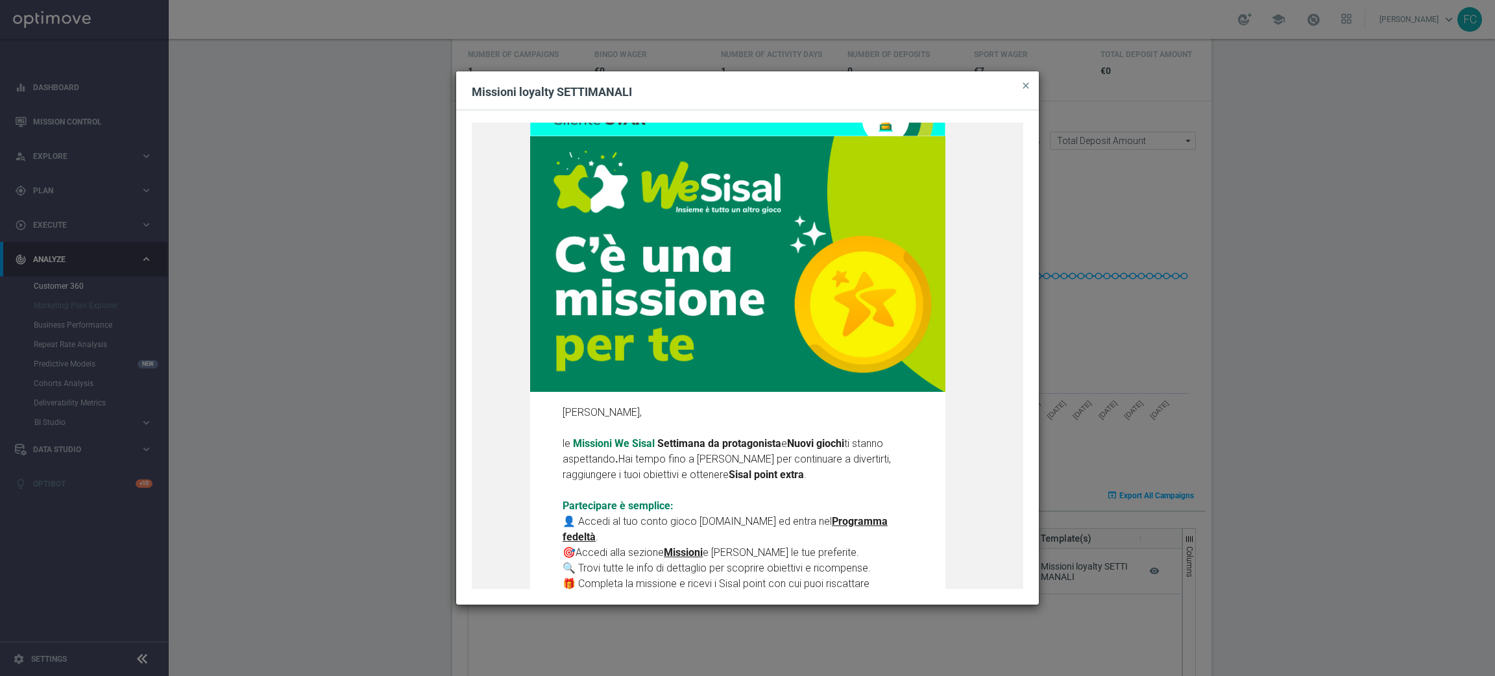
scroll to position [0, 0]
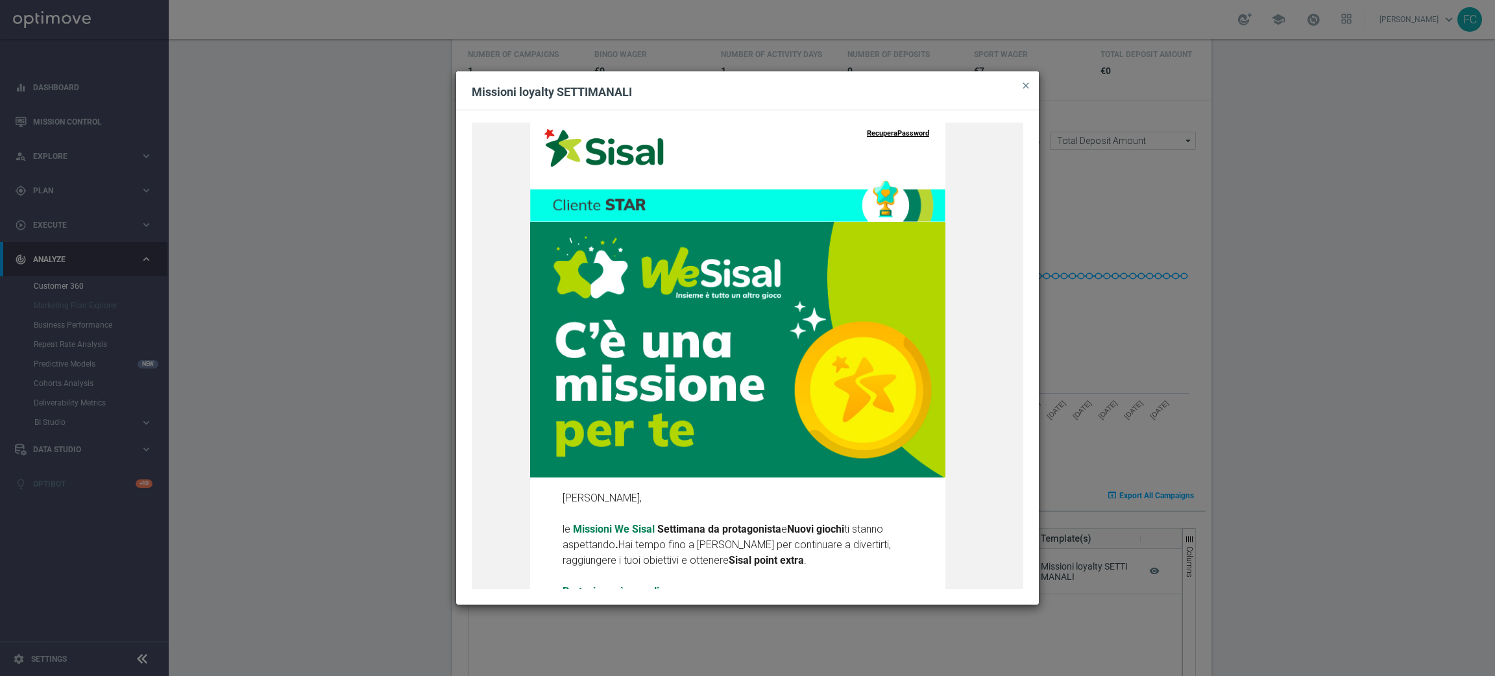
drag, startPoint x: 838, startPoint y: 84, endPoint x: 216, endPoint y: 225, distance: 637.3
click at [216, 225] on modal-container "Missioni loyalty SETTIMANALI close Scopri le missioni We Sisal pensate per te R…" at bounding box center [747, 338] width 1495 height 676
click at [1029, 81] on span "close" at bounding box center [1026, 85] width 10 height 10
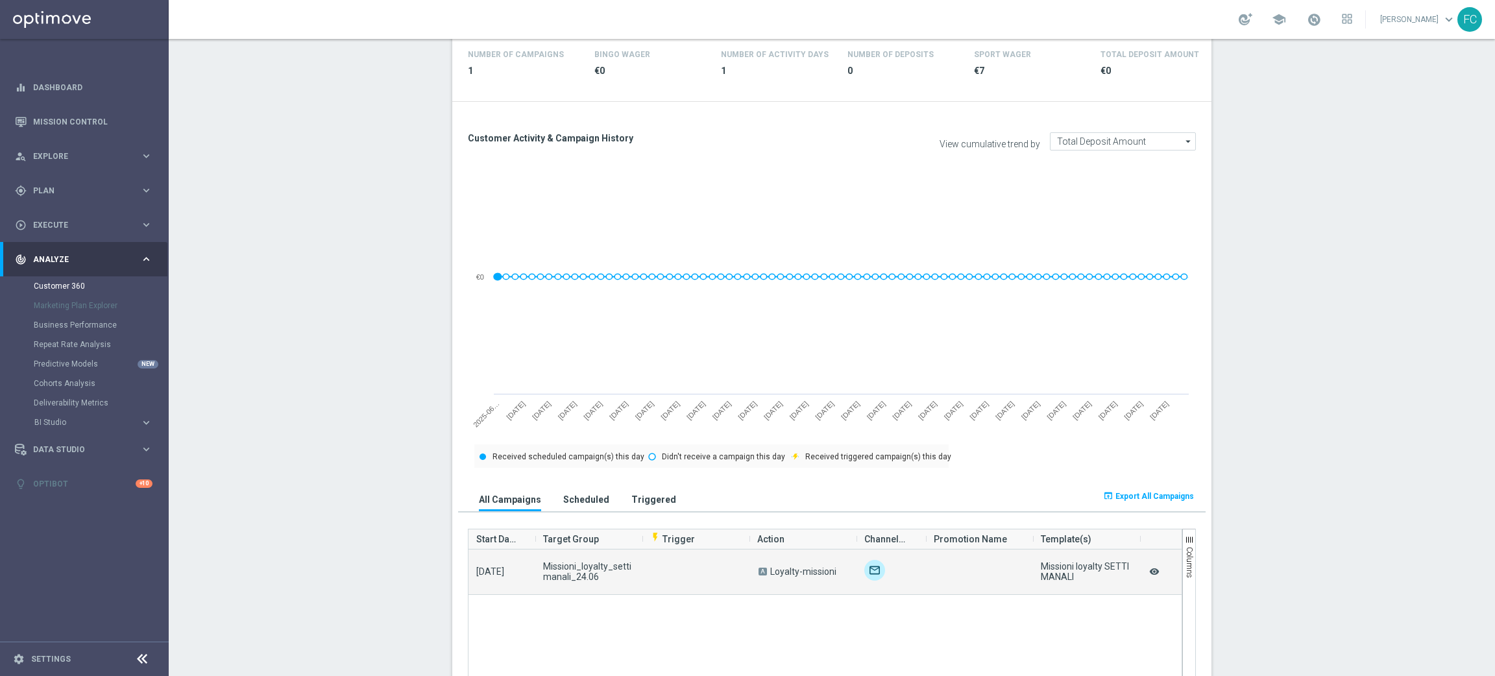
click at [1153, 574] on icon "remove_red_eye" at bounding box center [1154, 571] width 13 height 17
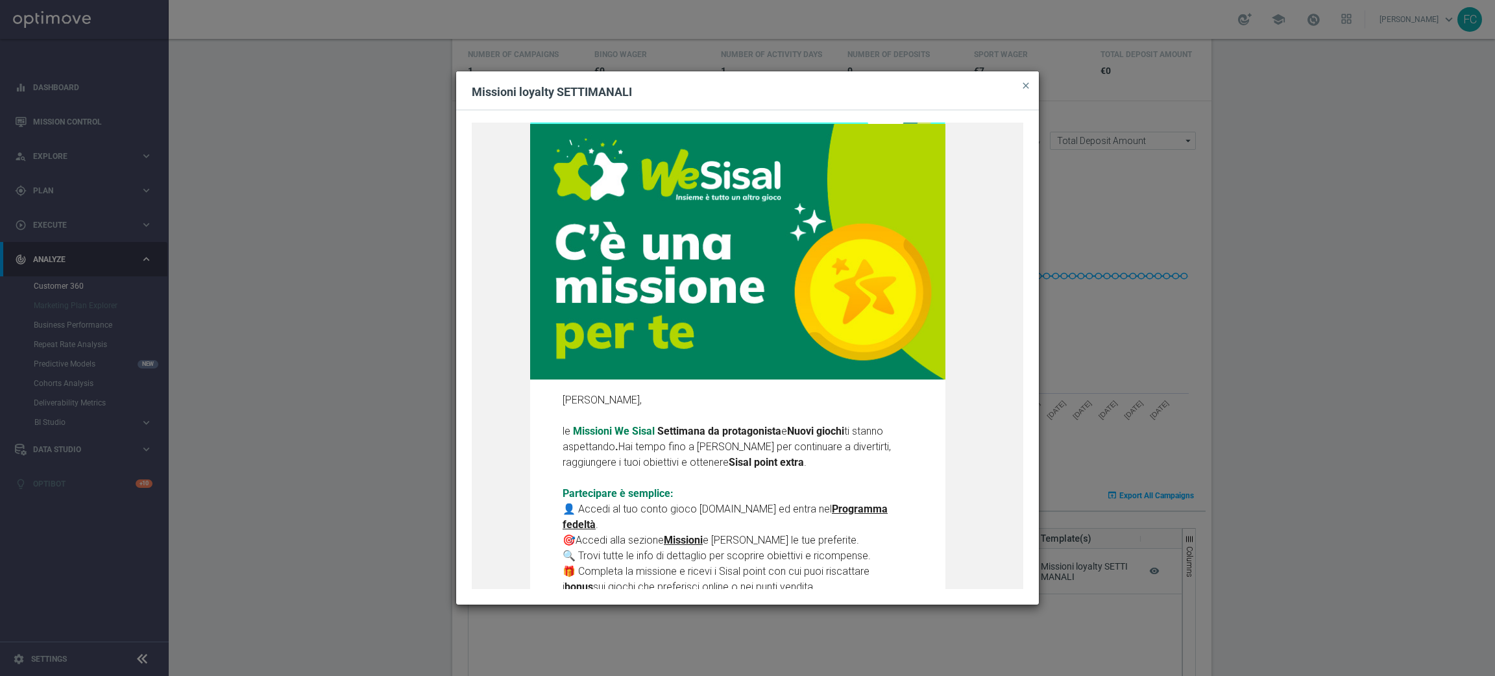
scroll to position [97, 0]
click at [1030, 90] on span "close" at bounding box center [1026, 85] width 10 height 10
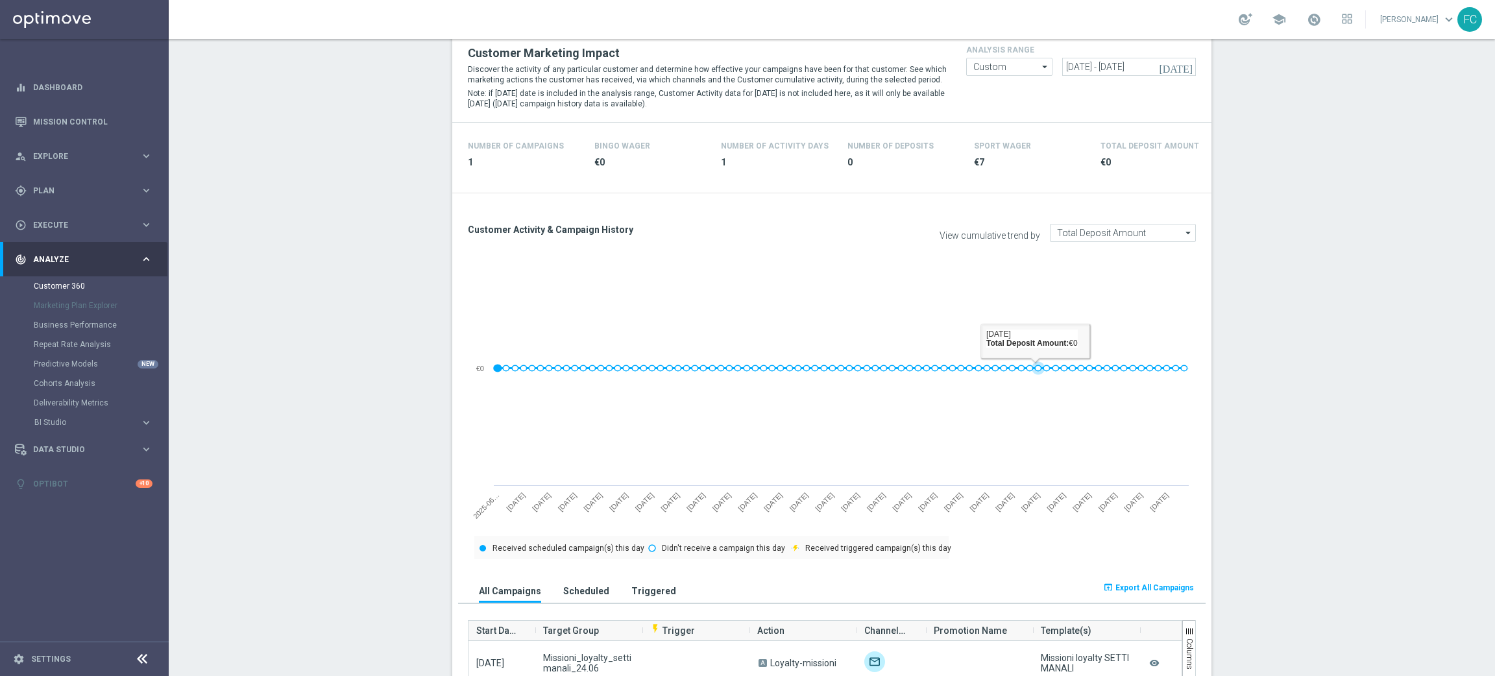
scroll to position [291, 0]
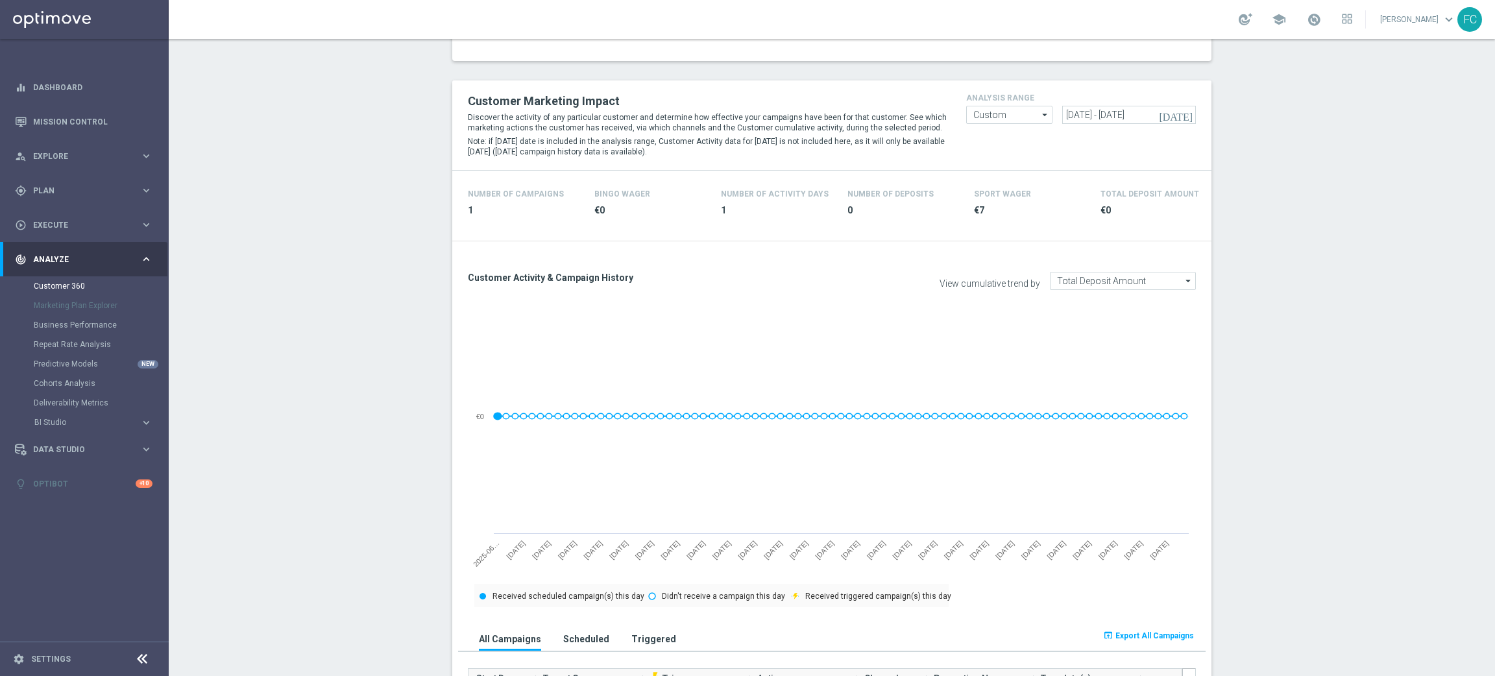
click at [1181, 124] on div "Customer Marketing Impact Discover the activity of any particular customer and …" at bounding box center [832, 125] width 748 height 70
click at [1181, 119] on icon "[DATE]" at bounding box center [1176, 115] width 35 height 12
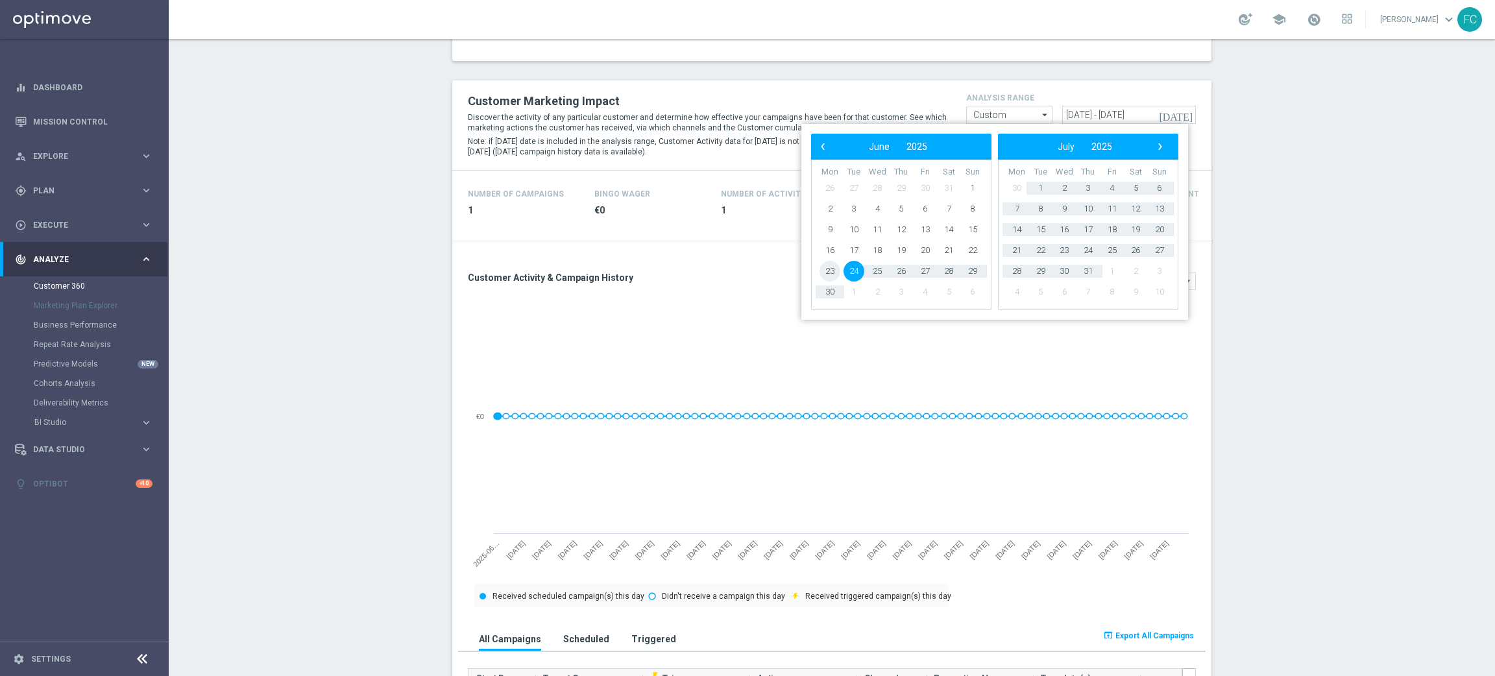
click at [835, 272] on span "23" at bounding box center [830, 271] width 21 height 21
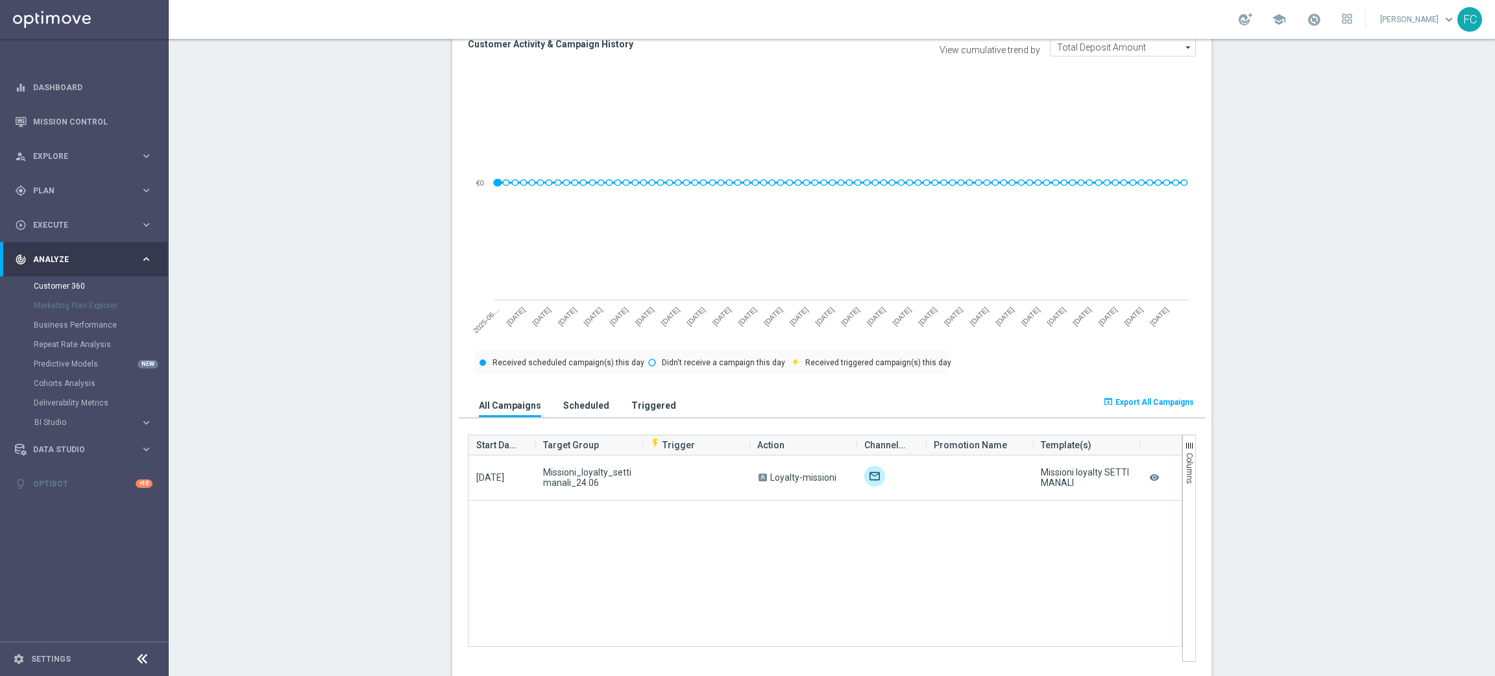
scroll to position [583, 0]
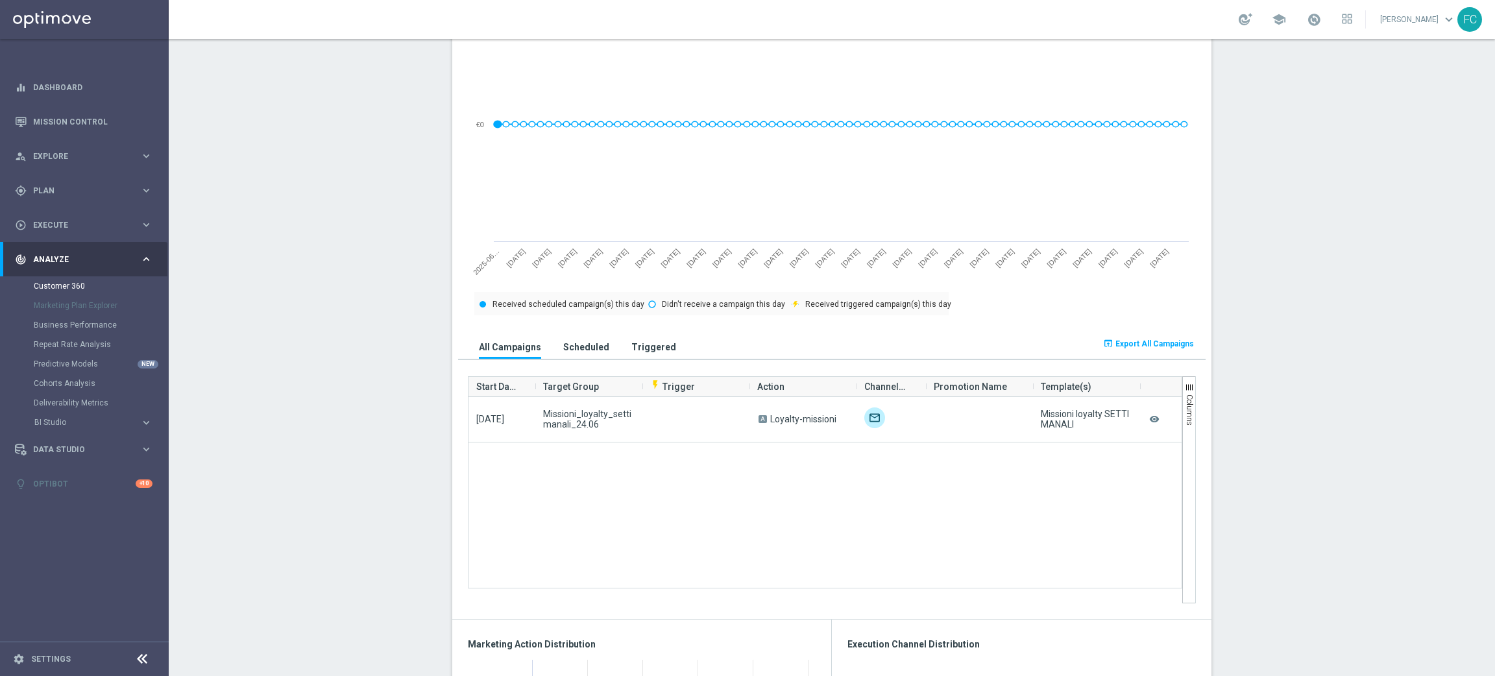
click at [1140, 341] on span "Export All Campaigns" at bounding box center [1155, 343] width 79 height 9
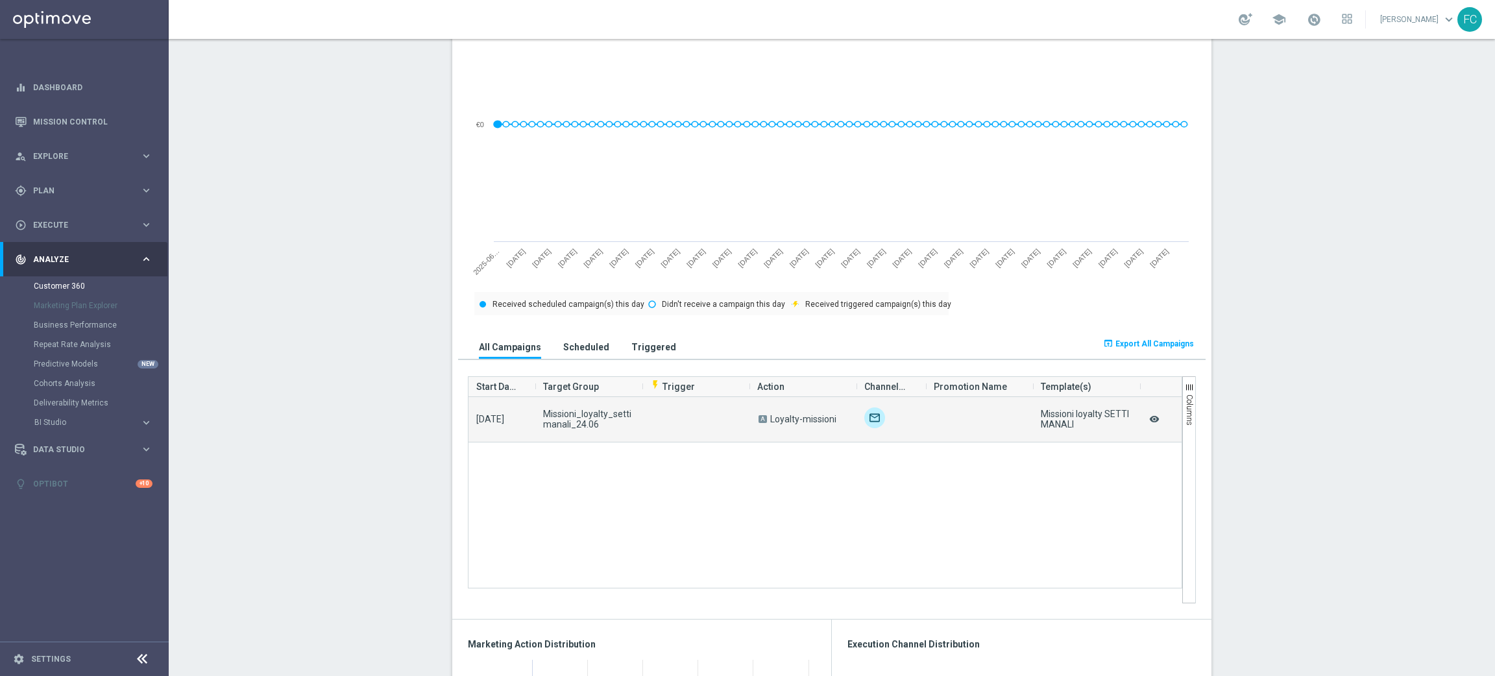
click at [1150, 419] on icon "remove_red_eye" at bounding box center [1154, 419] width 13 height 17
